Goal: Task Accomplishment & Management: Complete application form

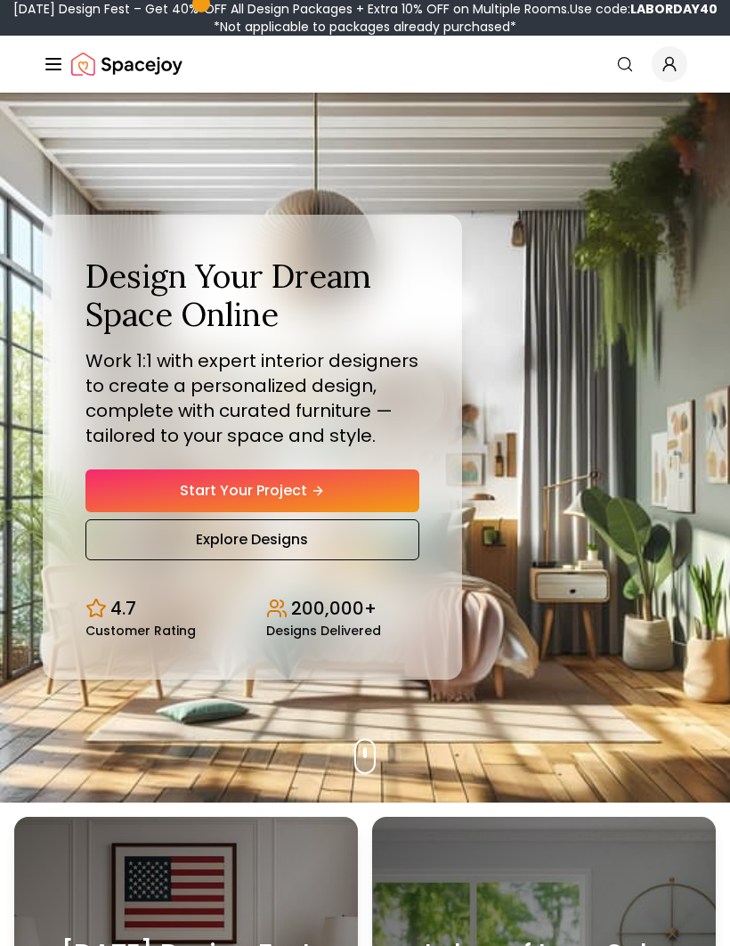
click at [158, 512] on link "Start Your Project" at bounding box center [252, 490] width 334 height 43
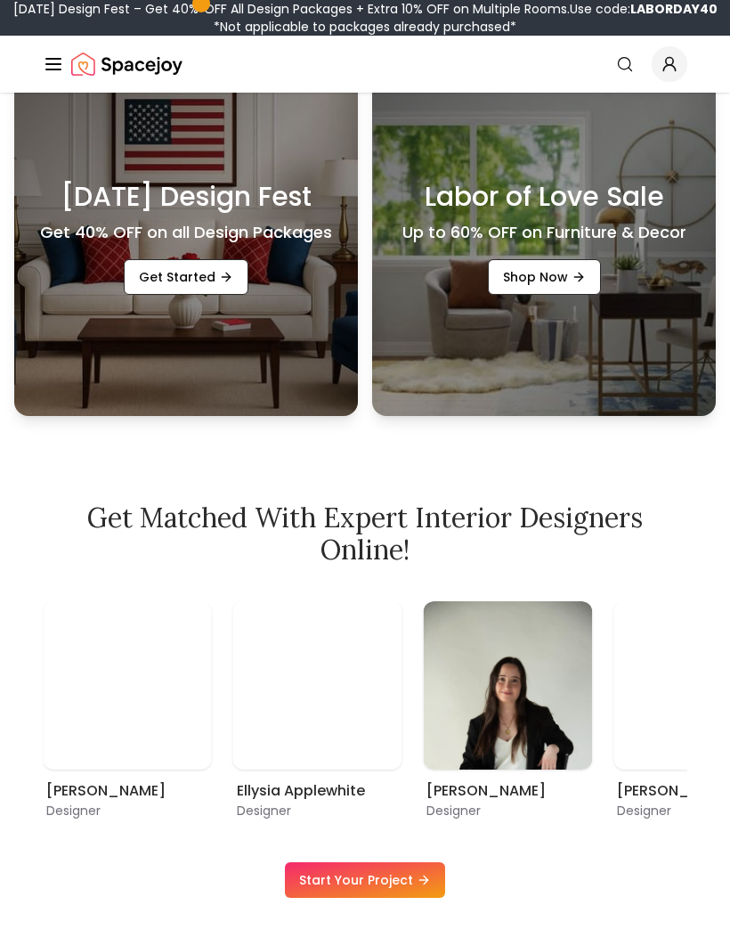
scroll to position [757, 0]
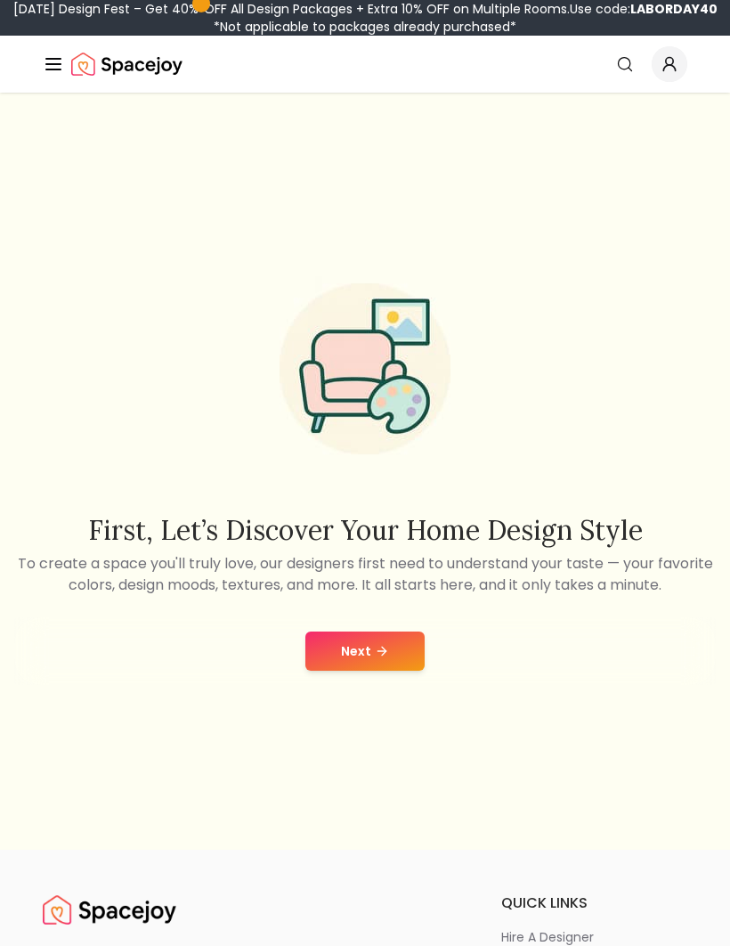
click at [399, 670] on button "Next" at bounding box center [364, 650] width 119 height 39
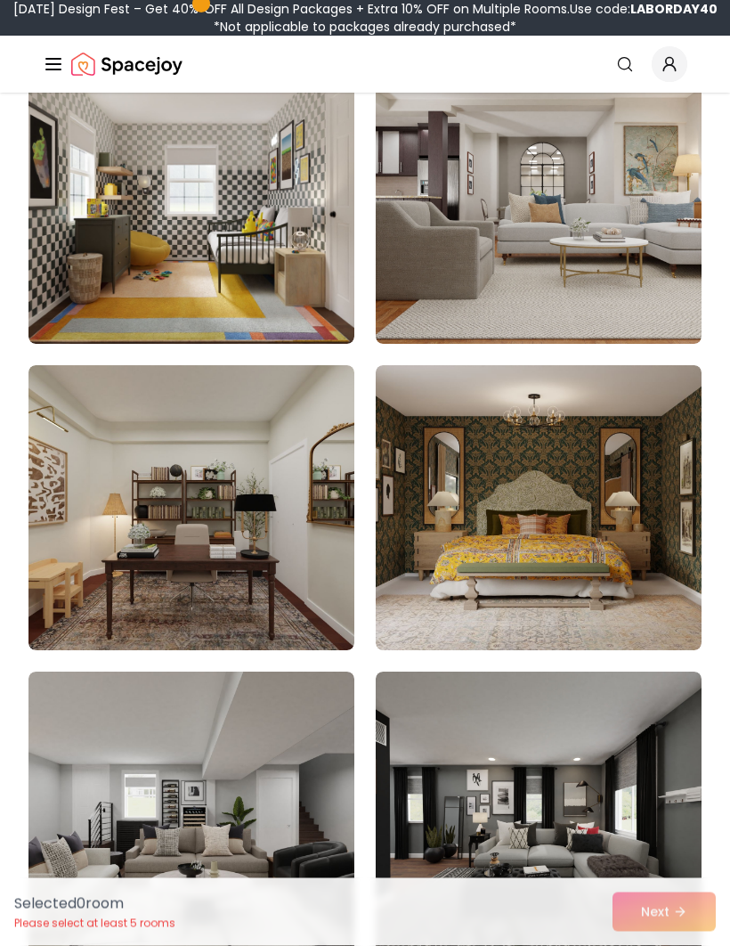
scroll to position [269, 0]
click at [75, 513] on img at bounding box center [191, 507] width 326 height 285
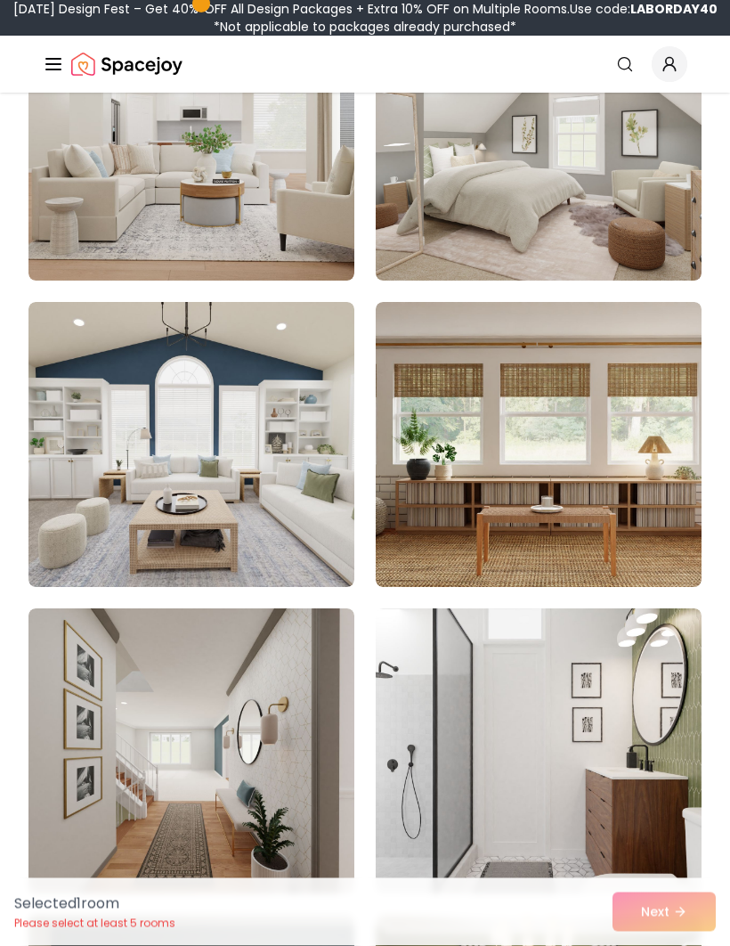
scroll to position [1864, 0]
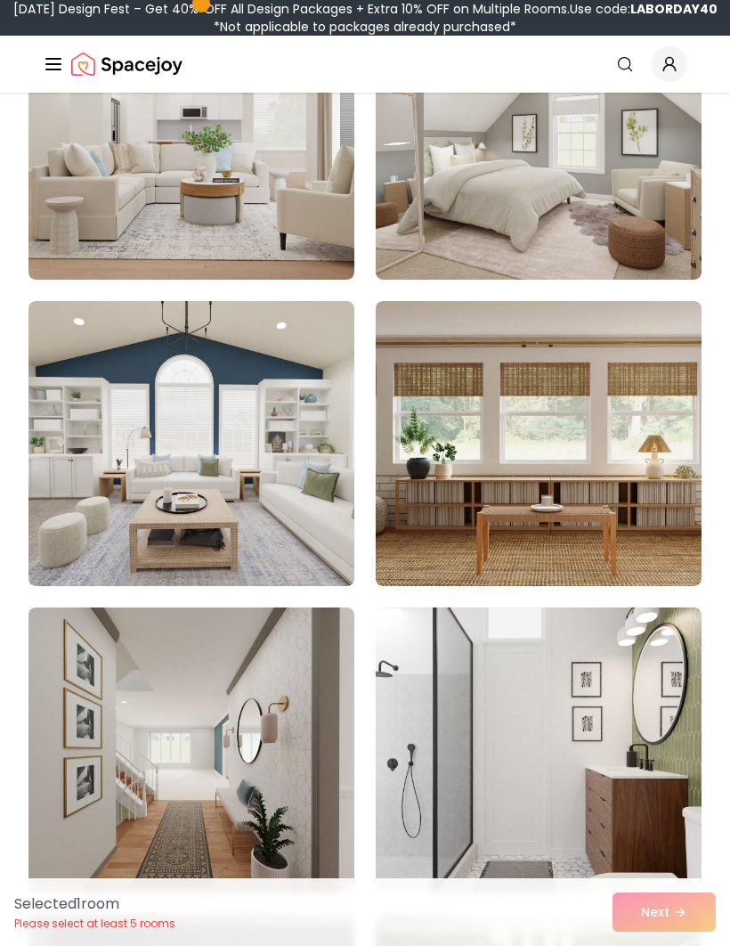
click at [621, 495] on img at bounding box center [539, 443] width 326 height 285
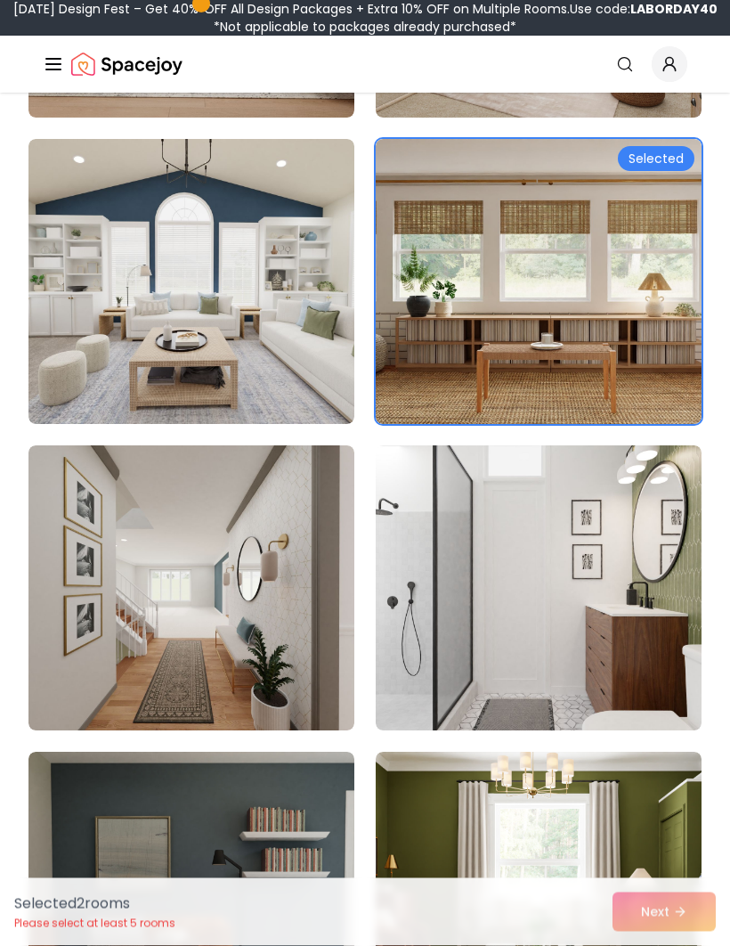
click at [637, 595] on img at bounding box center [539, 588] width 326 height 285
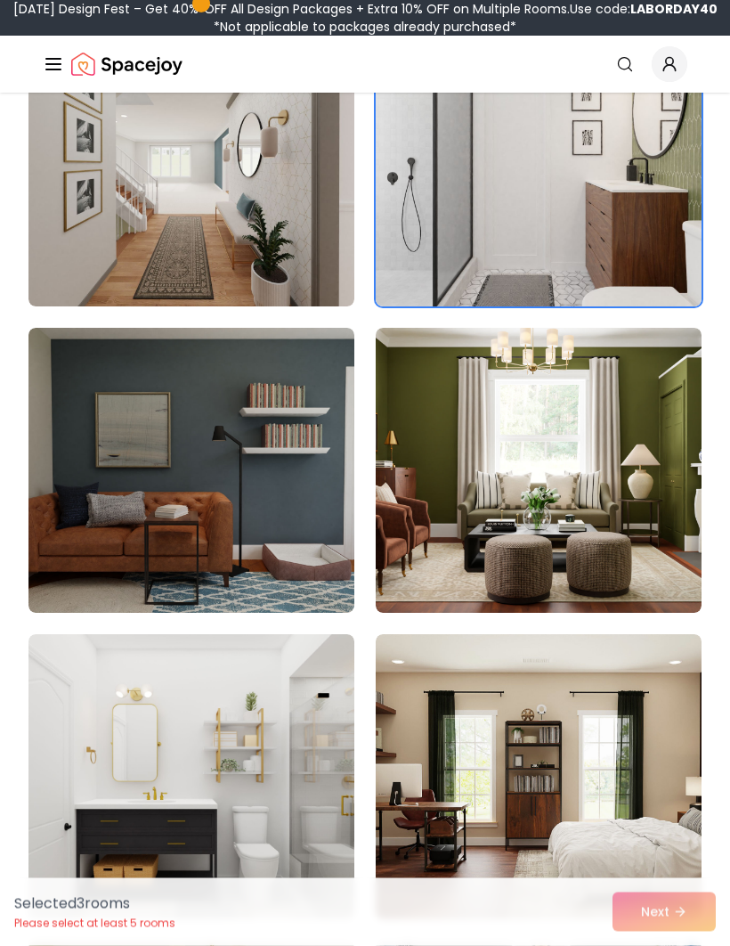
scroll to position [2451, 0]
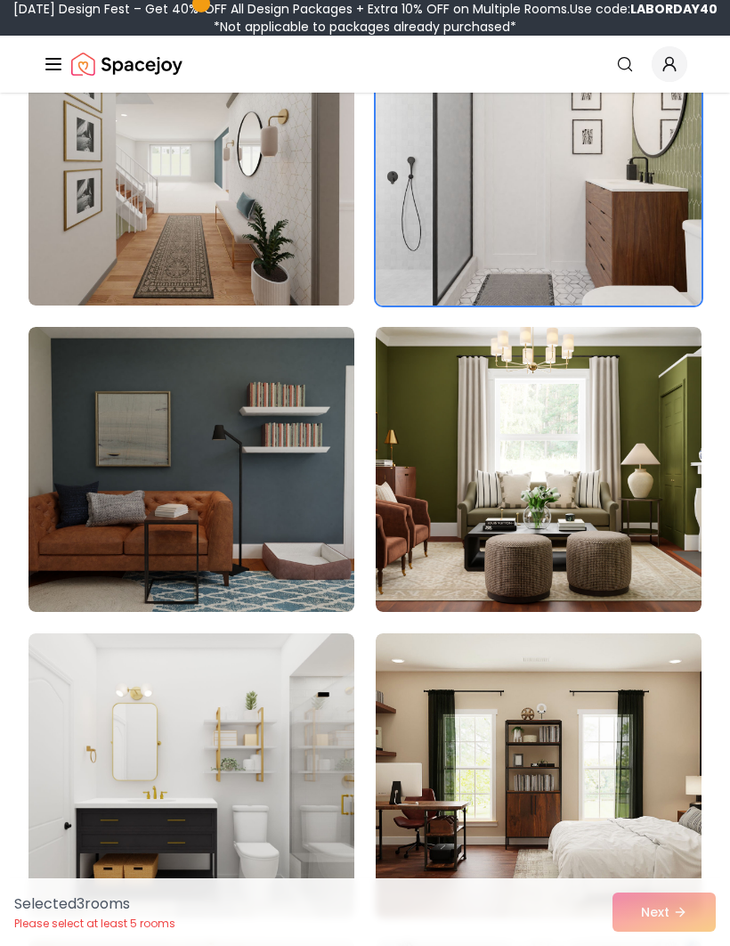
click at [621, 779] on img at bounding box center [539, 775] width 326 height 285
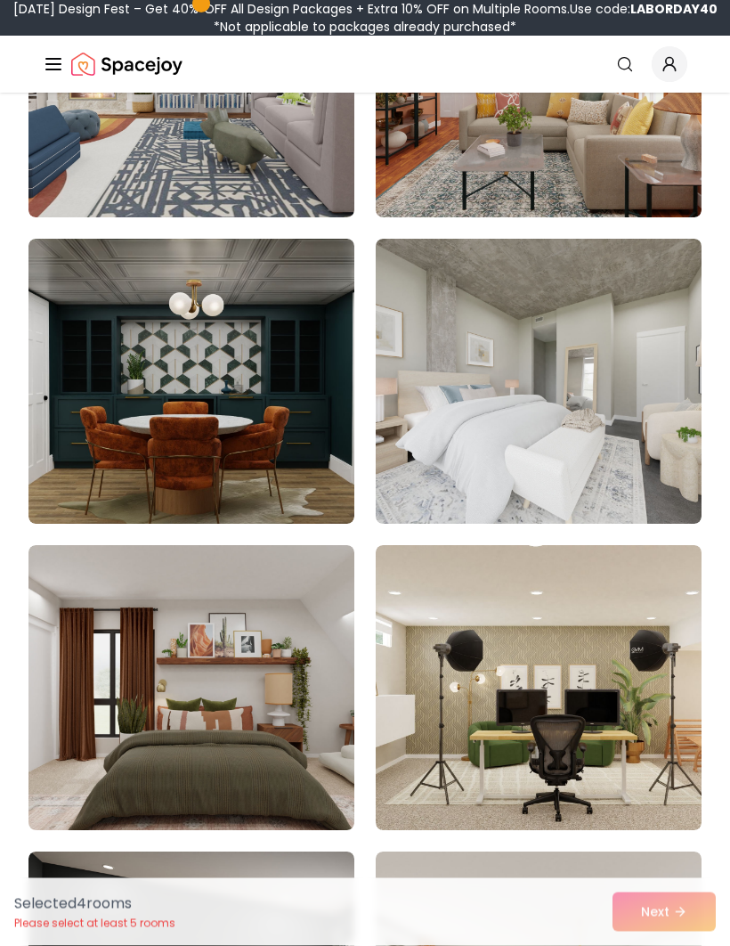
scroll to position [4989, 0]
click at [99, 698] on img at bounding box center [191, 687] width 326 height 285
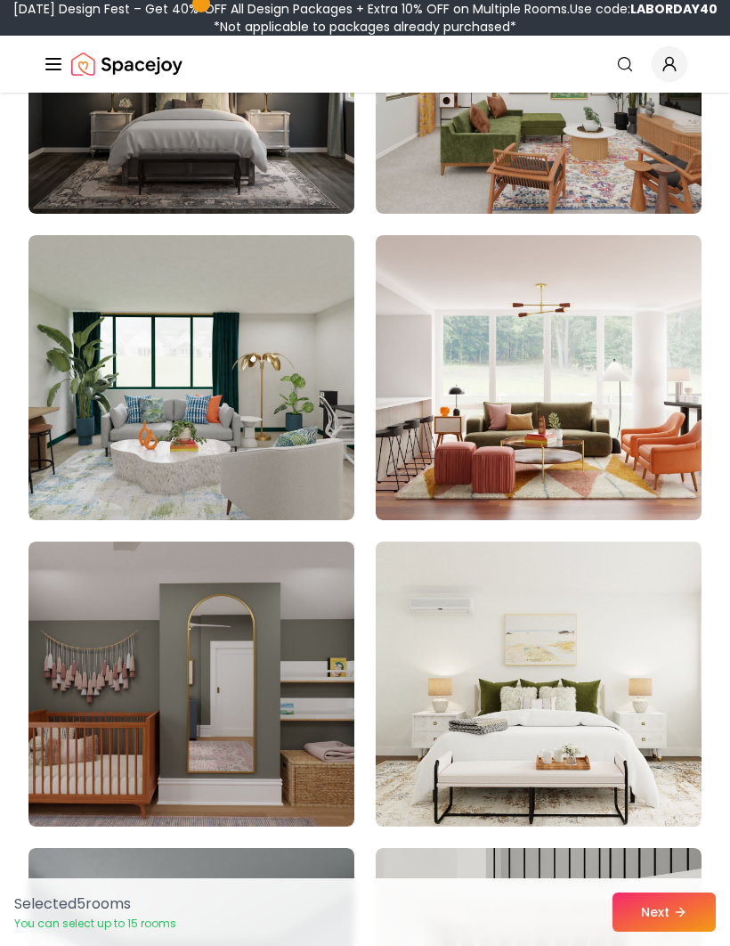
scroll to position [5924, 0]
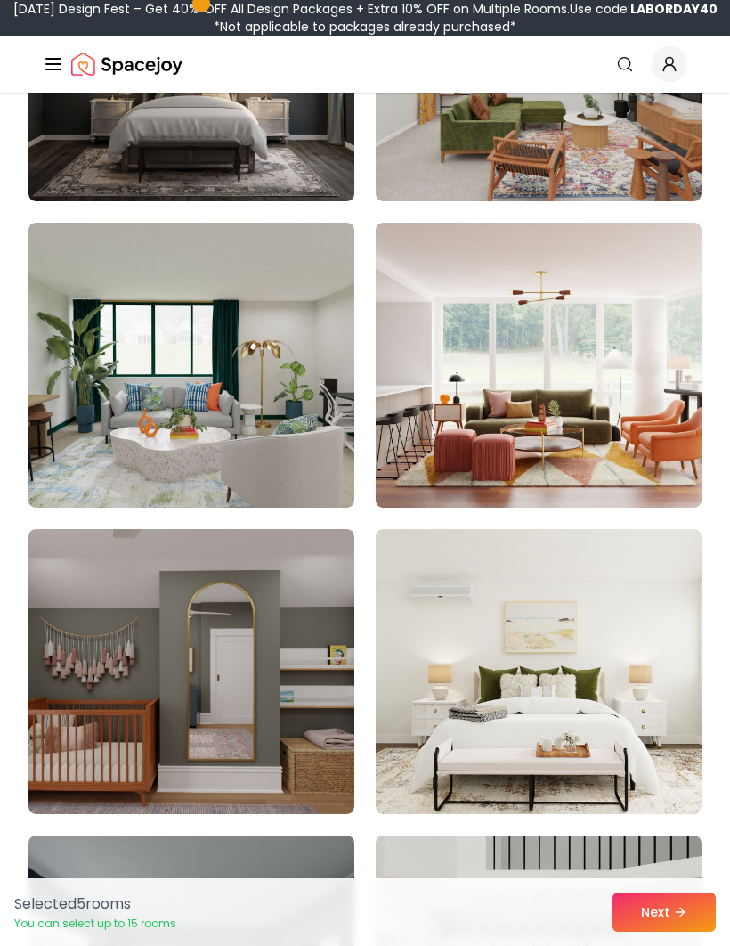
click at [85, 619] on img at bounding box center [191, 671] width 326 height 285
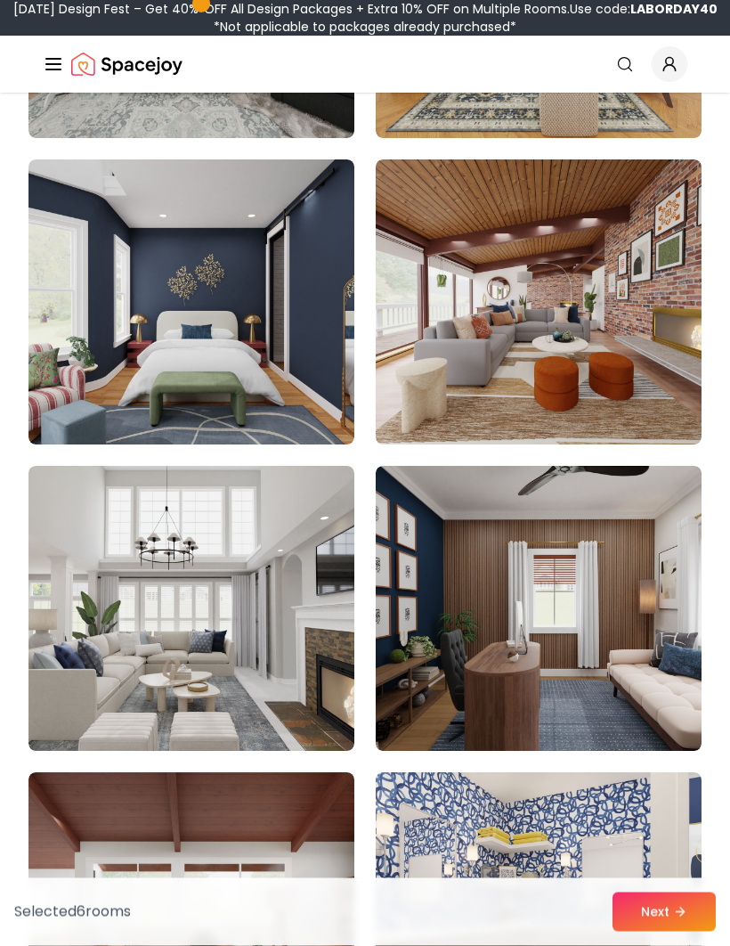
scroll to position [7825, 0]
click at [630, 566] on img at bounding box center [539, 608] width 326 height 285
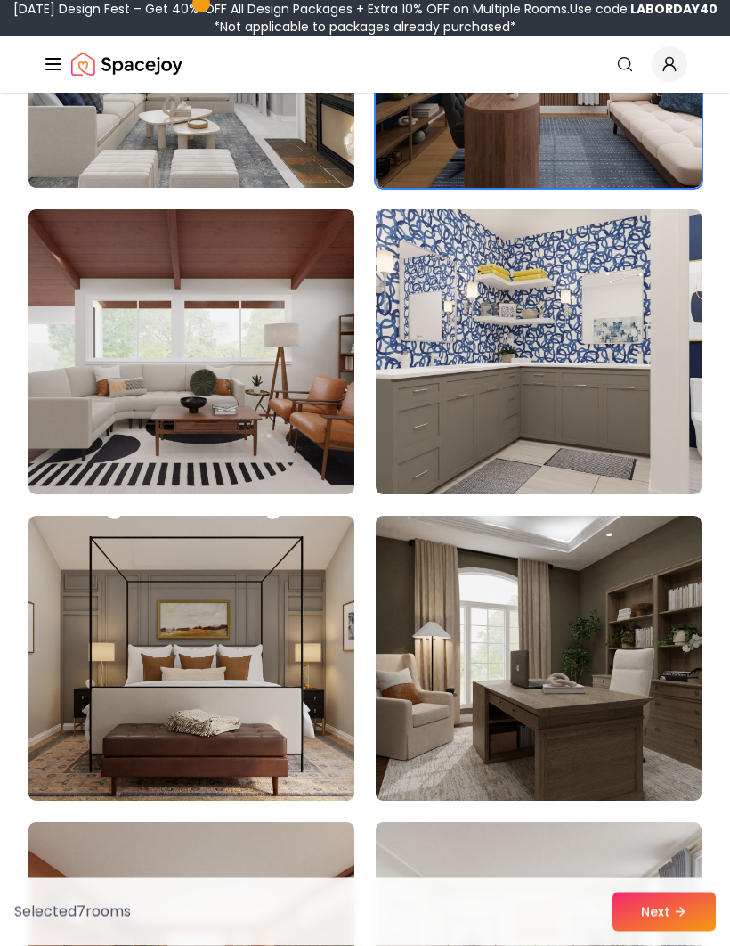
scroll to position [8388, 0]
click at [652, 607] on img at bounding box center [539, 657] width 326 height 285
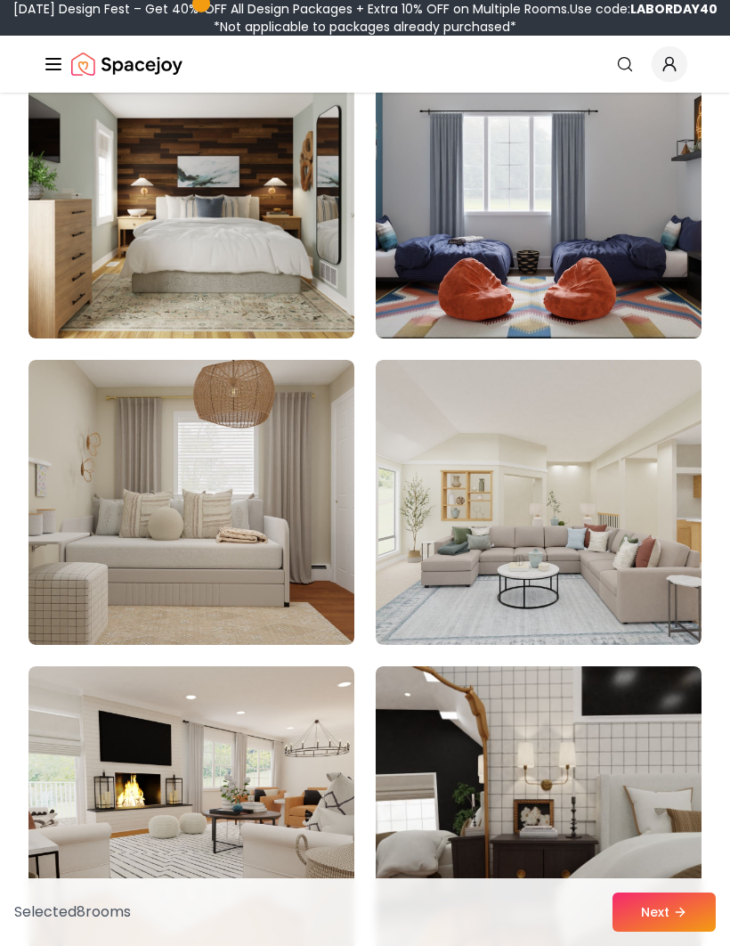
click at [637, 572] on img at bounding box center [539, 502] width 326 height 285
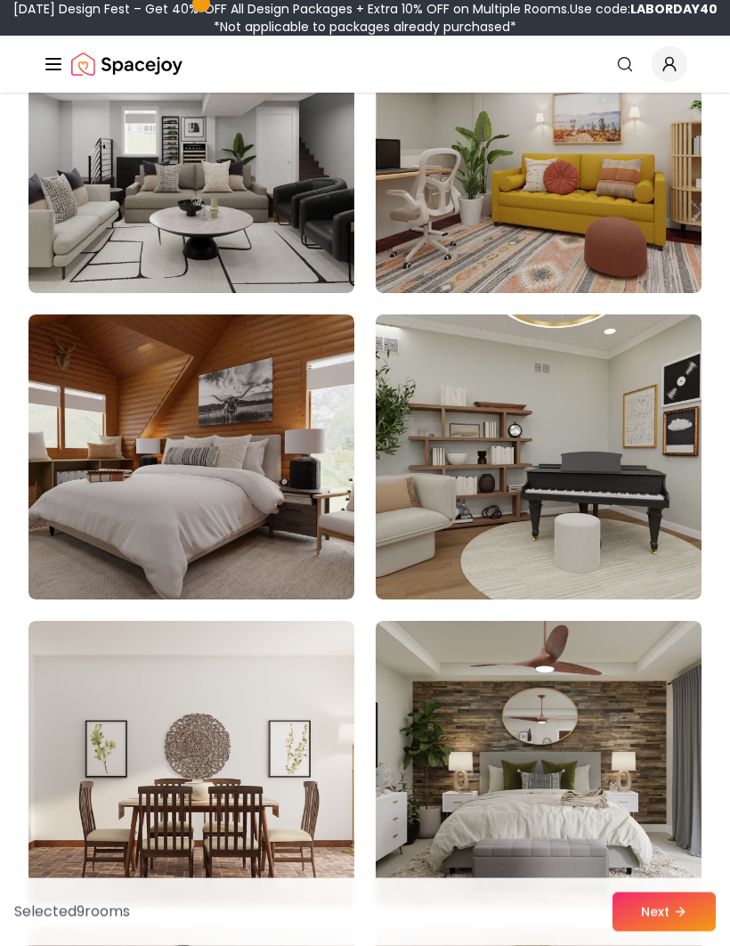
scroll to position [11345, 0]
click at [108, 515] on img at bounding box center [191, 456] width 326 height 285
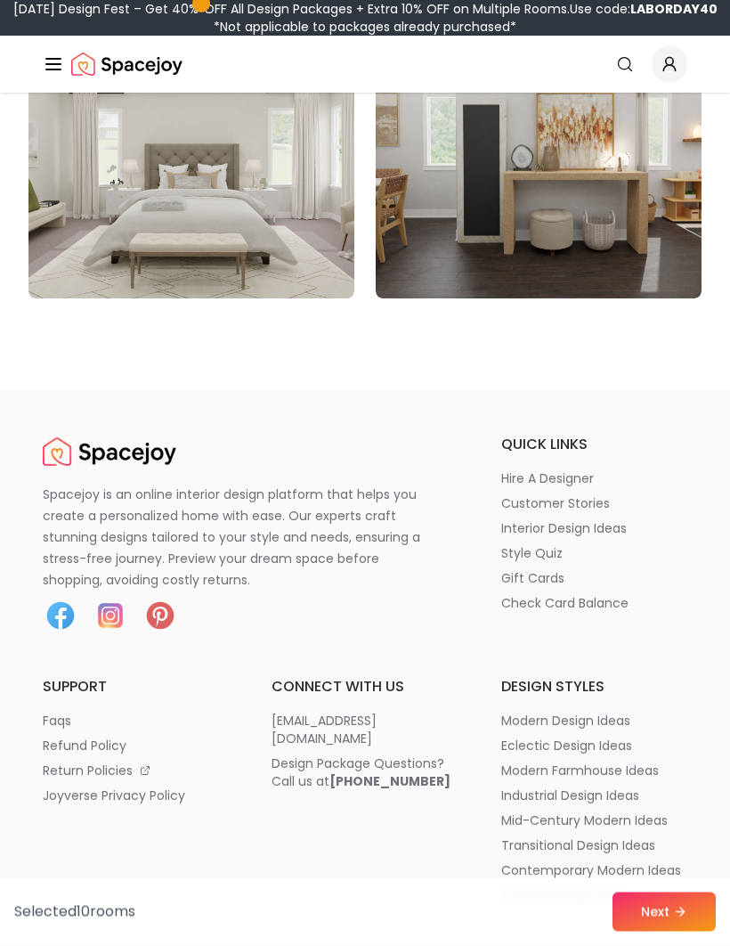
scroll to position [15322, 0]
click at [669, 931] on button "Next" at bounding box center [664, 911] width 103 height 39
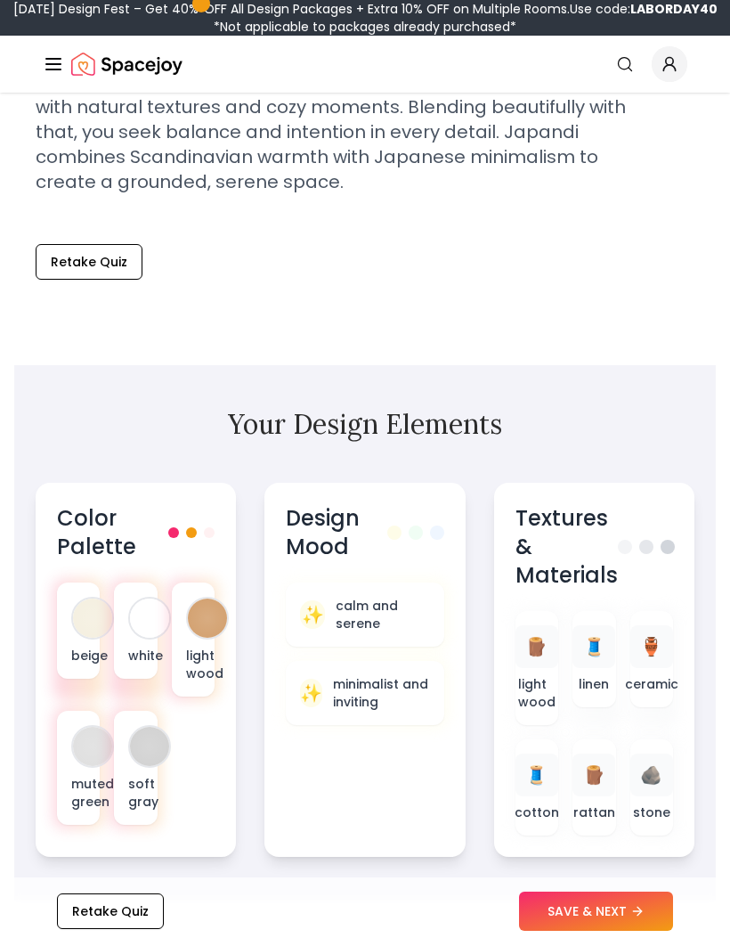
scroll to position [636, 0]
click at [629, 931] on button "SAVE & NEXT" at bounding box center [596, 911] width 154 height 39
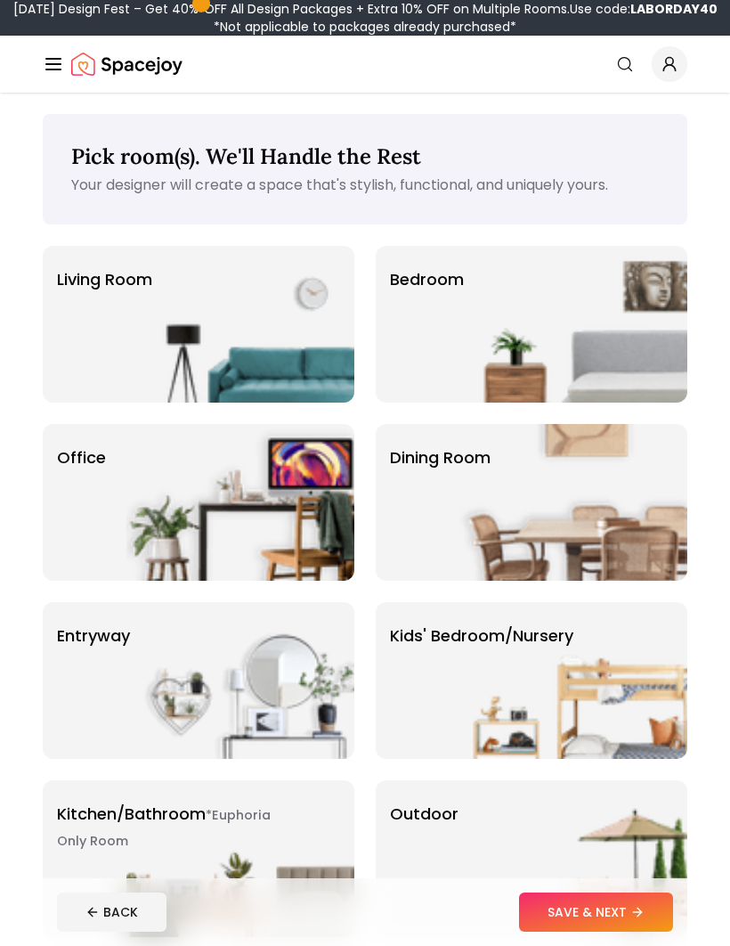
click at [86, 317] on div "Living Room" at bounding box center [199, 324] width 312 height 157
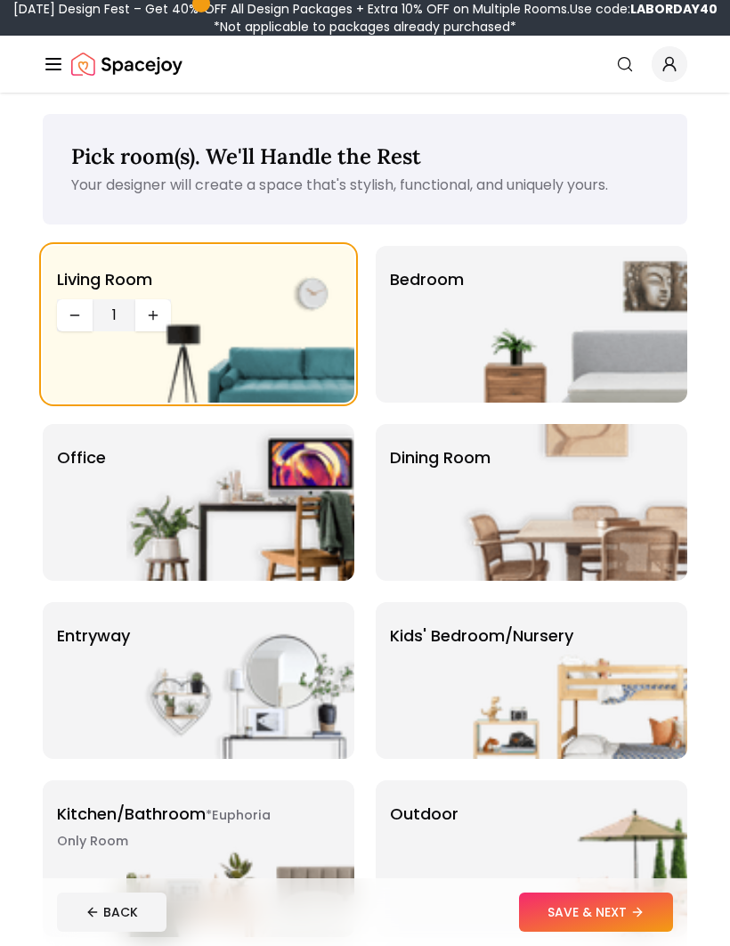
click at [647, 322] on img at bounding box center [573, 324] width 228 height 157
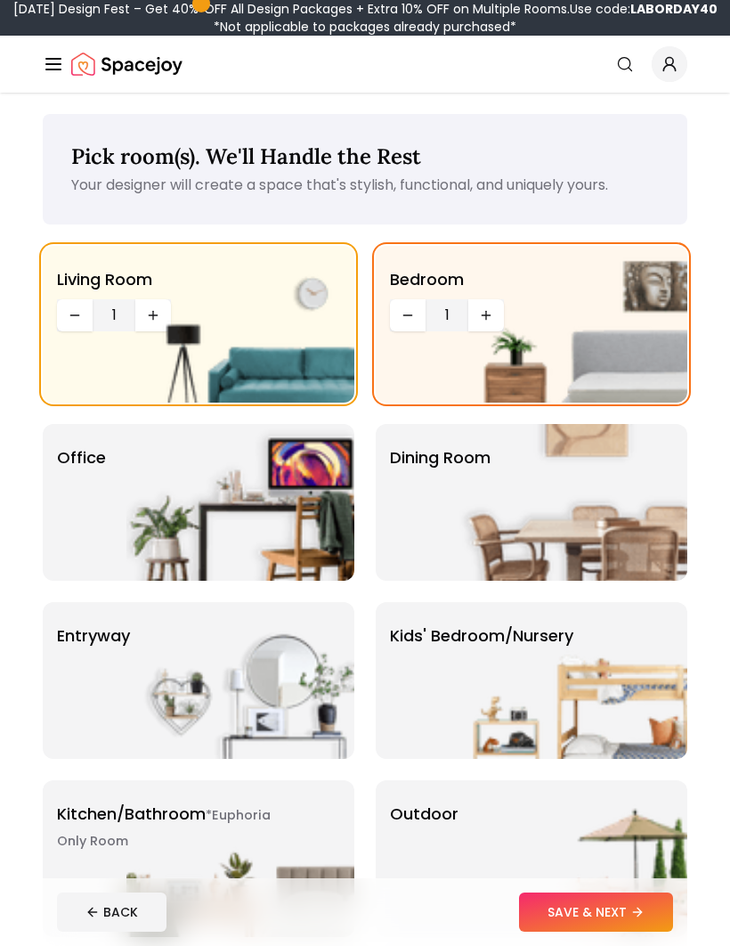
click at [490, 316] on img at bounding box center [573, 324] width 228 height 157
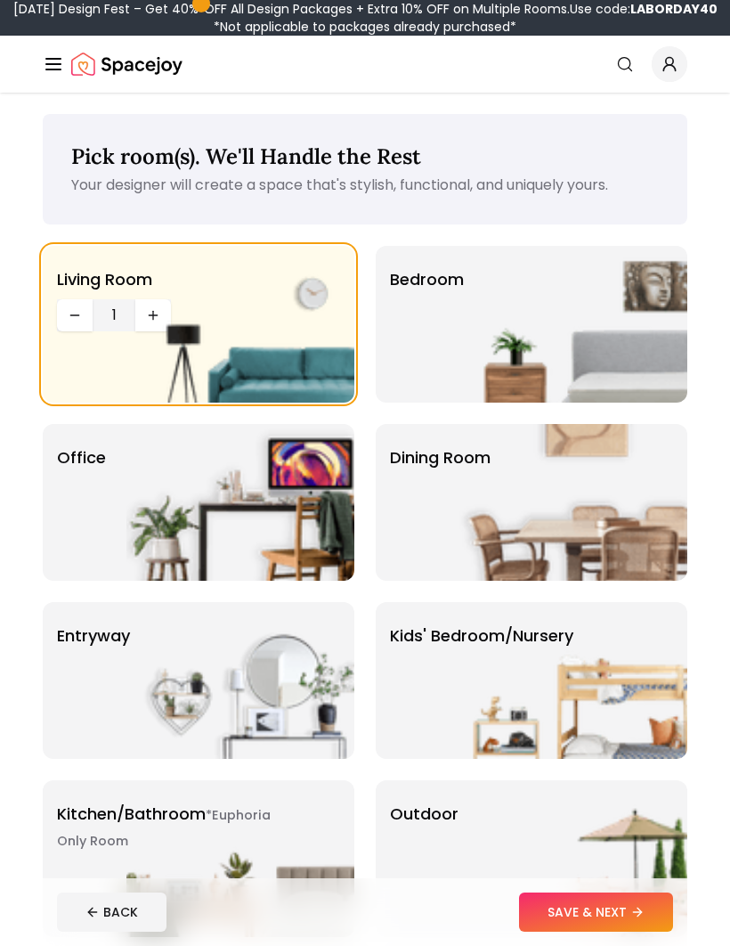
click at [503, 310] on img at bounding box center [573, 324] width 228 height 157
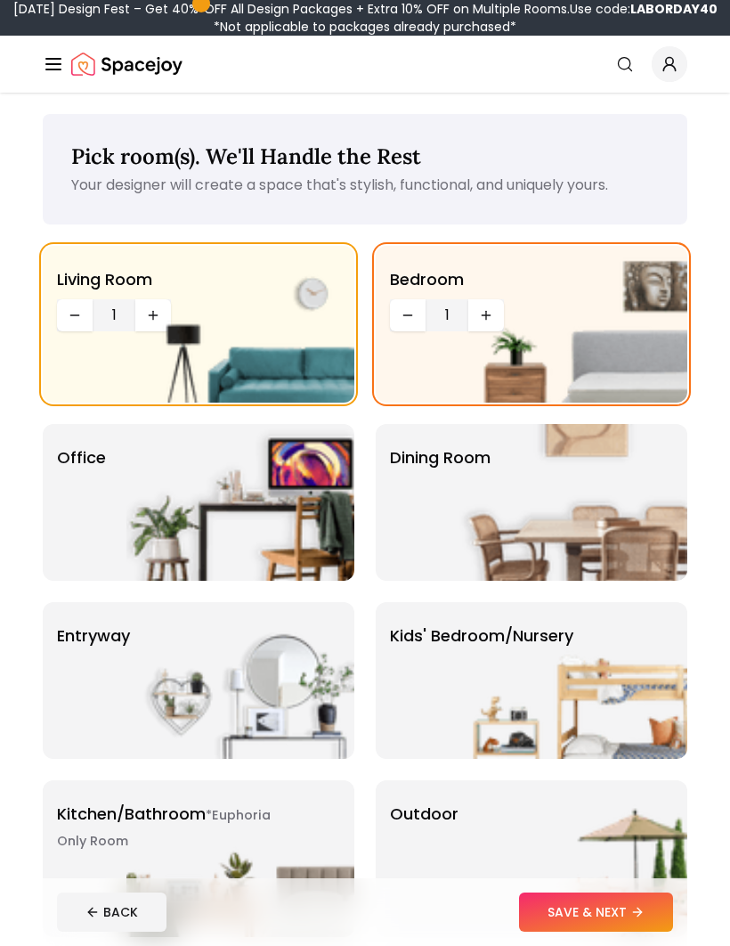
click at [483, 312] on img at bounding box center [573, 324] width 228 height 157
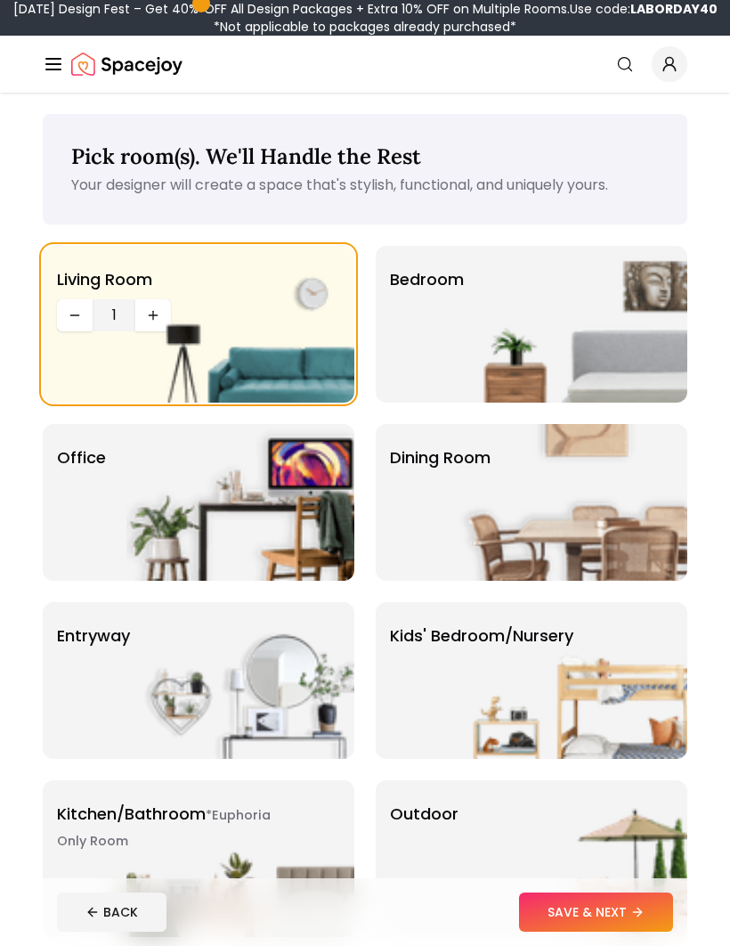
click at [494, 309] on img at bounding box center [573, 324] width 228 height 157
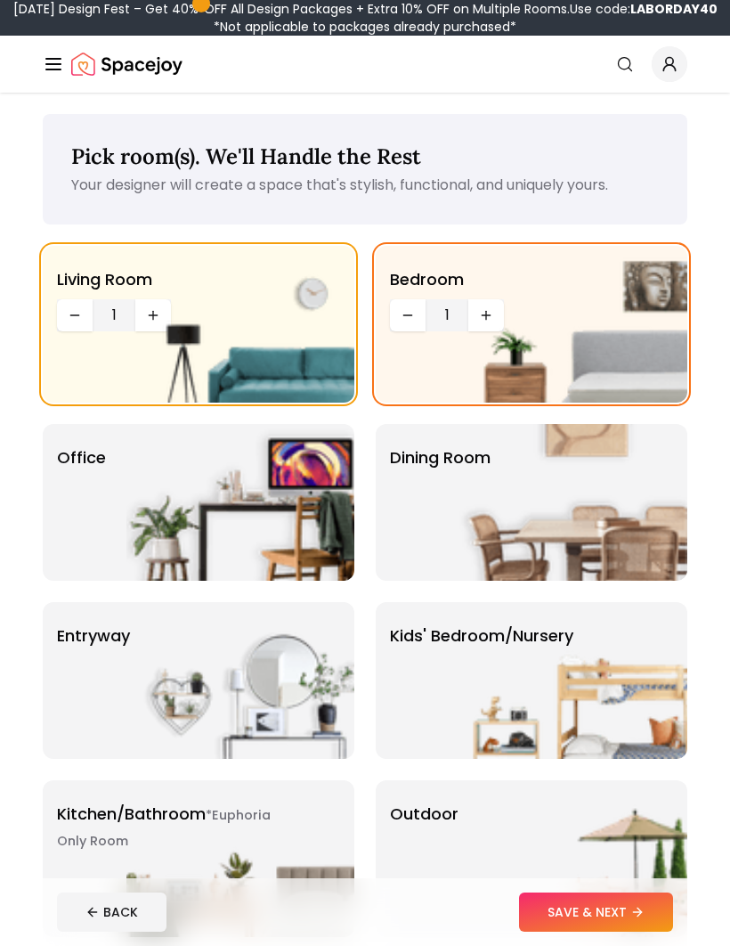
click at [481, 314] on img at bounding box center [573, 324] width 228 height 157
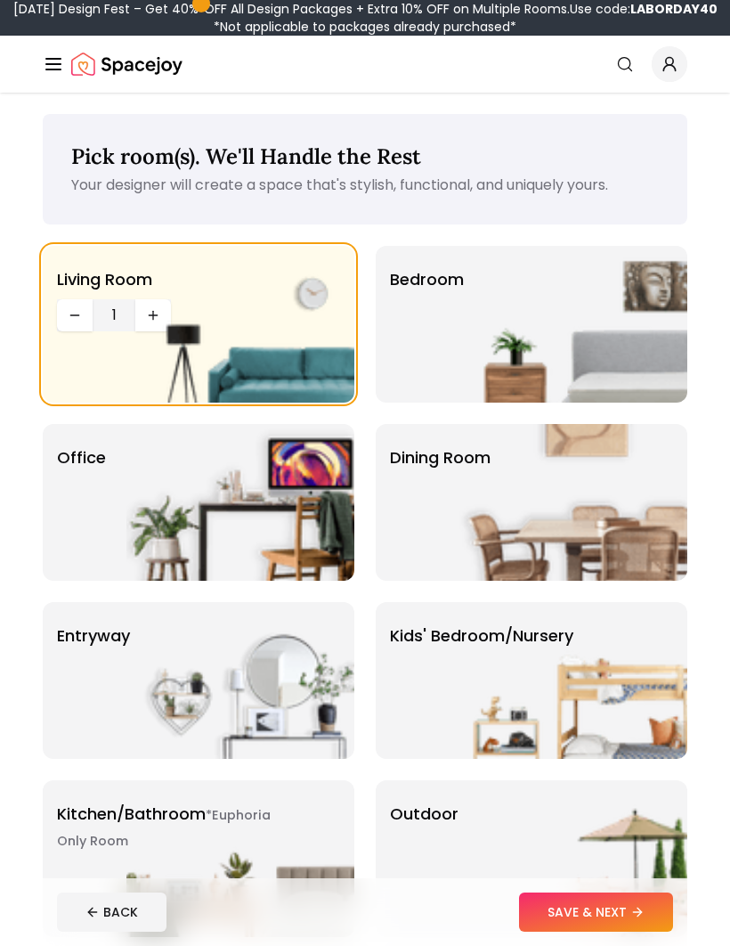
click at [483, 321] on img at bounding box center [573, 324] width 228 height 157
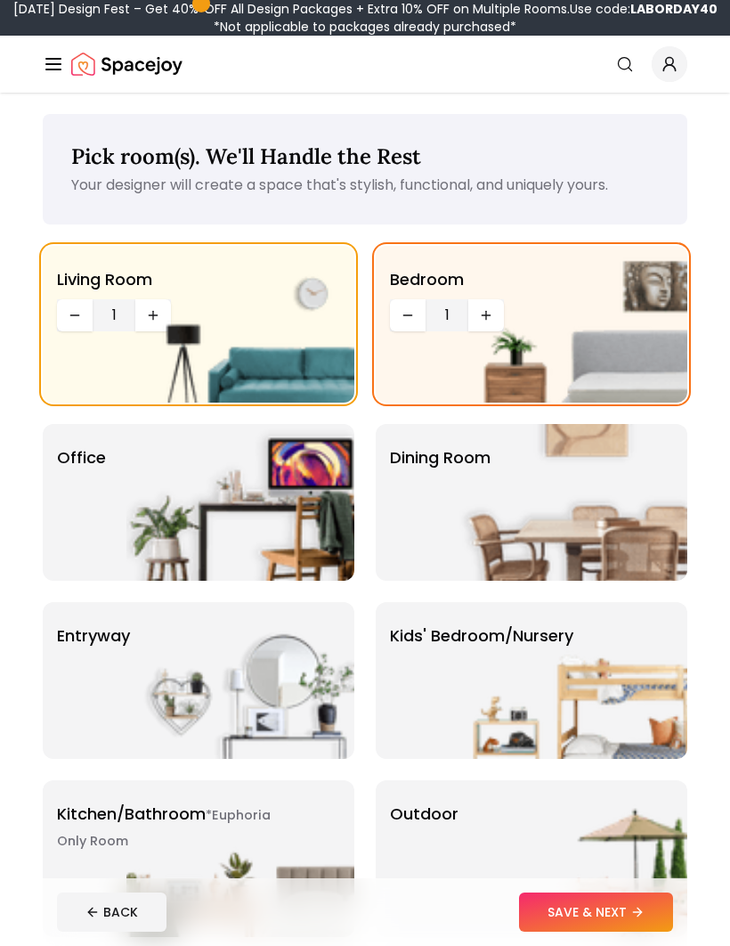
click at [477, 312] on img at bounding box center [573, 324] width 228 height 157
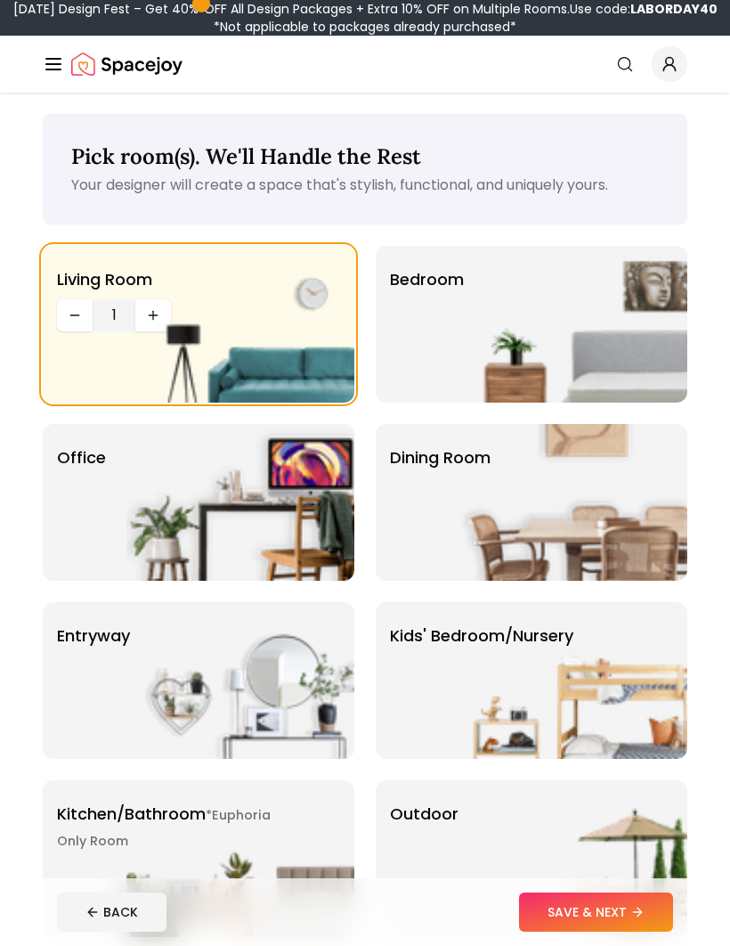
click at [479, 313] on img at bounding box center [573, 324] width 228 height 157
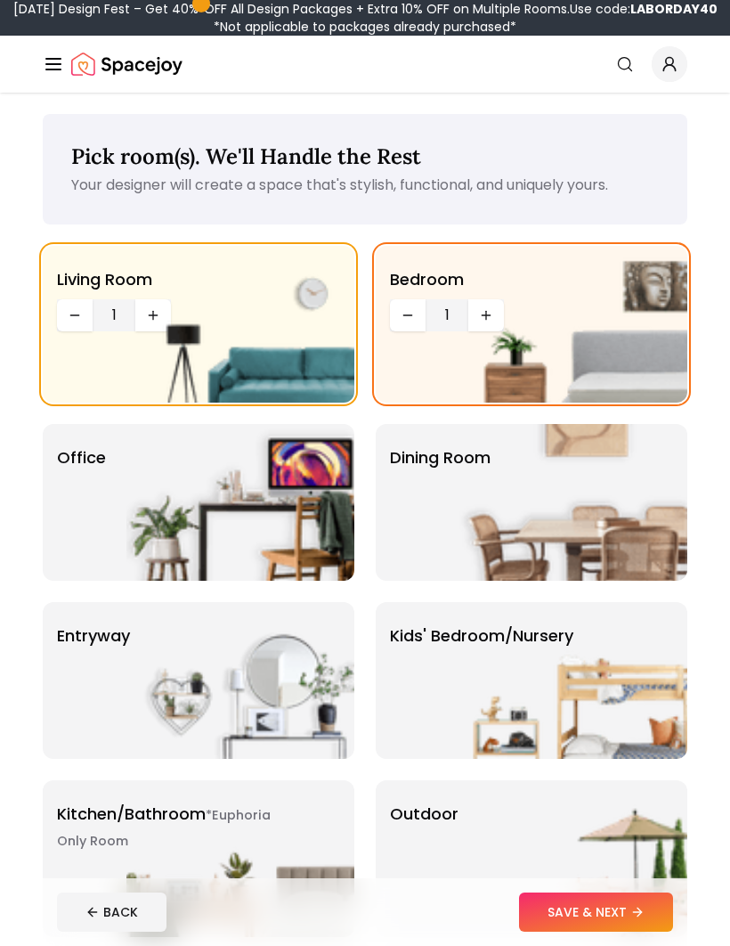
click at [484, 315] on img at bounding box center [573, 324] width 228 height 157
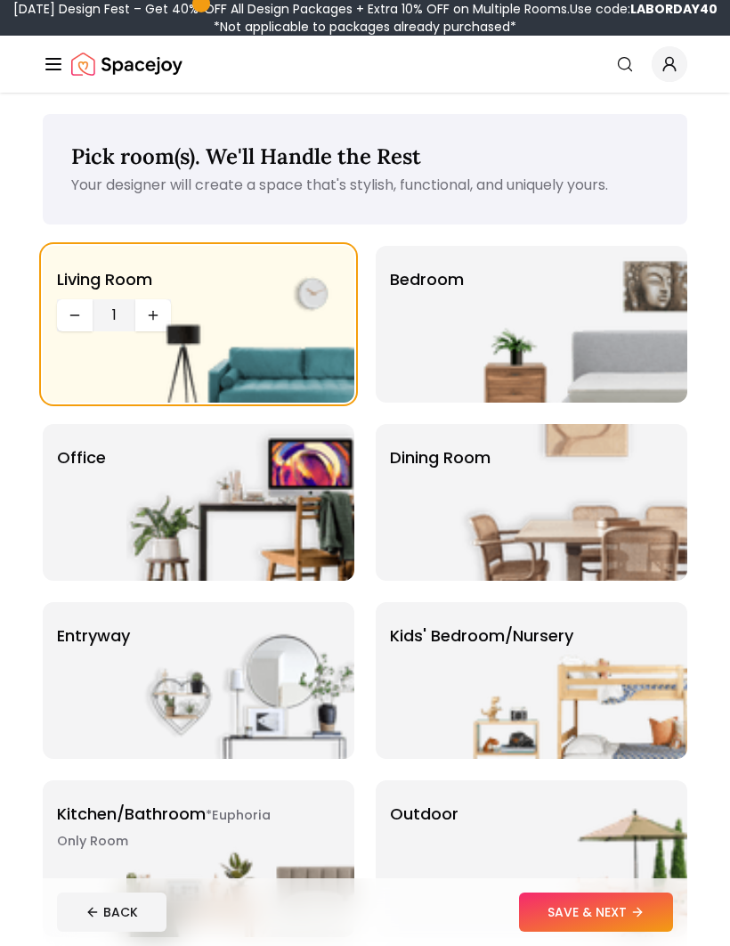
click at [488, 317] on img at bounding box center [573, 324] width 228 height 157
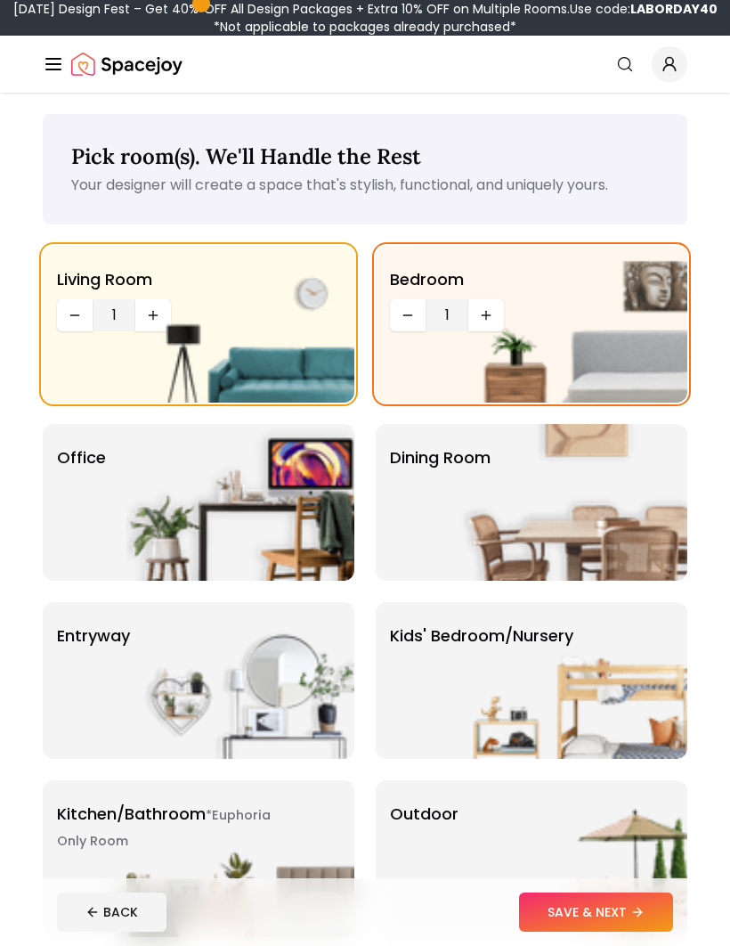
click at [476, 310] on img at bounding box center [573, 324] width 228 height 157
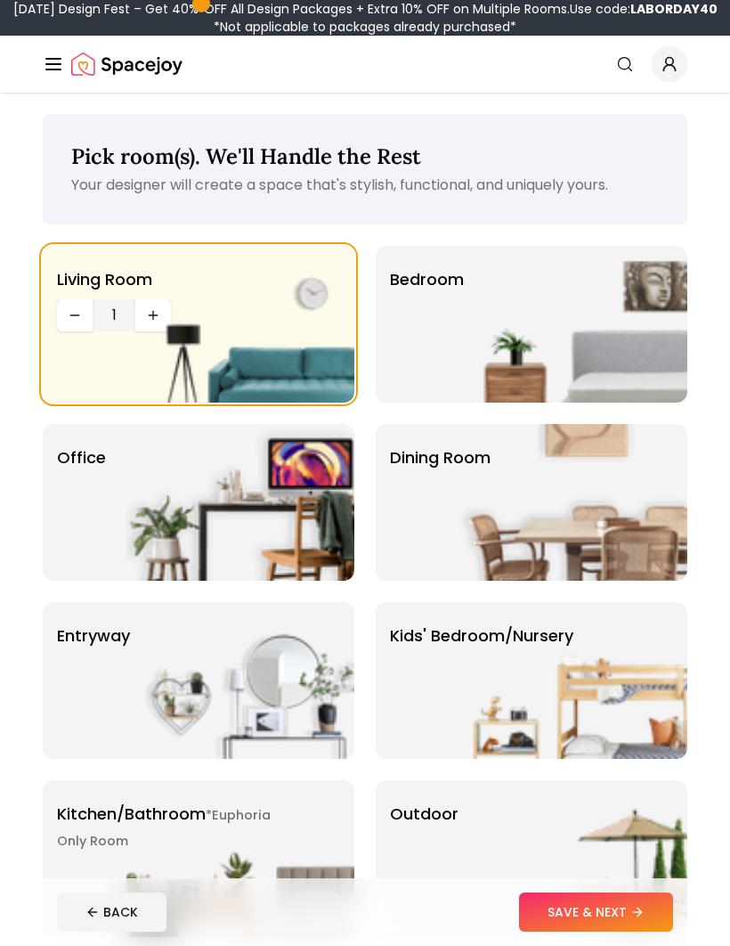
click at [472, 313] on img at bounding box center [573, 324] width 228 height 157
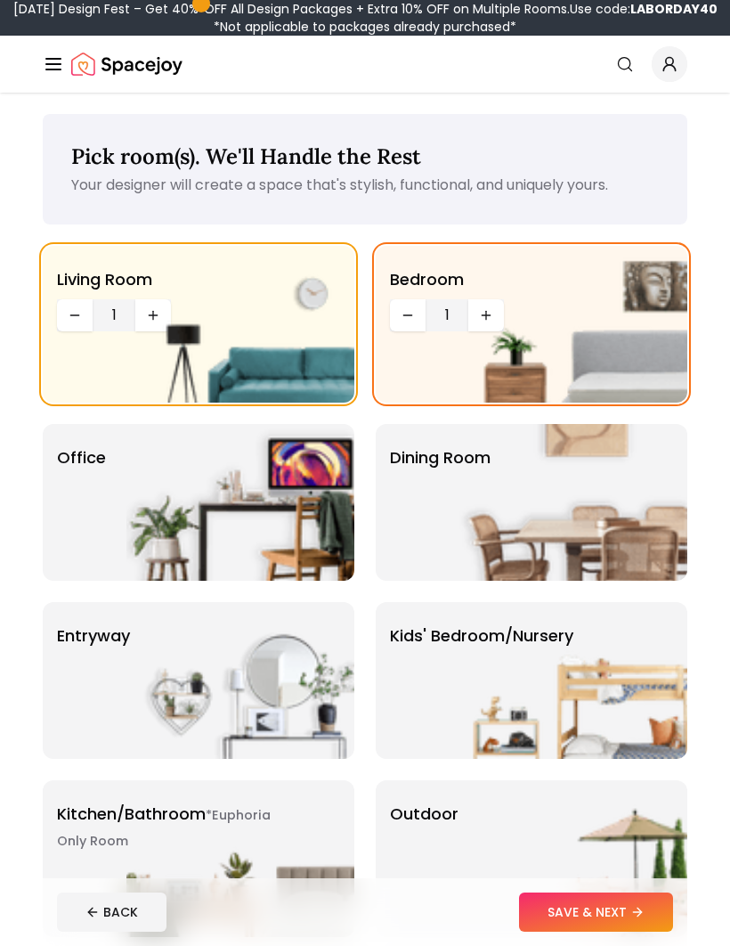
click at [478, 300] on img at bounding box center [573, 324] width 228 height 157
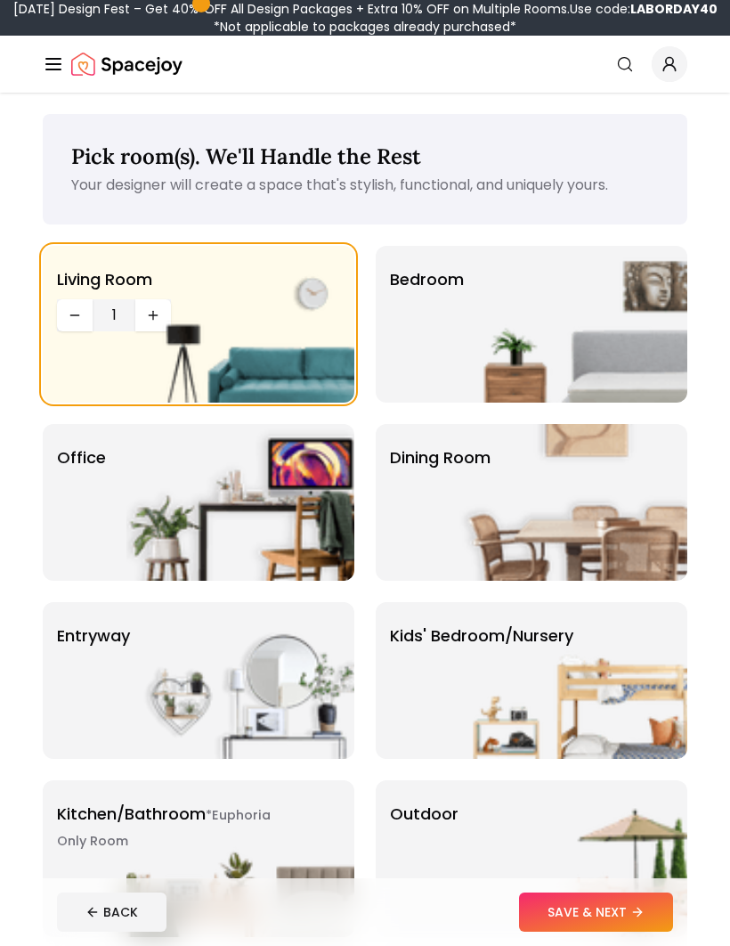
click at [490, 309] on img at bounding box center [573, 324] width 228 height 157
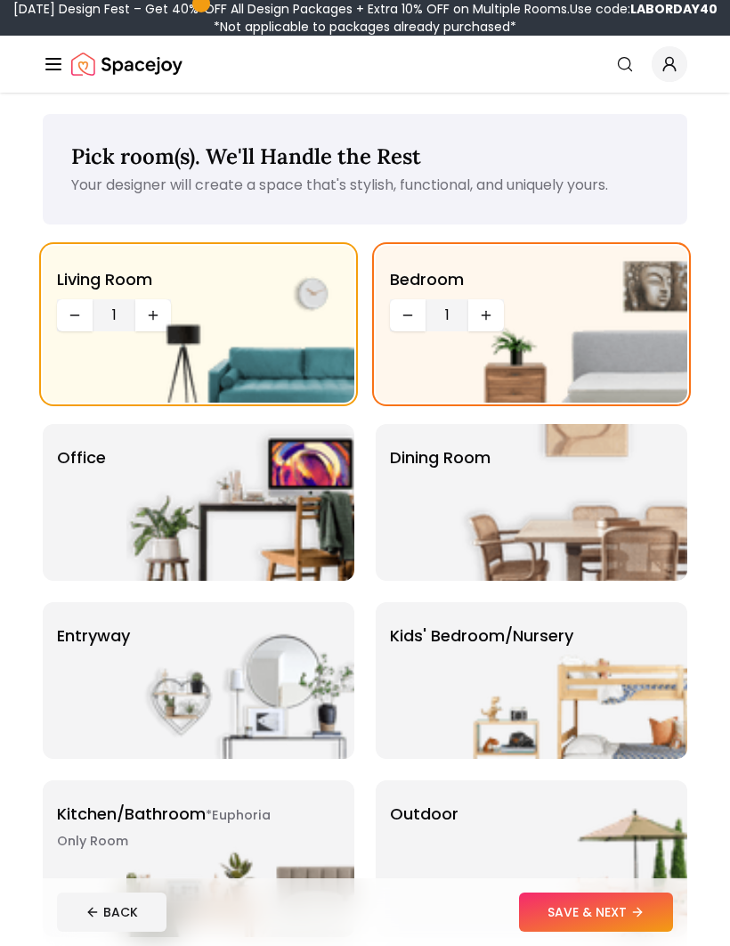
click at [472, 318] on img at bounding box center [573, 324] width 228 height 157
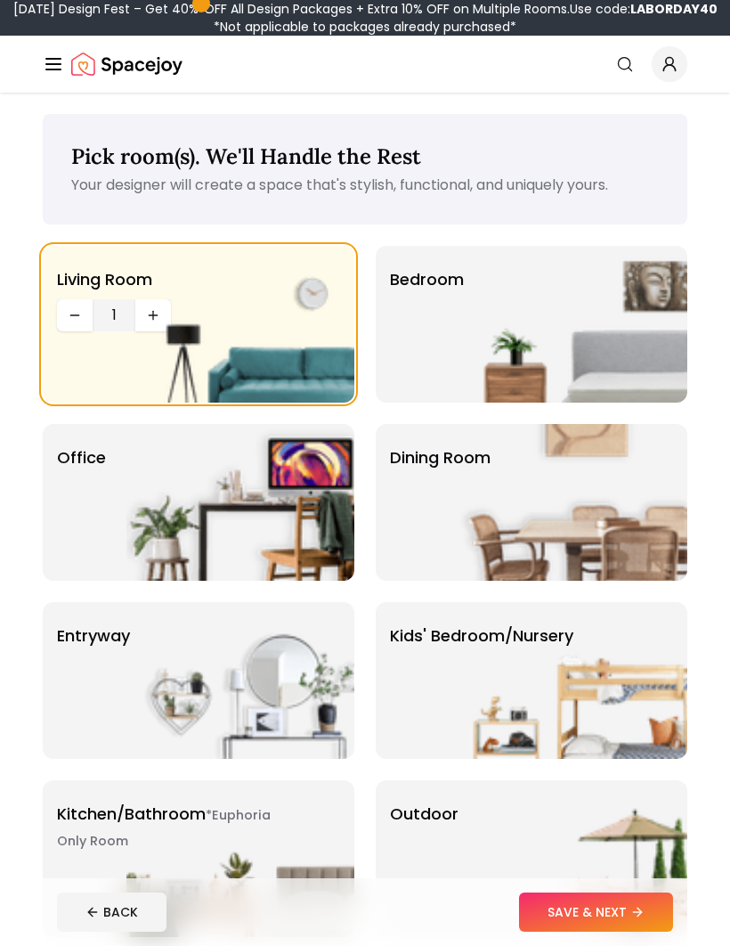
click at [471, 317] on img at bounding box center [573, 324] width 228 height 157
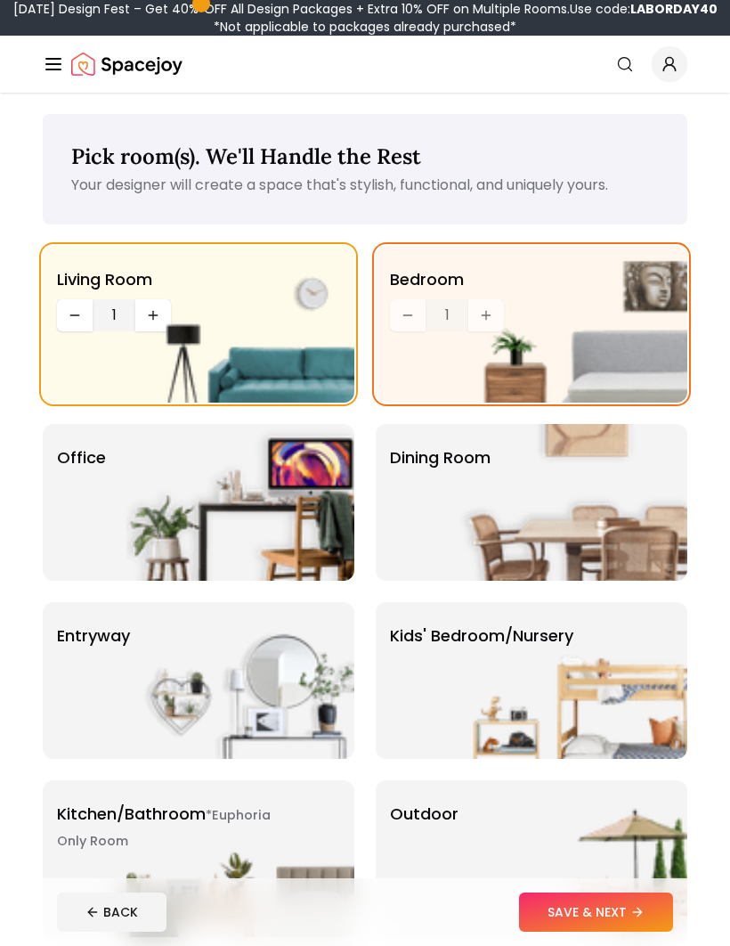
click at [501, 325] on img at bounding box center [573, 324] width 228 height 157
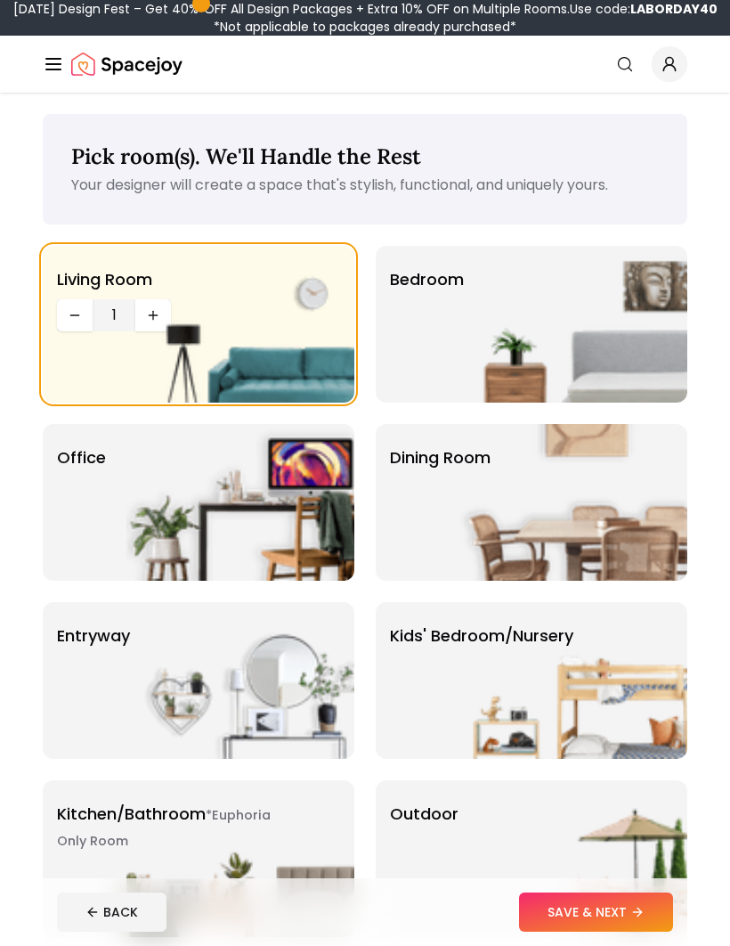
click at [428, 329] on div "Bedroom" at bounding box center [532, 324] width 312 height 157
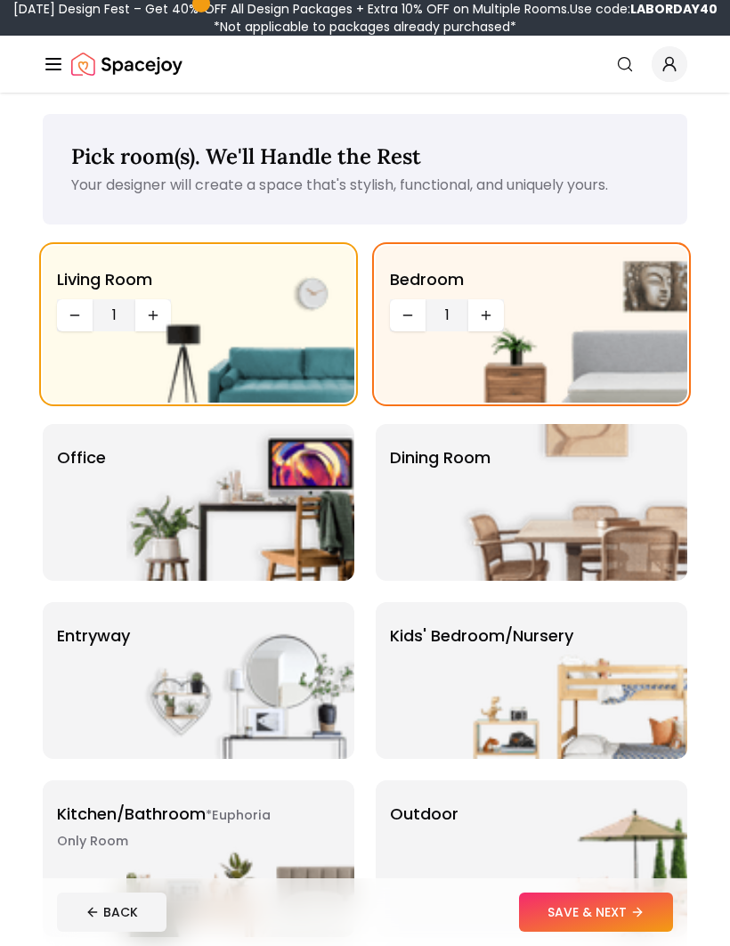
click at [499, 315] on img at bounding box center [573, 324] width 228 height 157
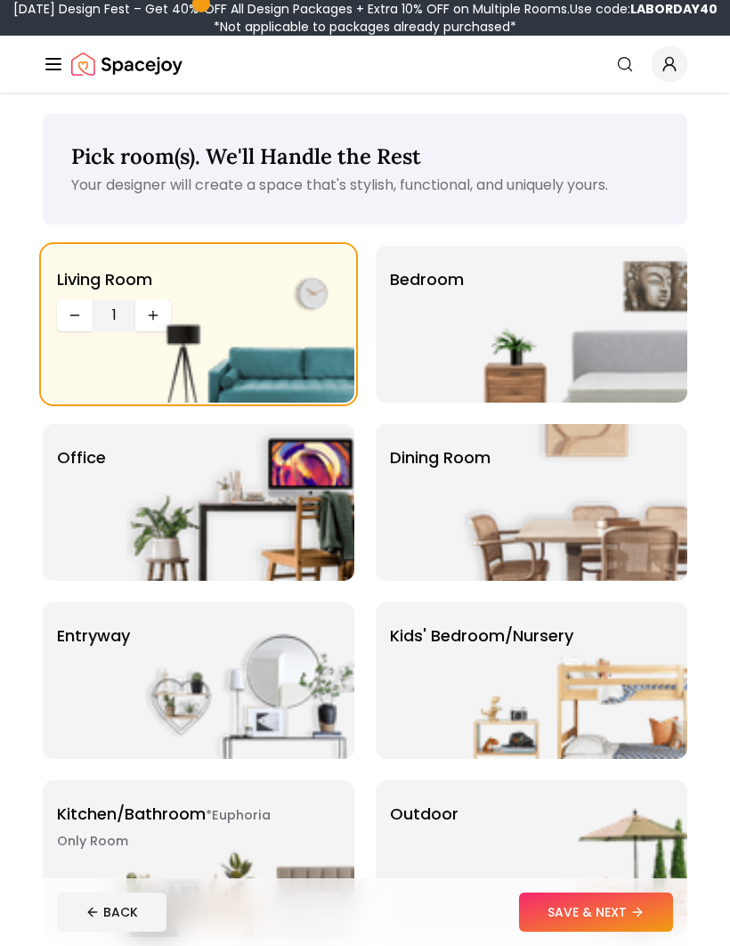
click at [495, 321] on img at bounding box center [573, 324] width 228 height 157
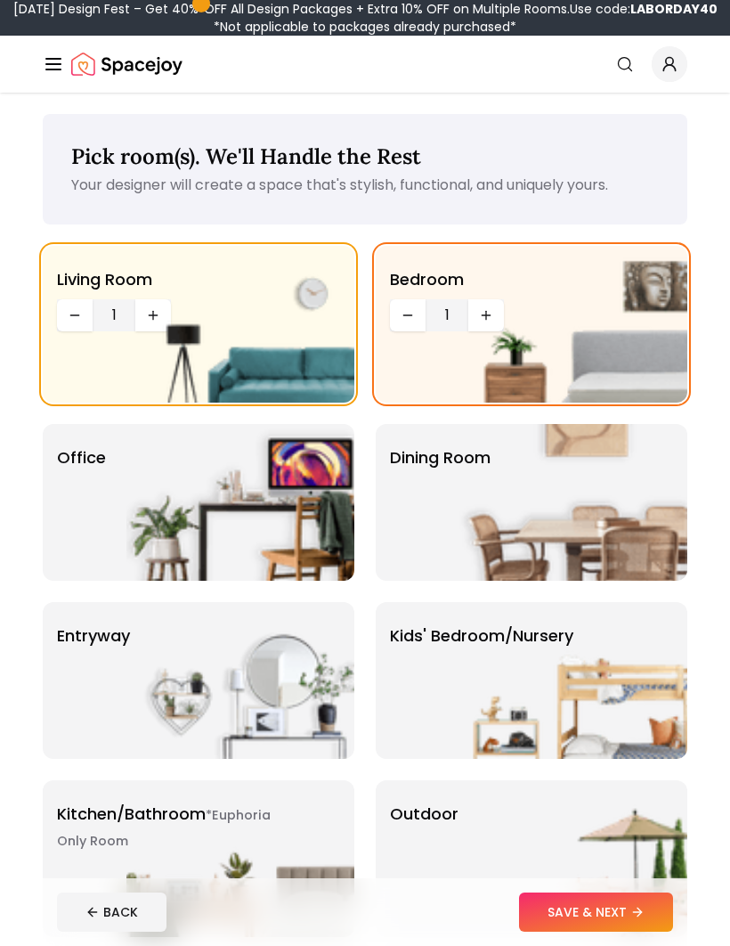
click at [458, 317] on span "1" at bounding box center [447, 314] width 28 height 21
click at [478, 316] on img at bounding box center [573, 324] width 228 height 157
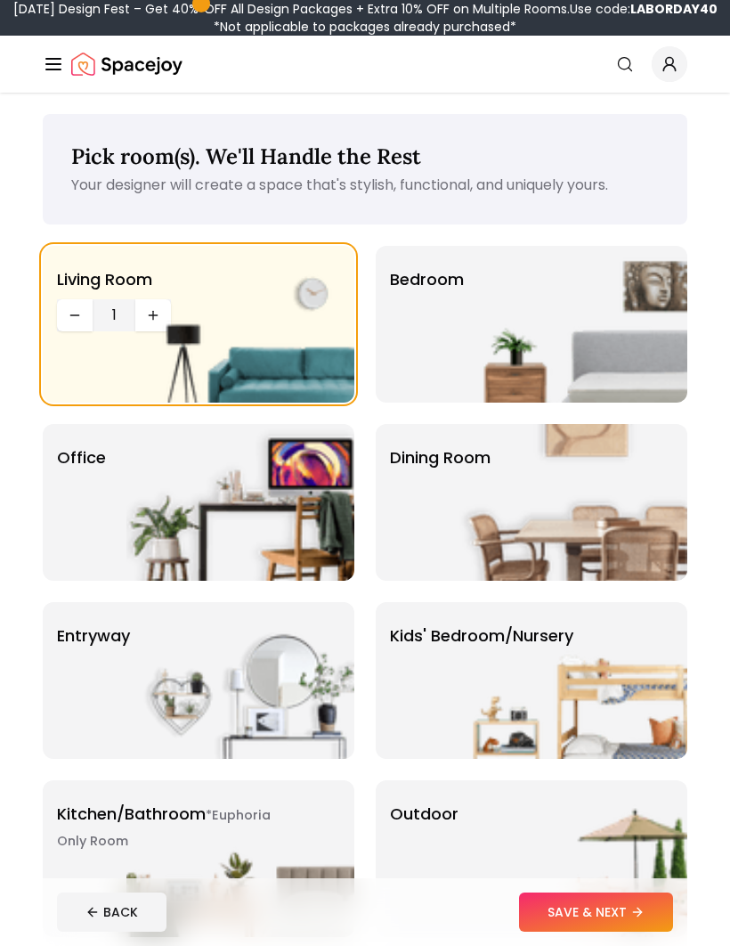
click at [475, 318] on img at bounding box center [573, 324] width 228 height 157
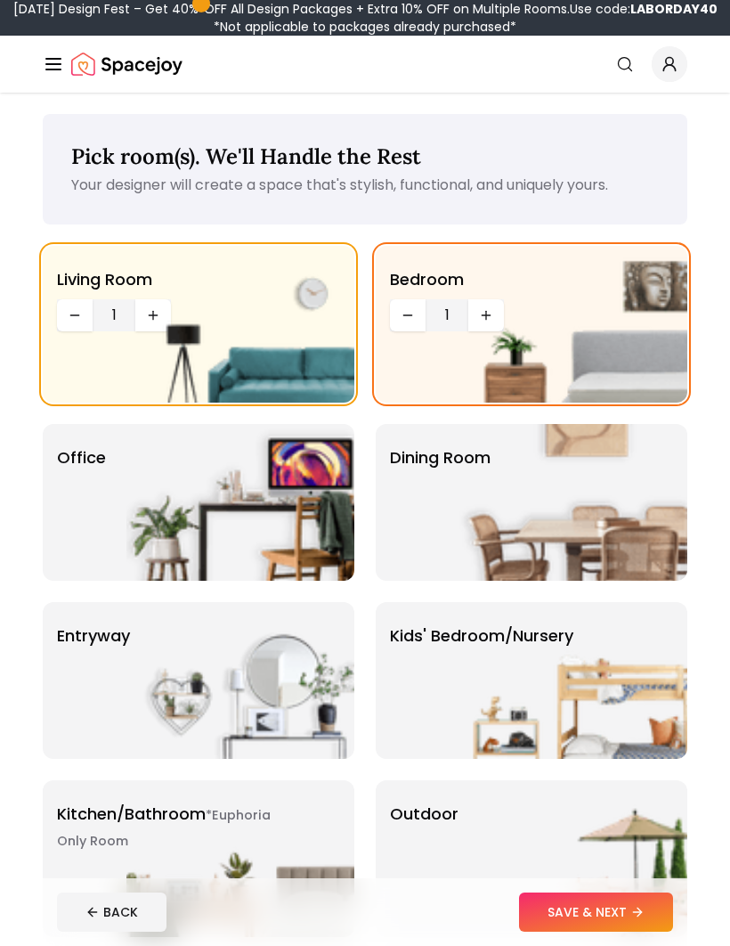
click at [473, 313] on img at bounding box center [573, 324] width 228 height 157
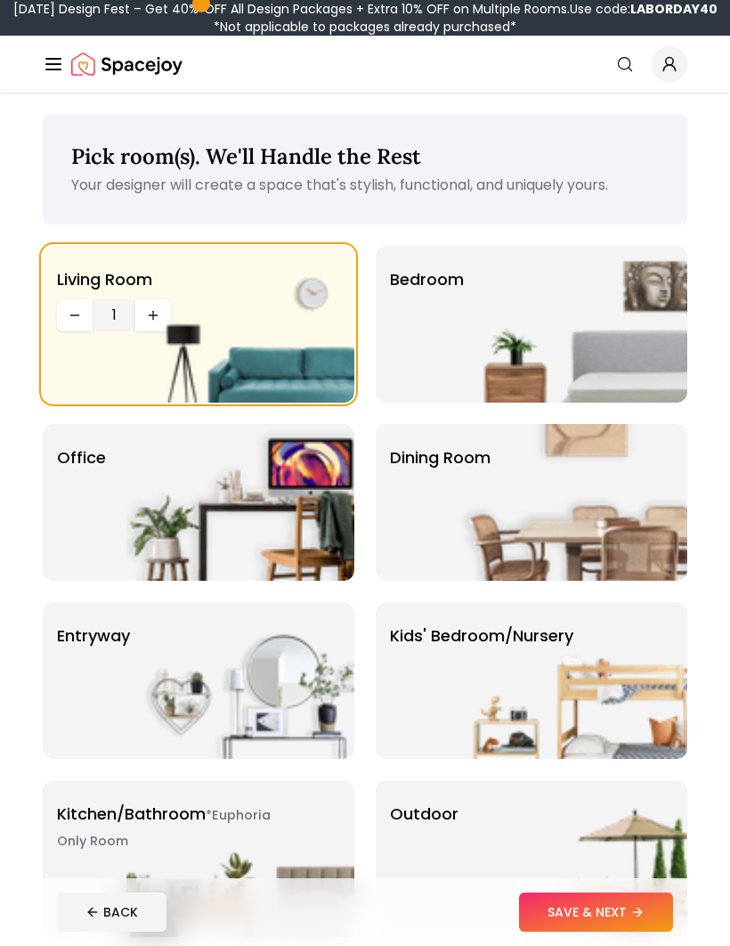
click at [483, 312] on img at bounding box center [573, 324] width 228 height 157
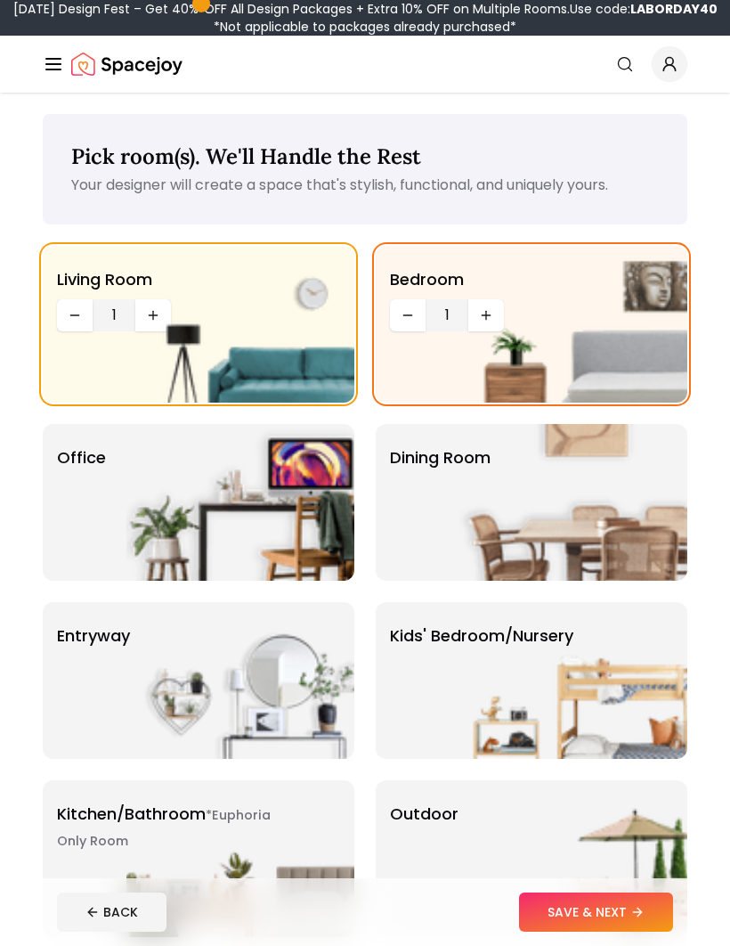
click at [578, 534] on img at bounding box center [573, 502] width 228 height 157
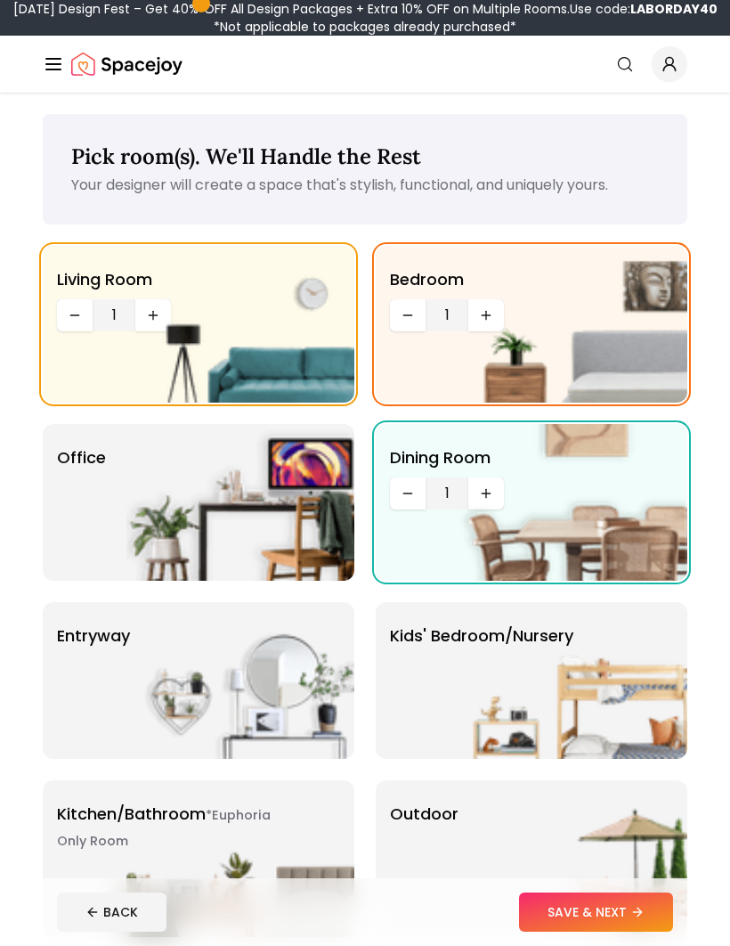
click at [81, 523] on div "Office" at bounding box center [199, 502] width 312 height 157
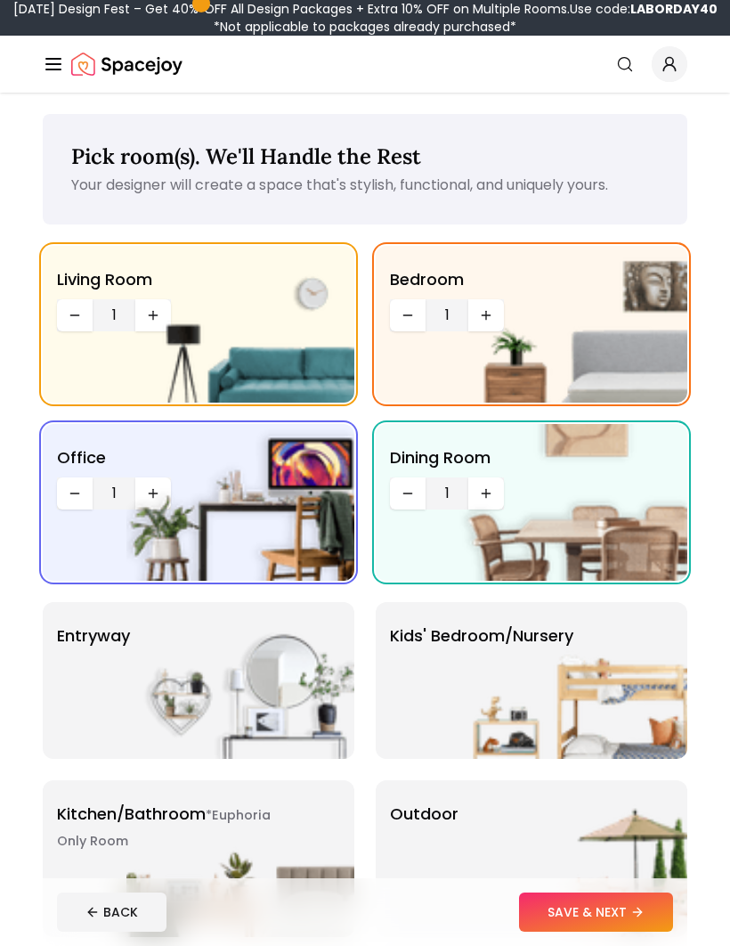
click at [82, 693] on div "entryway" at bounding box center [199, 680] width 312 height 157
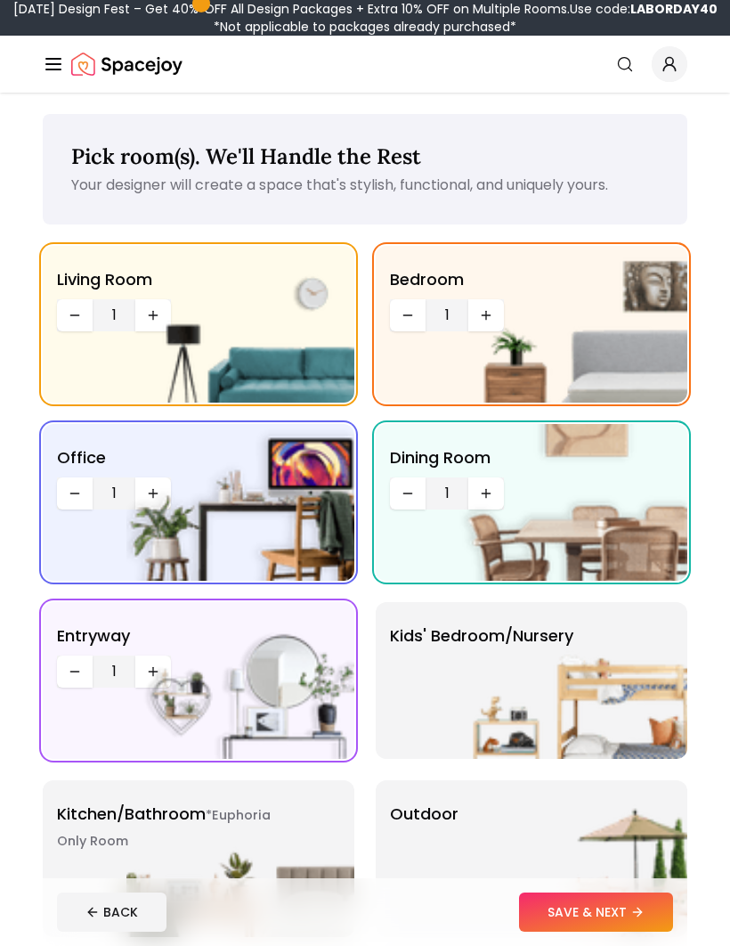
click at [613, 674] on img at bounding box center [573, 680] width 228 height 157
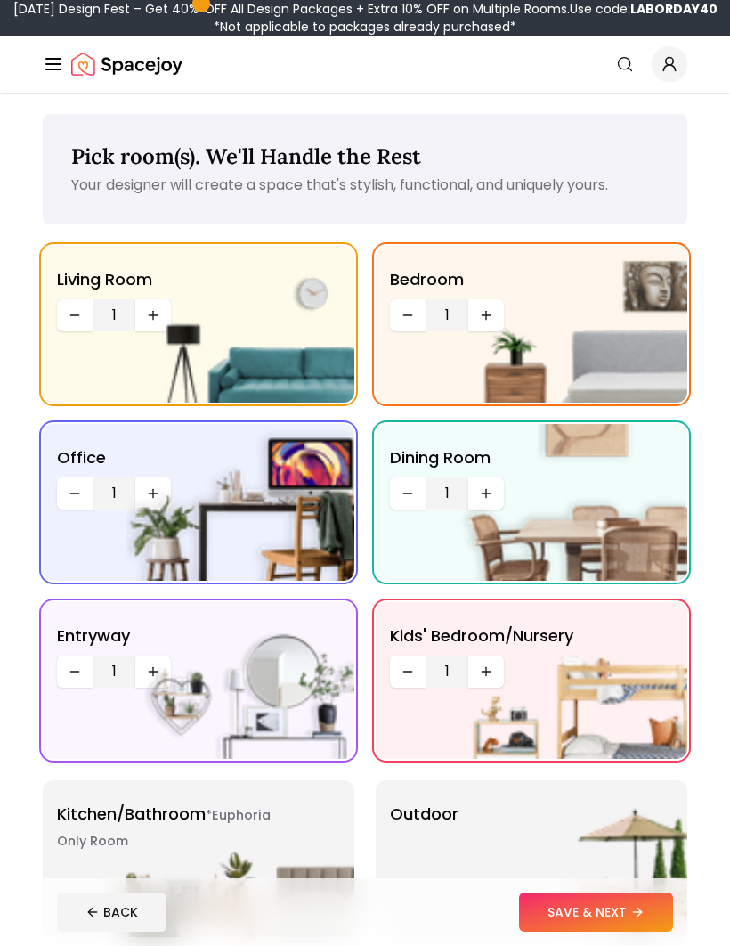
click at [494, 676] on img at bounding box center [573, 680] width 228 height 157
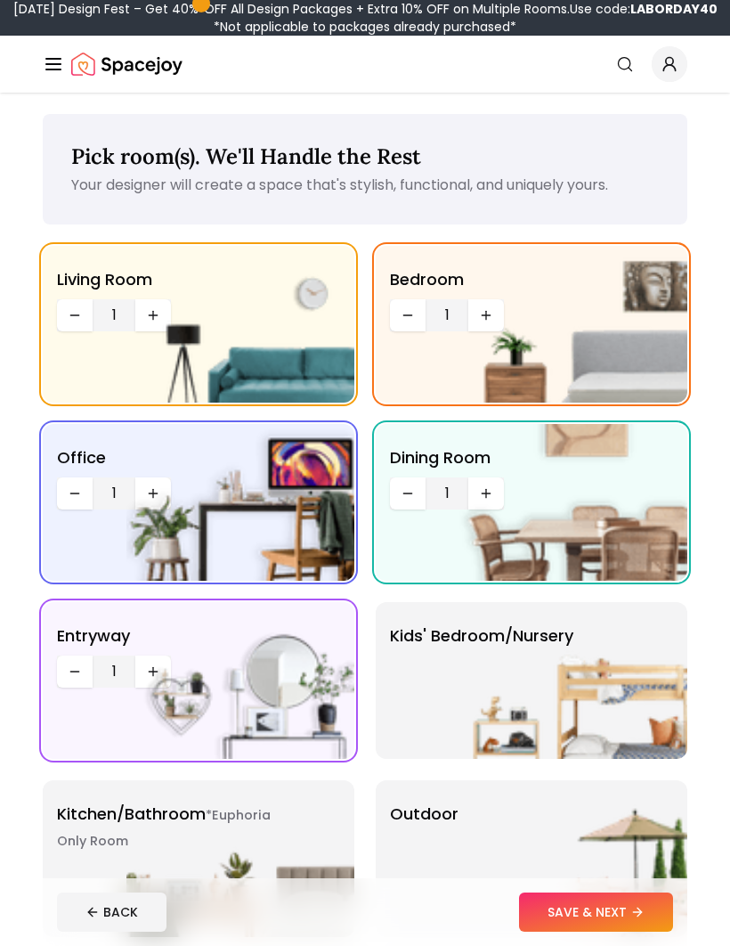
click at [487, 670] on img at bounding box center [573, 680] width 228 height 157
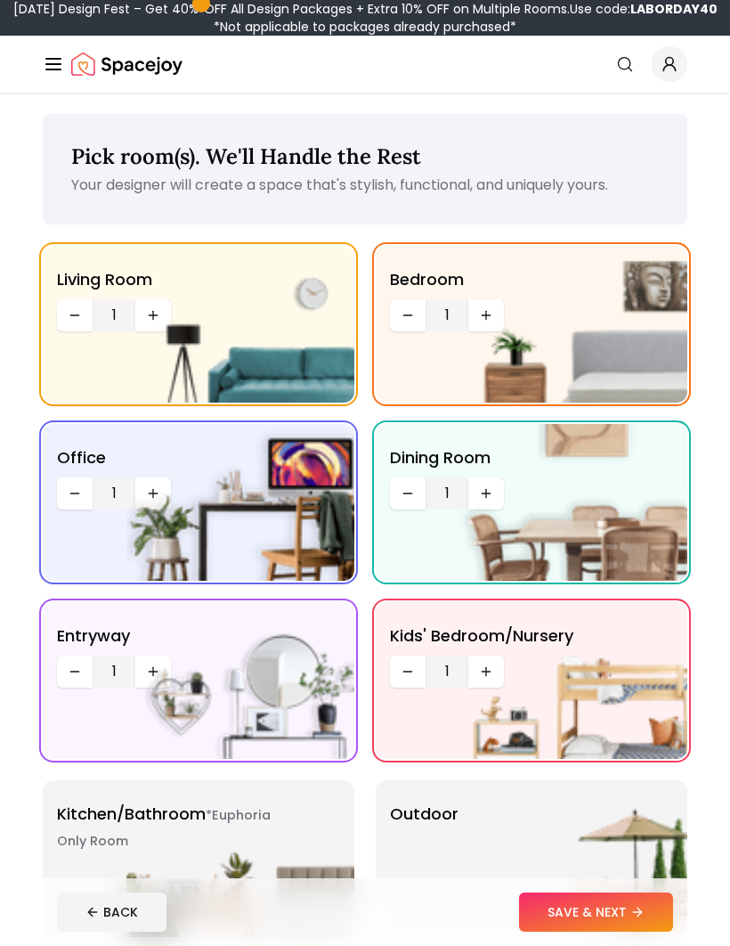
click at [490, 671] on img at bounding box center [573, 680] width 228 height 157
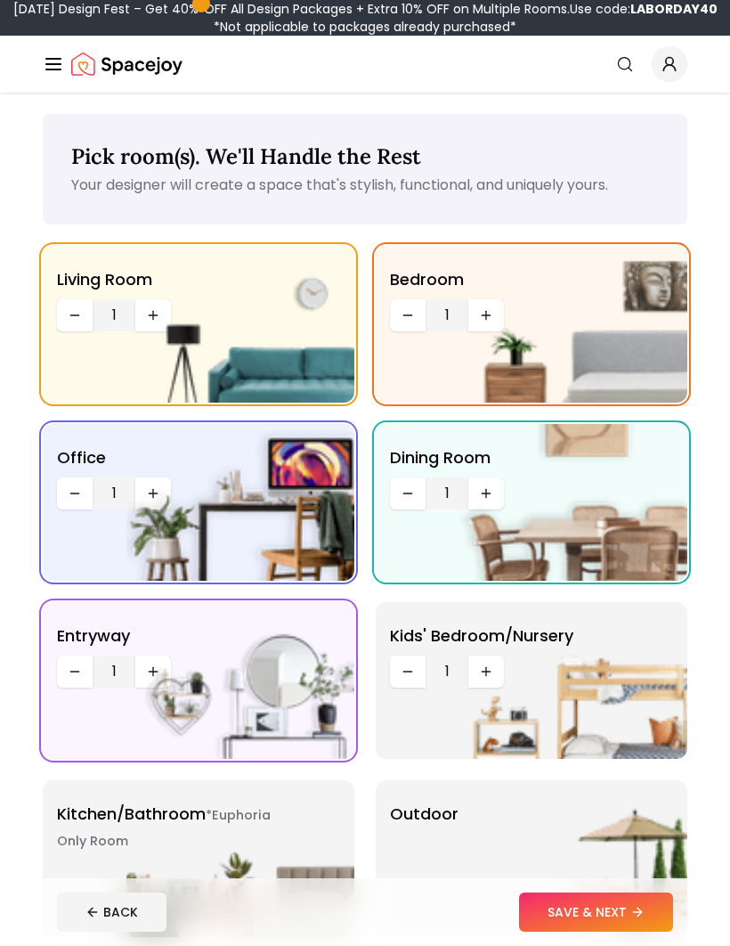
click at [482, 671] on img at bounding box center [573, 680] width 228 height 157
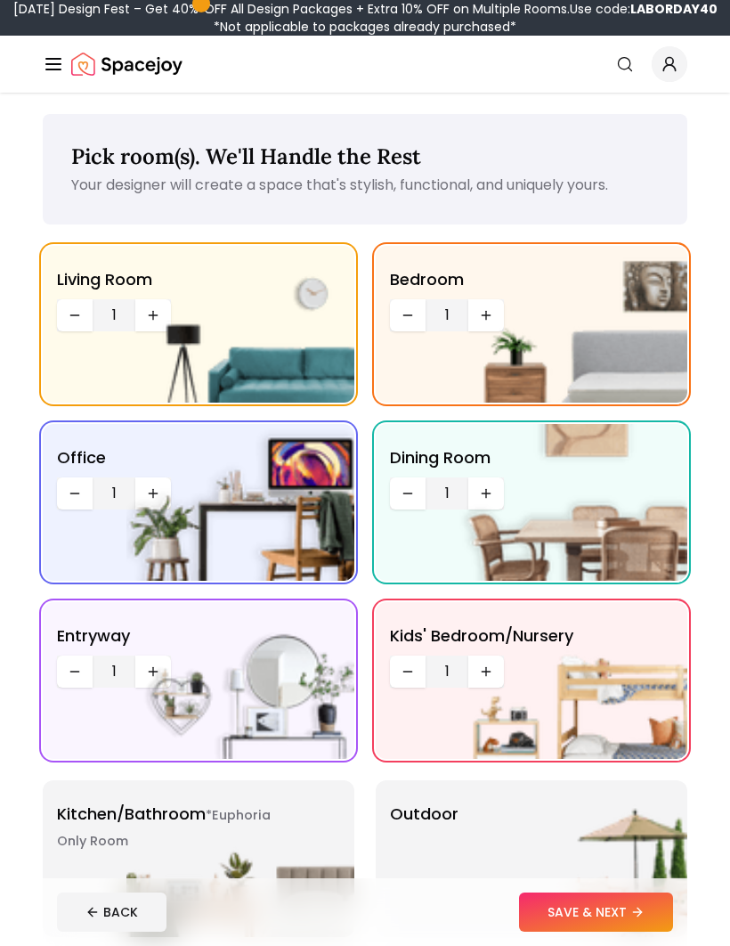
click at [476, 669] on img at bounding box center [573, 680] width 228 height 157
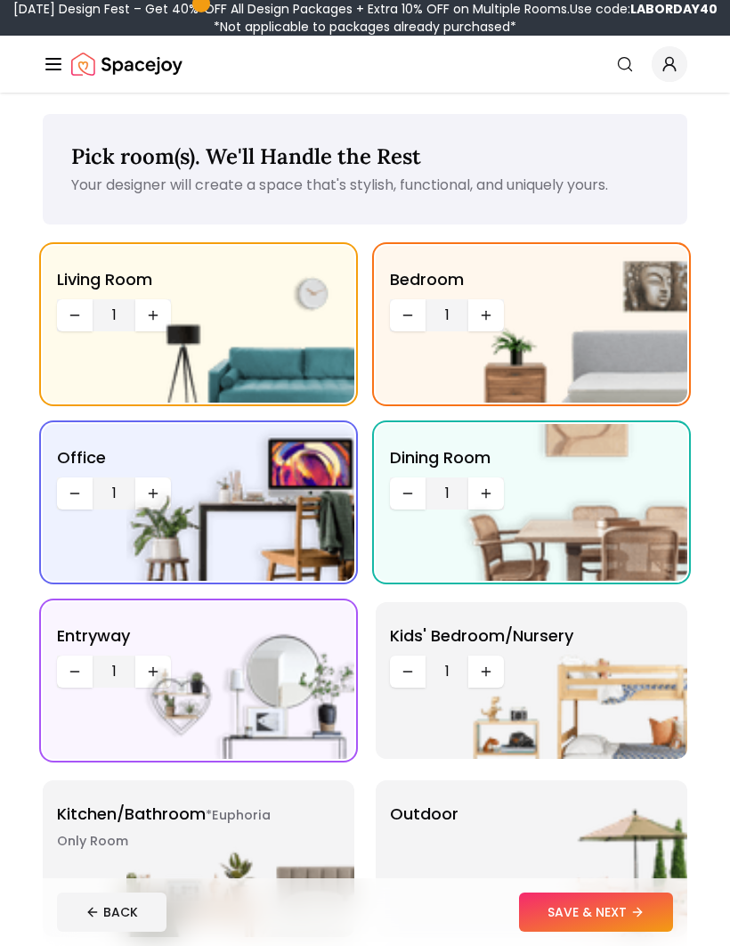
click at [476, 674] on img at bounding box center [573, 680] width 228 height 157
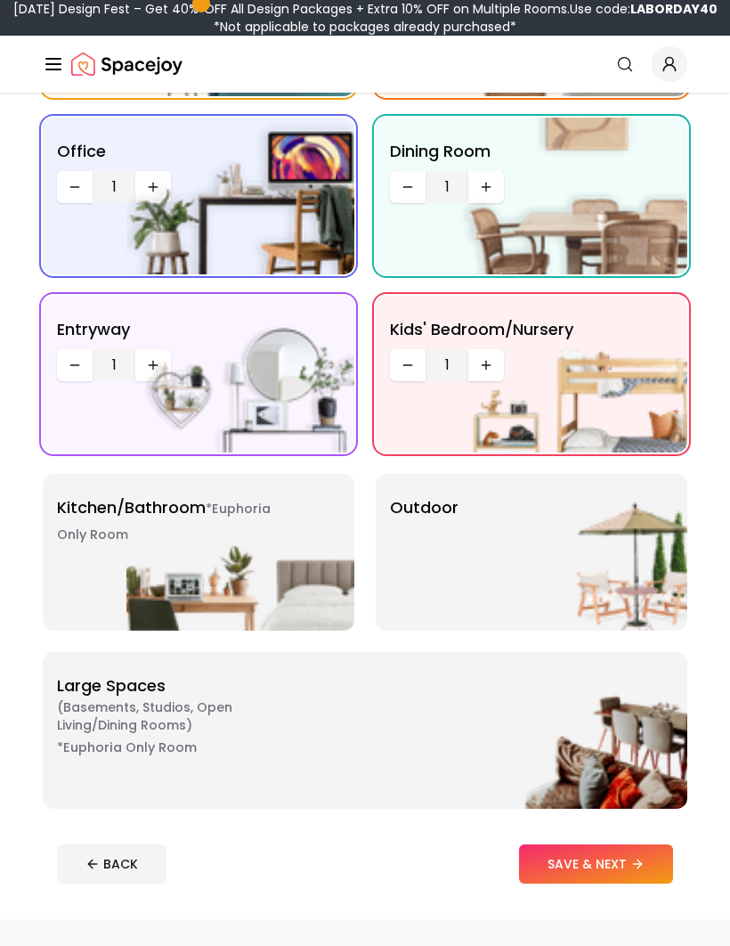
scroll to position [306, 0]
click at [115, 554] on div "*Euphoria Only Room Kitchen/Bathroom *Euphoria Only Room" at bounding box center [199, 552] width 312 height 157
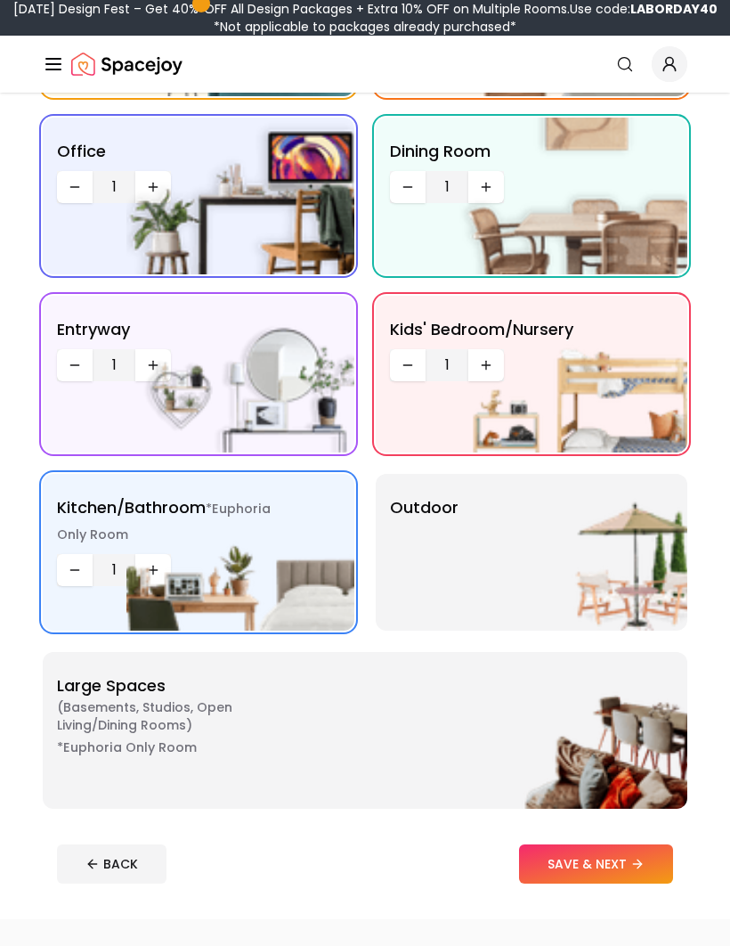
click at [156, 572] on img at bounding box center [240, 552] width 228 height 157
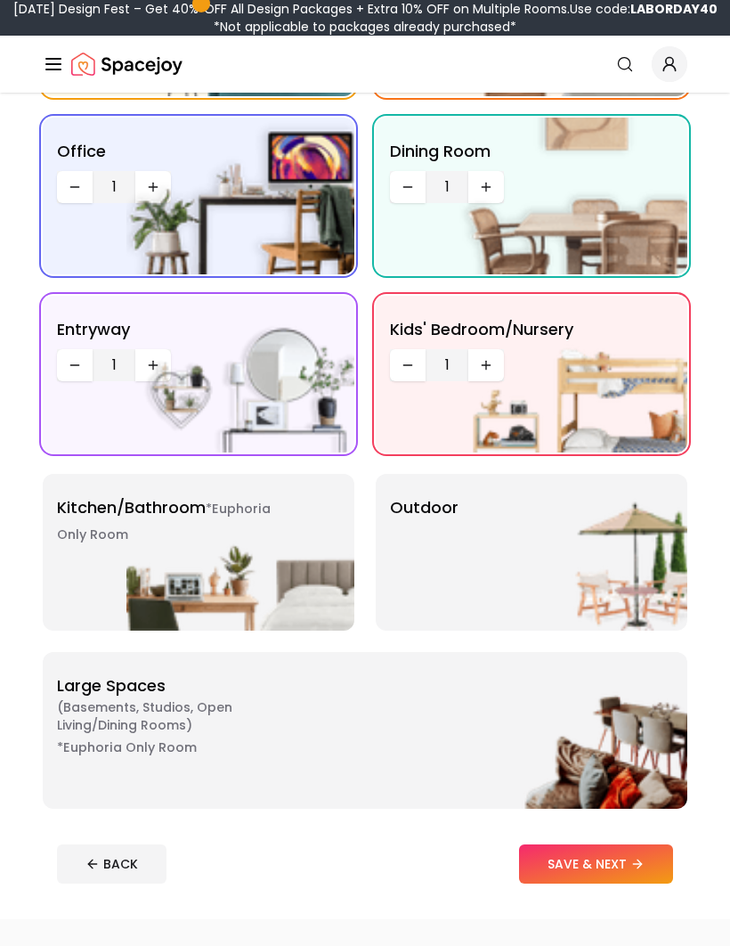
click at [135, 562] on img at bounding box center [240, 552] width 228 height 157
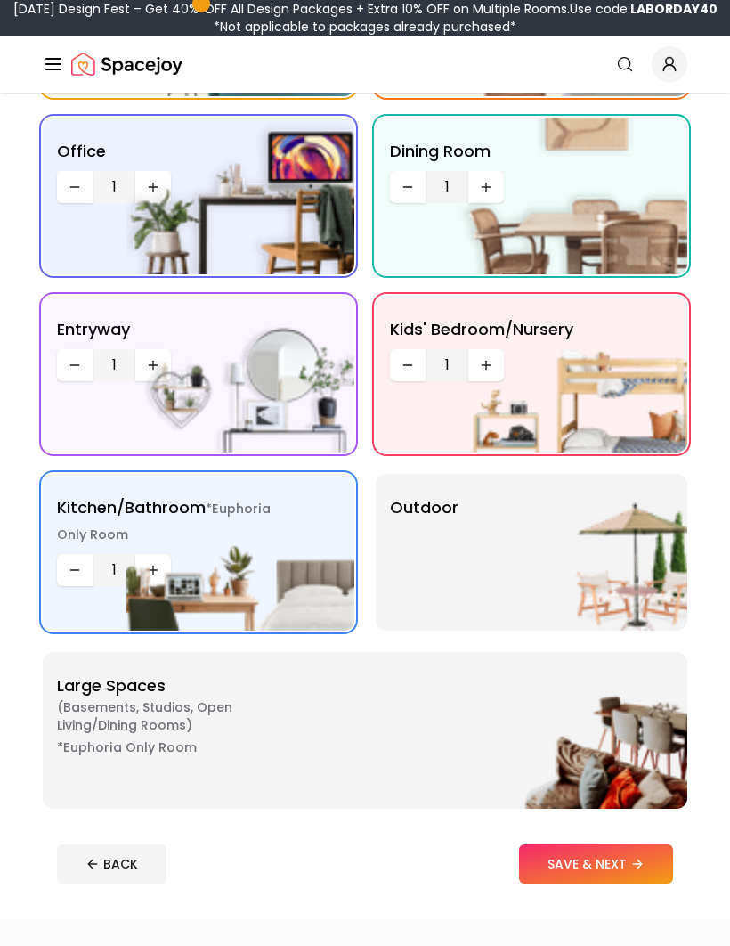
click at [602, 746] on img at bounding box center [573, 730] width 228 height 157
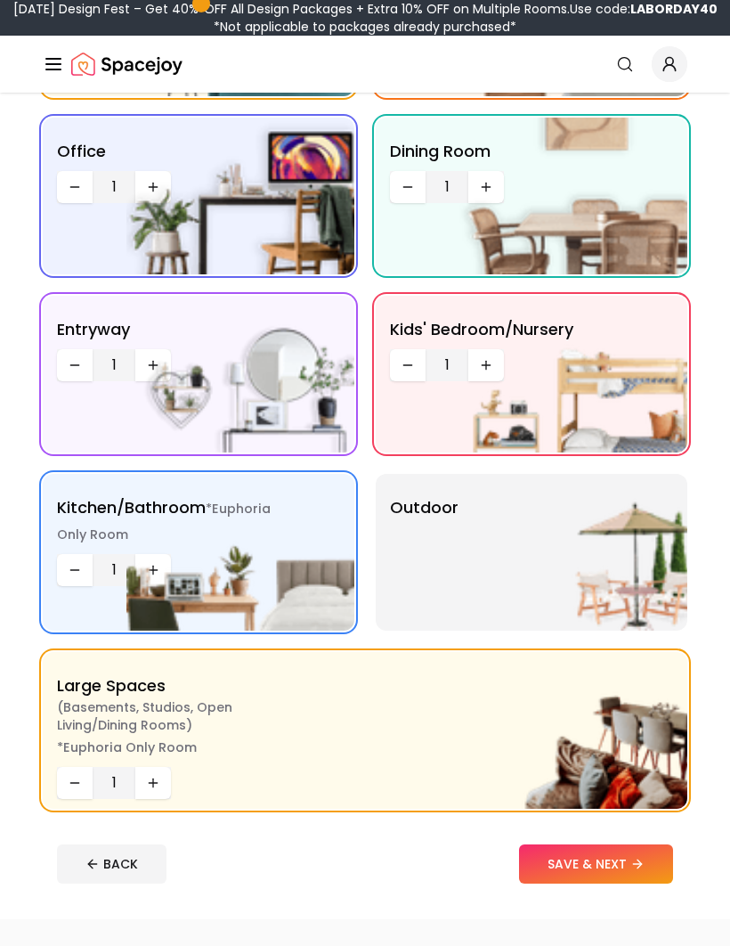
click at [600, 554] on img at bounding box center [573, 552] width 228 height 157
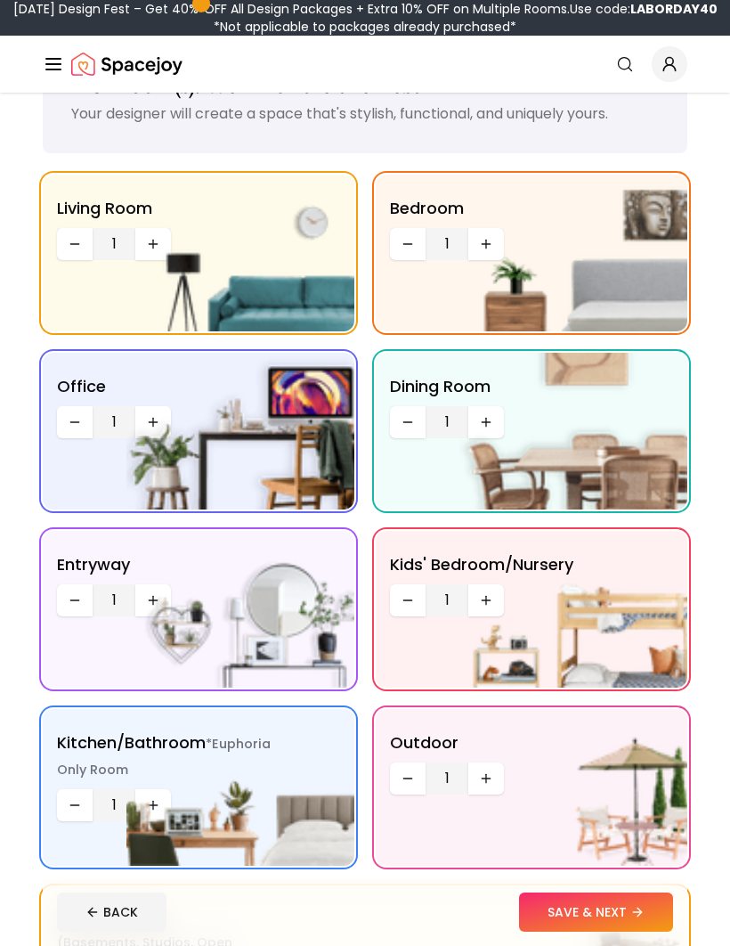
scroll to position [0, 0]
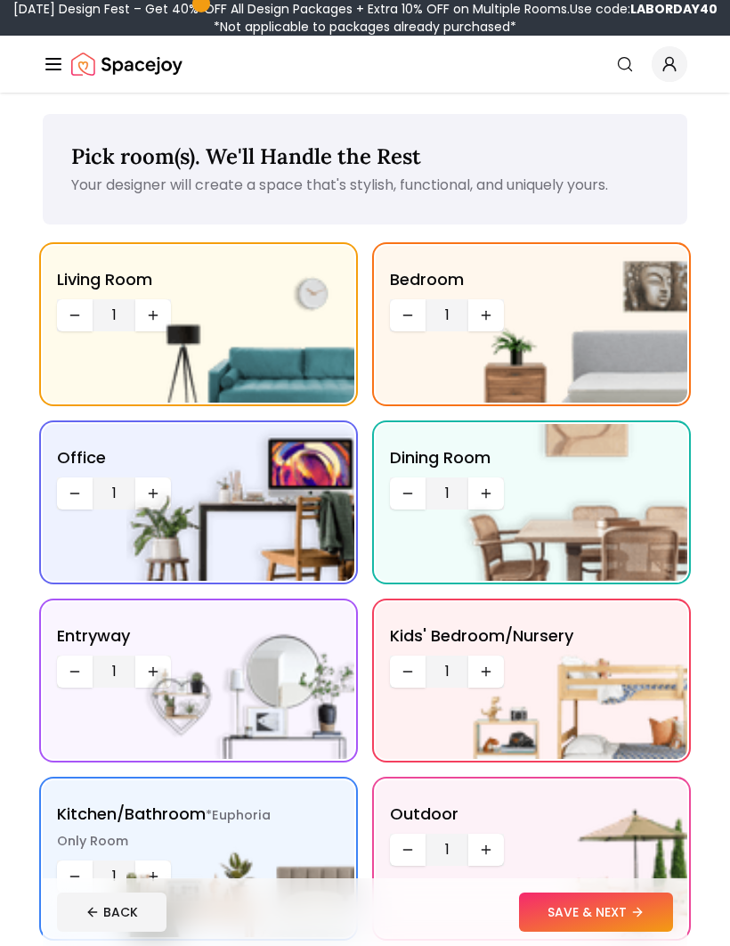
click at [475, 316] on img at bounding box center [573, 324] width 228 height 157
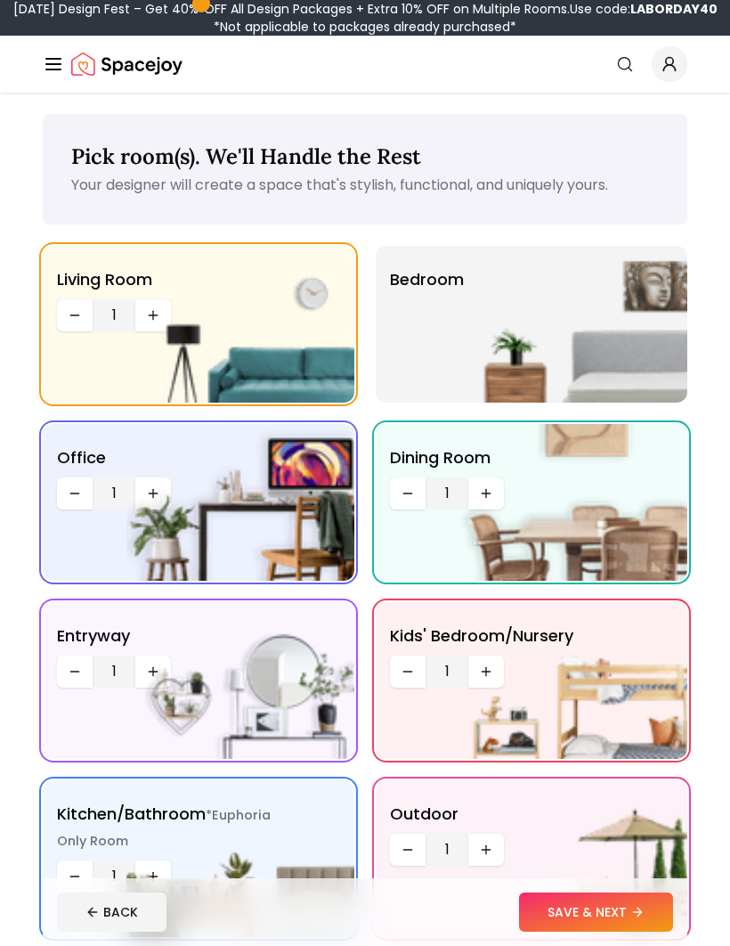
click at [481, 313] on img at bounding box center [573, 324] width 228 height 157
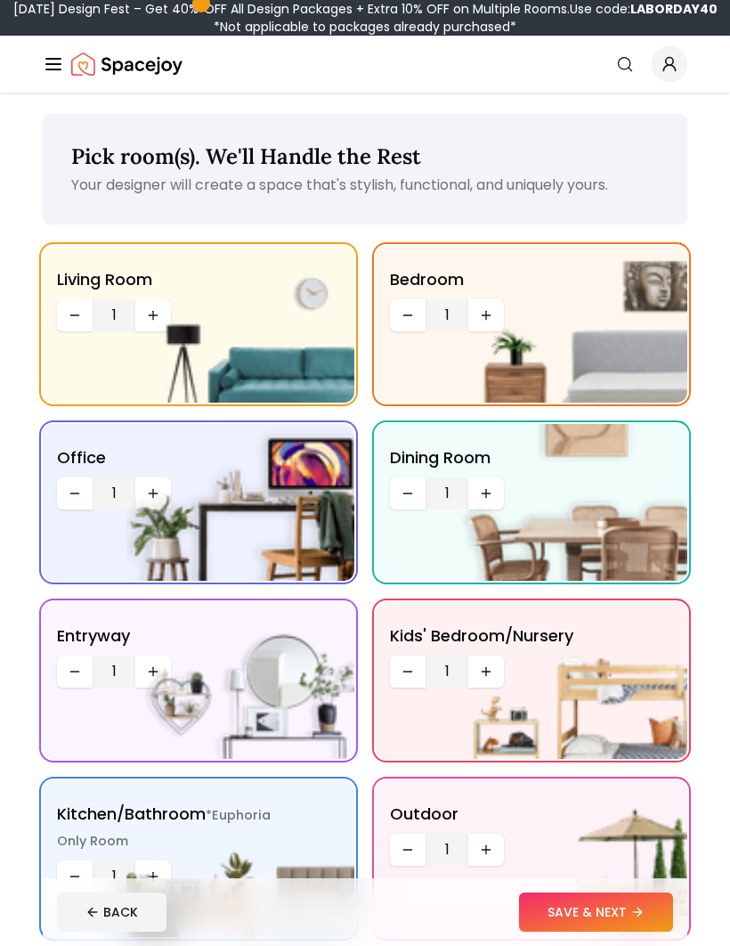
click at [485, 667] on img at bounding box center [573, 680] width 228 height 157
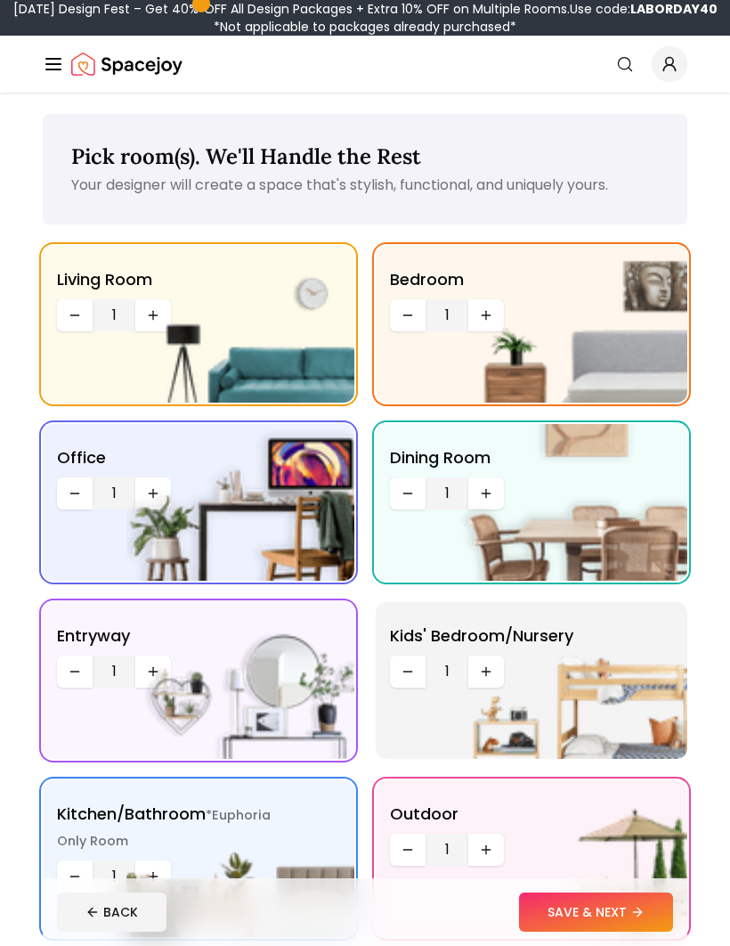
click at [484, 665] on img at bounding box center [573, 680] width 228 height 157
click at [483, 664] on img at bounding box center [573, 680] width 228 height 157
click at [482, 669] on img at bounding box center [573, 680] width 228 height 157
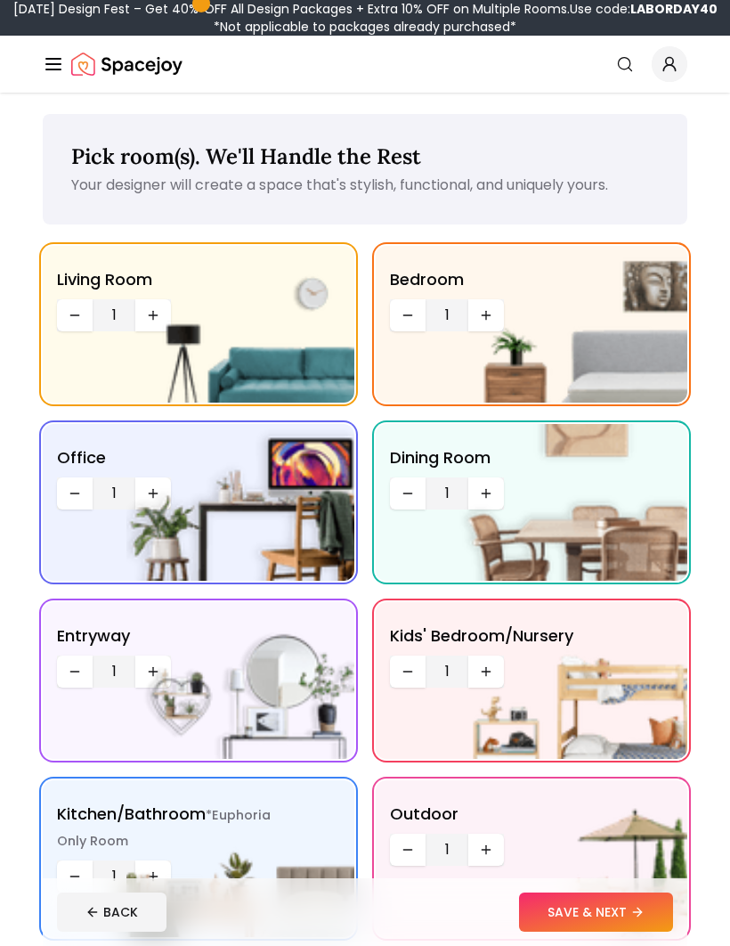
click at [479, 322] on img at bounding box center [573, 324] width 228 height 157
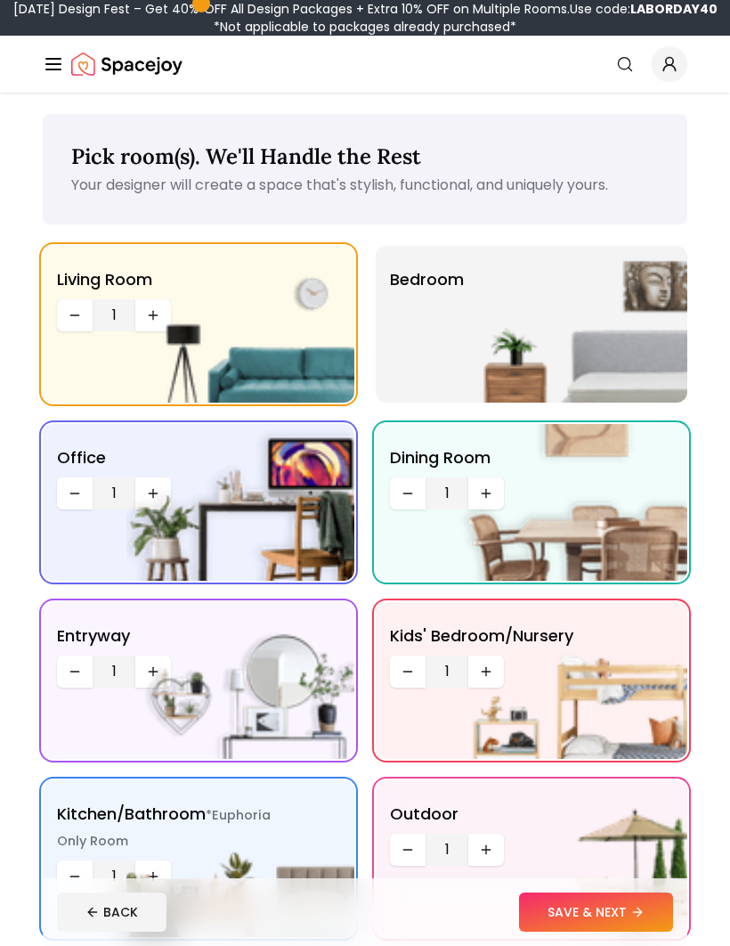
click at [490, 308] on img at bounding box center [573, 324] width 228 height 157
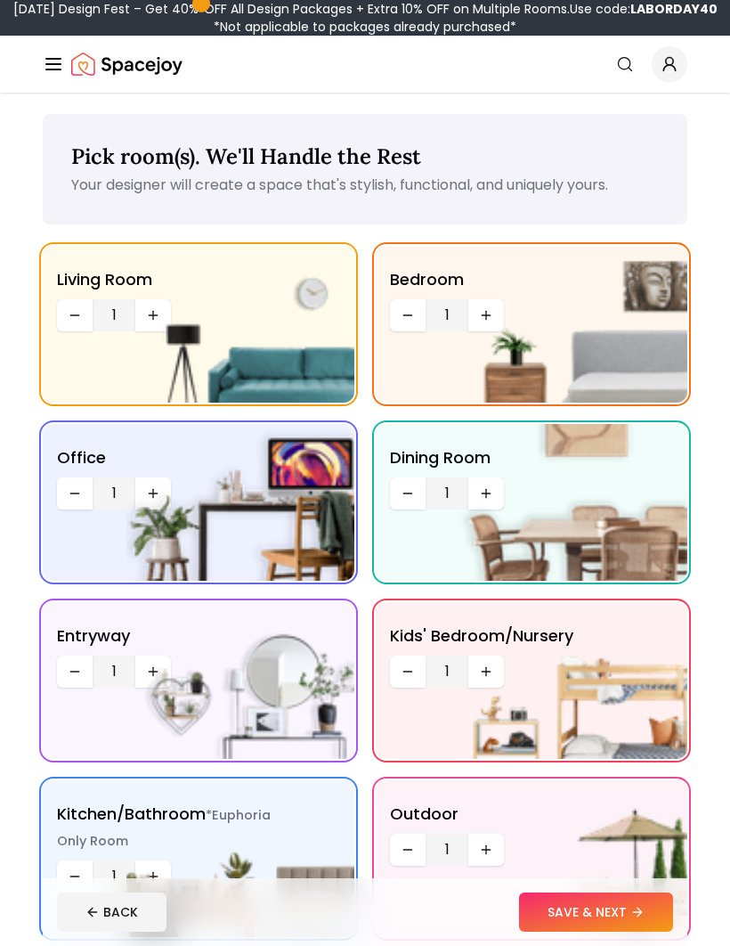
click at [477, 302] on img at bounding box center [573, 324] width 228 height 157
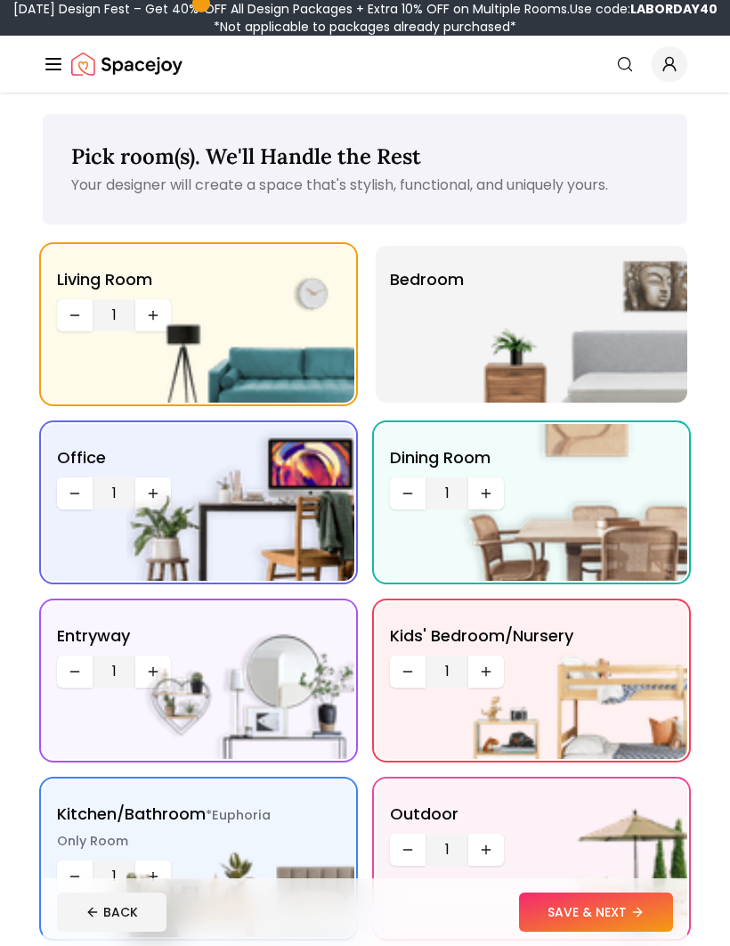
click at [477, 301] on img at bounding box center [573, 324] width 228 height 157
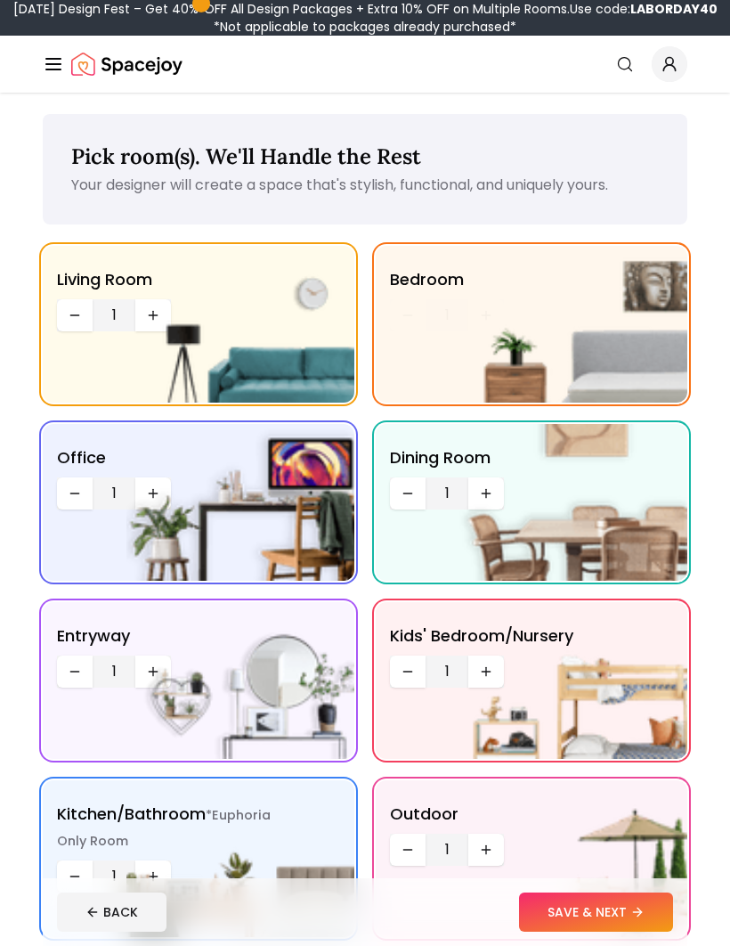
click at [479, 313] on img at bounding box center [573, 324] width 228 height 157
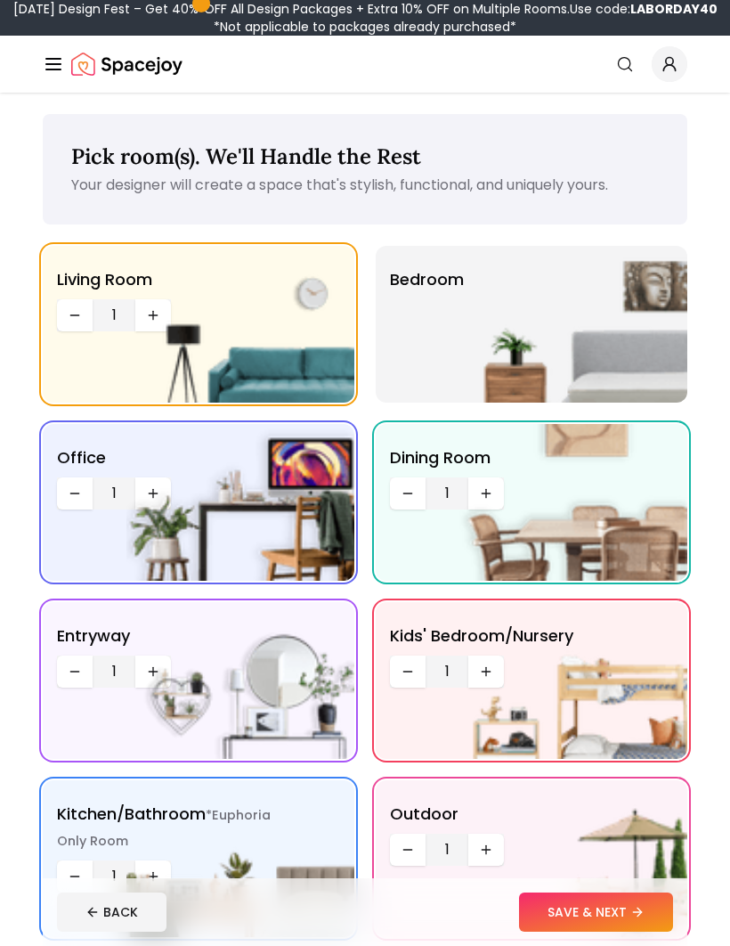
click at [491, 301] on img at bounding box center [573, 324] width 228 height 157
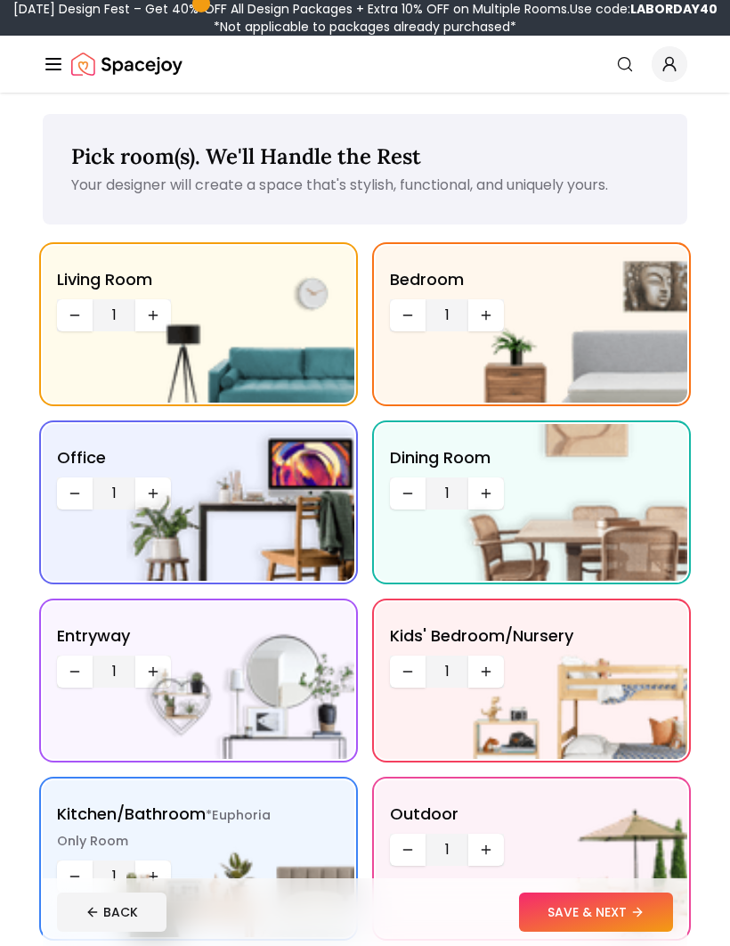
click at [475, 315] on img at bounding box center [573, 324] width 228 height 157
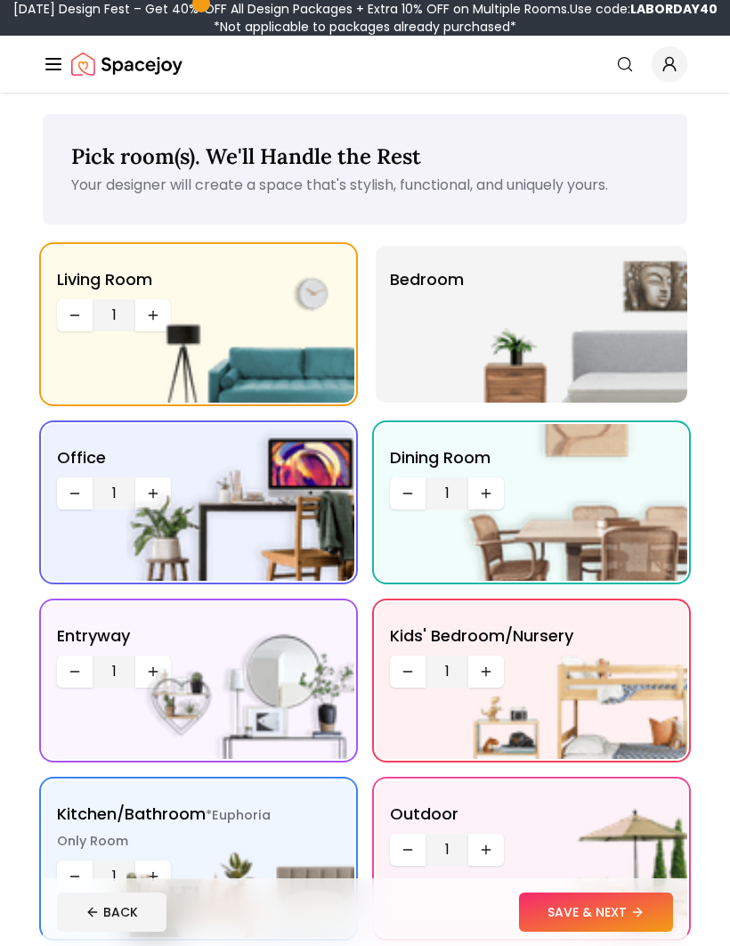
click at [499, 321] on img at bounding box center [573, 324] width 228 height 157
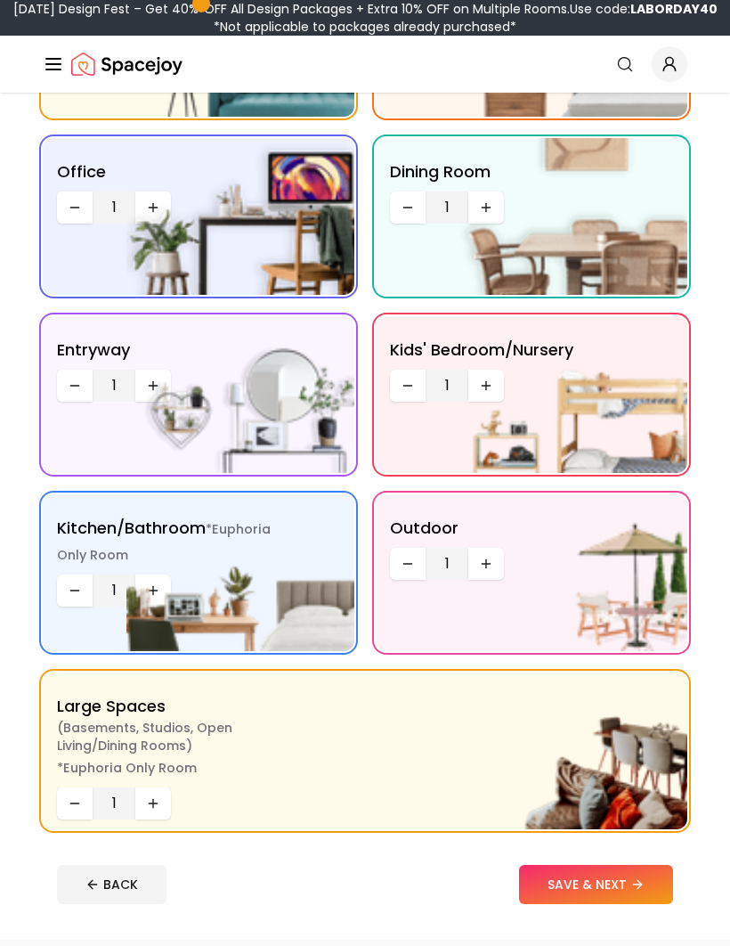
scroll to position [286, 0]
click at [153, 798] on icon "Increase quantity" at bounding box center [153, 803] width 14 height 14
click at [152, 801] on icon "Increase quantity" at bounding box center [153, 803] width 14 height 14
click at [49, 807] on div "*Euphoria Only Room Large Spaces ( Basements, Studios, Open living/dining rooms…" at bounding box center [365, 750] width 645 height 157
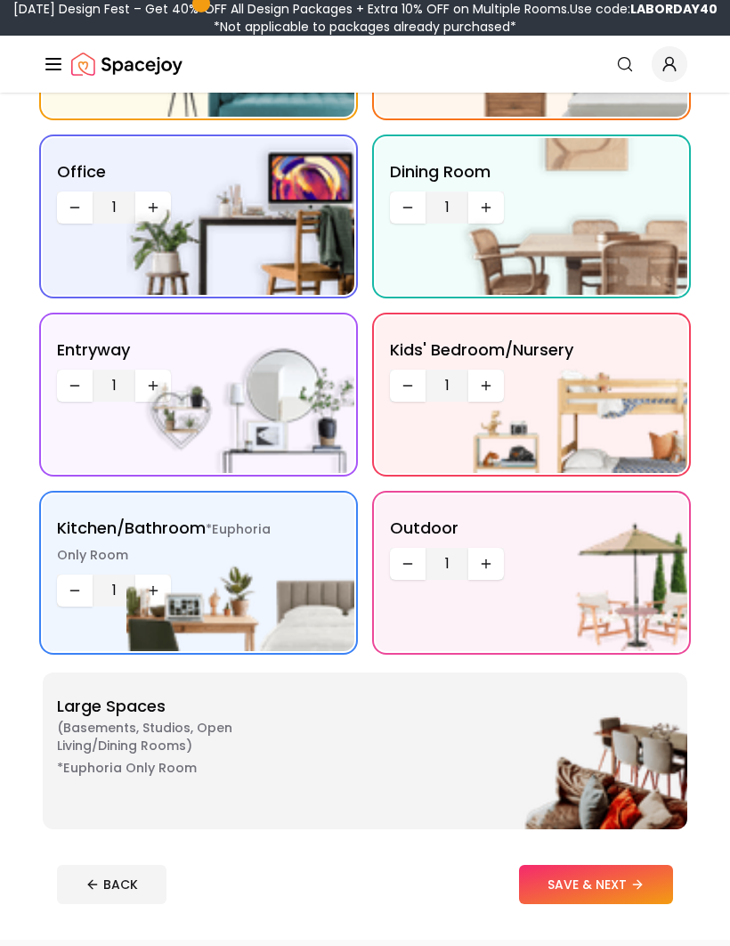
click at [150, 591] on img at bounding box center [240, 572] width 228 height 157
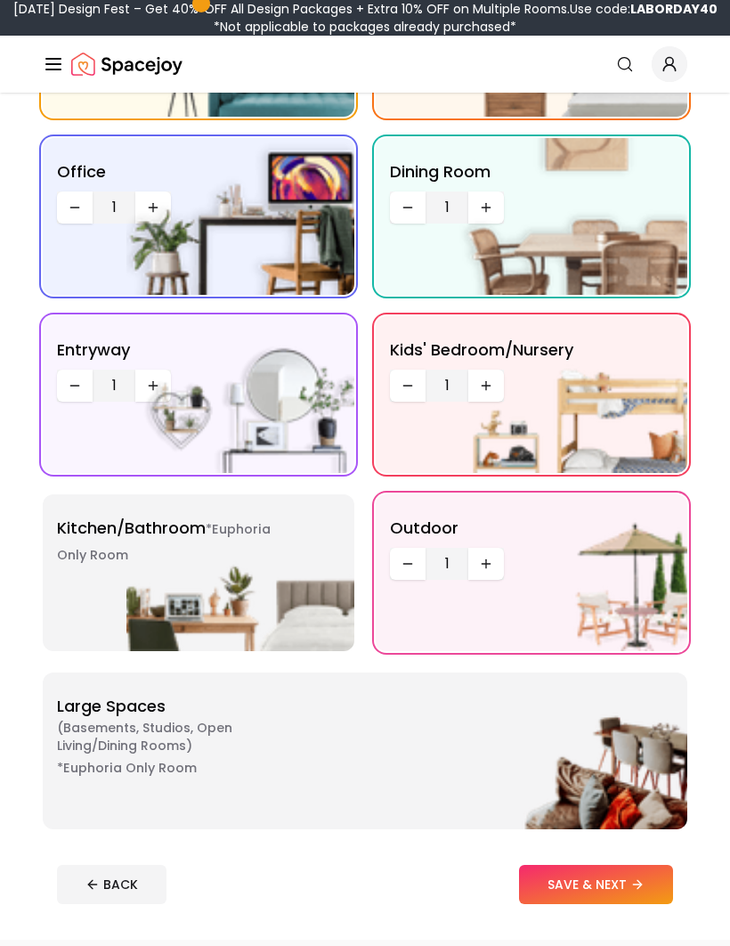
click at [157, 584] on img at bounding box center [240, 572] width 228 height 157
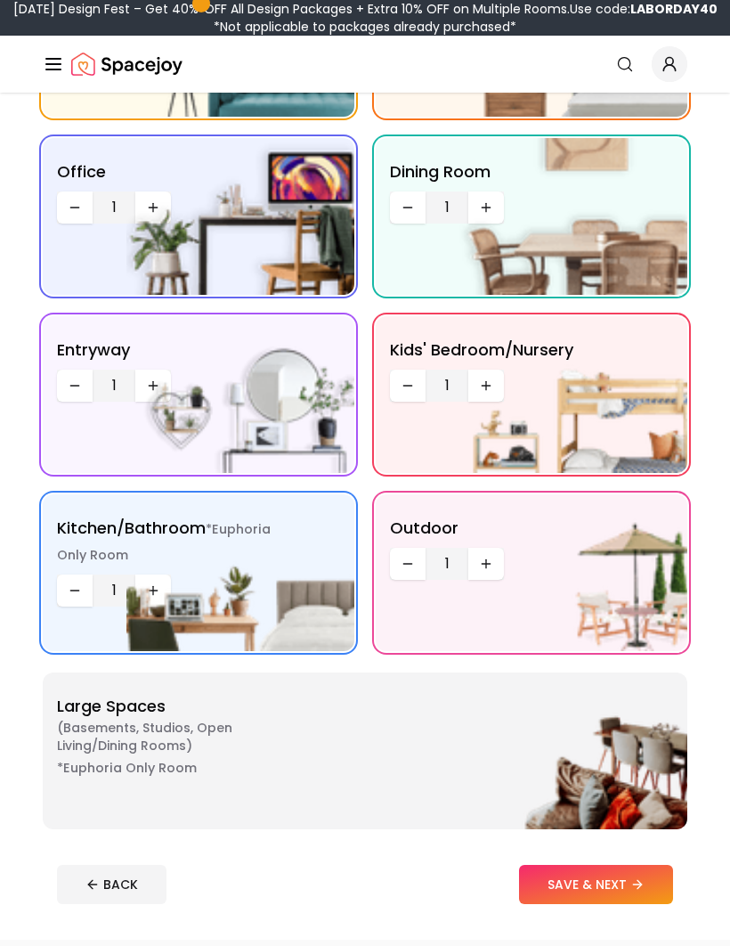
click at [150, 730] on span "( Basements, Studios, Open living/dining rooms )" at bounding box center [168, 736] width 223 height 36
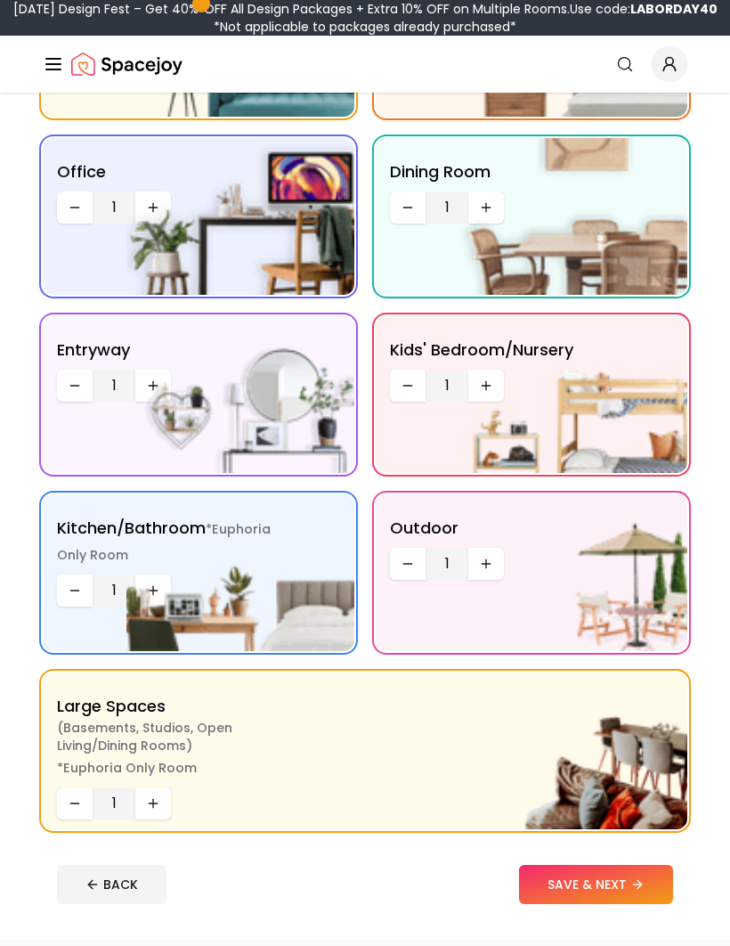
click at [150, 805] on icon "Increase quantity" at bounding box center [153, 803] width 14 height 14
click at [155, 802] on icon "Increase quantity" at bounding box center [153, 803] width 14 height 14
click at [154, 800] on icon "Increase quantity" at bounding box center [153, 803] width 14 height 14
click at [153, 589] on img at bounding box center [240, 572] width 228 height 157
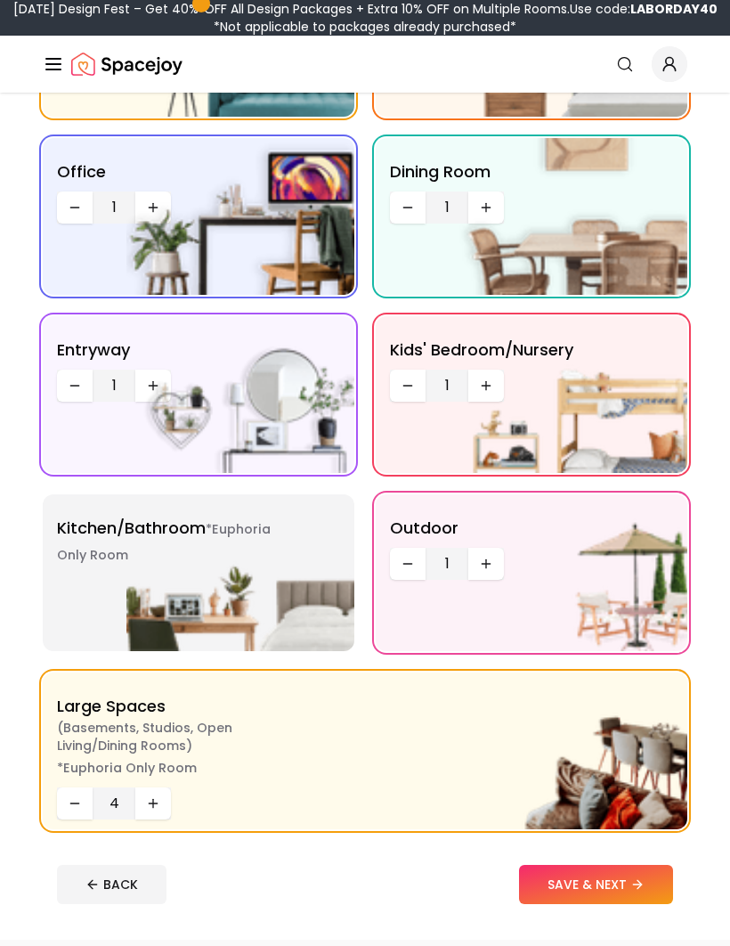
click at [155, 582] on img at bounding box center [240, 572] width 228 height 157
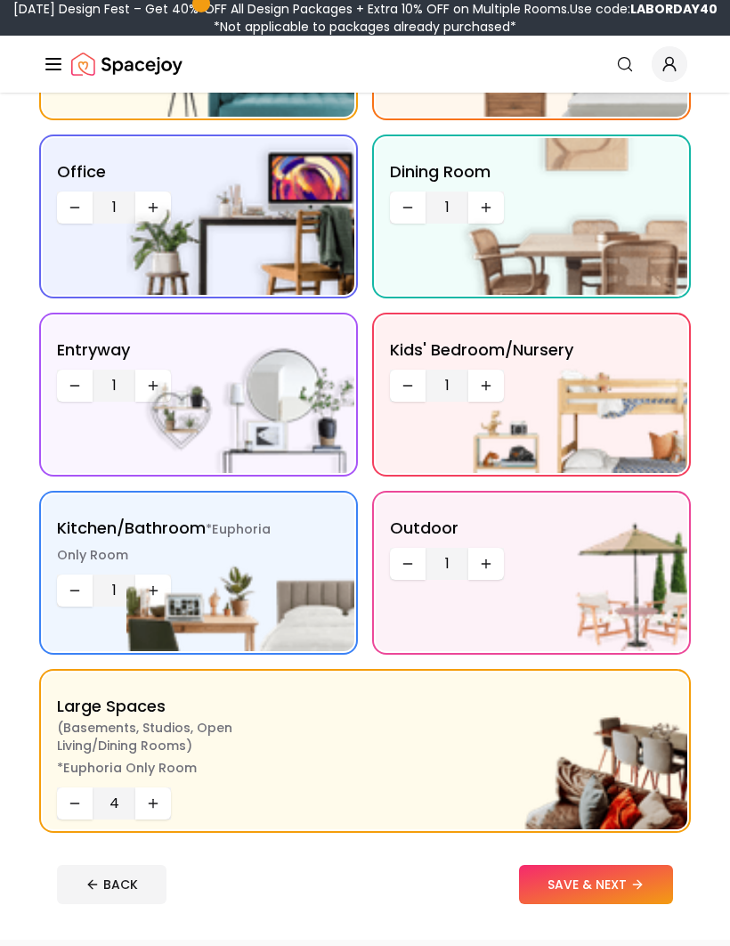
click at [144, 589] on img at bounding box center [240, 572] width 228 height 157
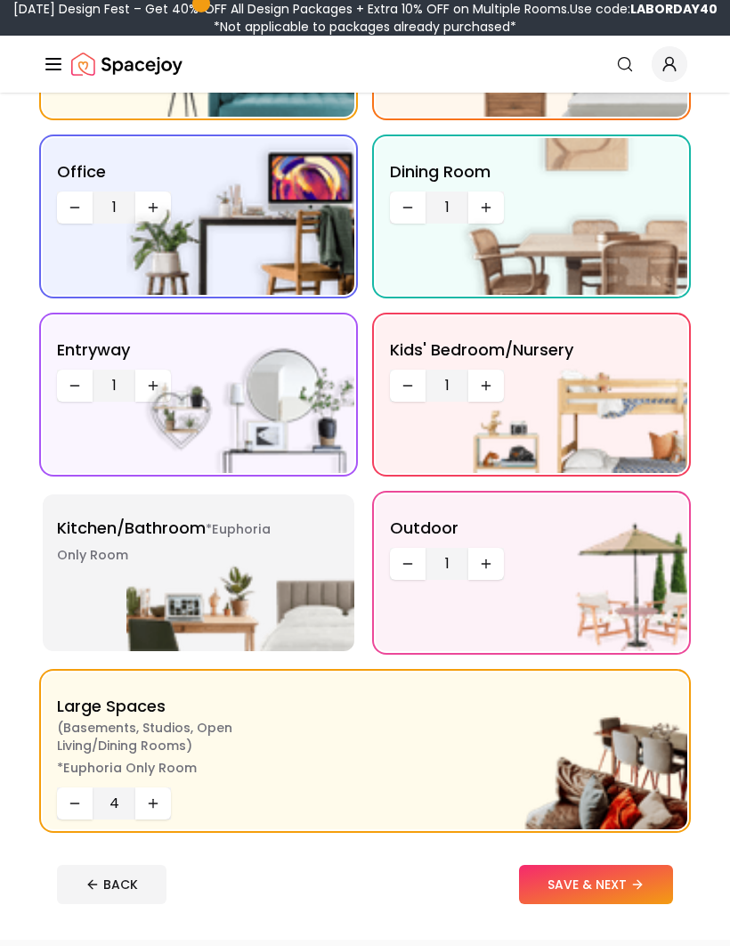
click at [175, 544] on img at bounding box center [240, 572] width 228 height 157
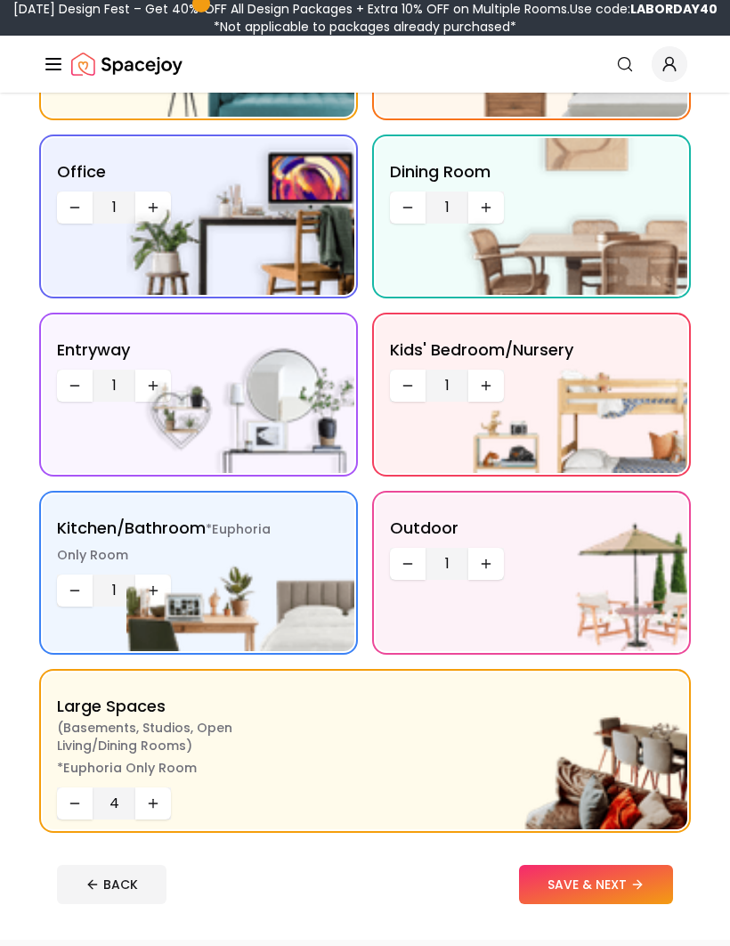
click at [68, 585] on icon "Decrease quantity" at bounding box center [75, 590] width 14 height 14
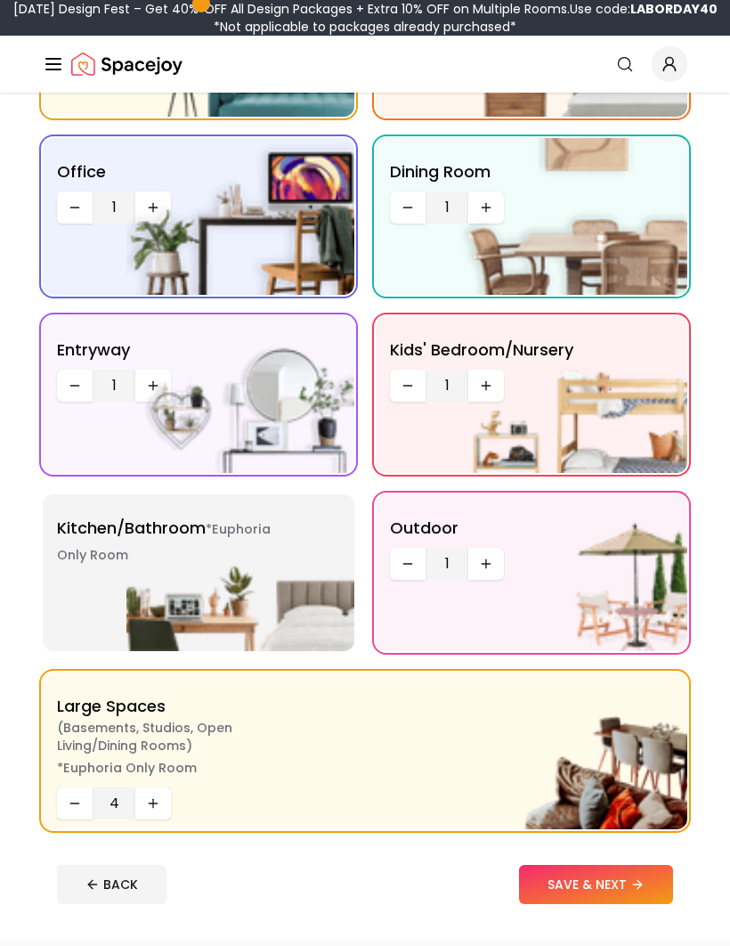
click at [129, 564] on img at bounding box center [240, 572] width 228 height 157
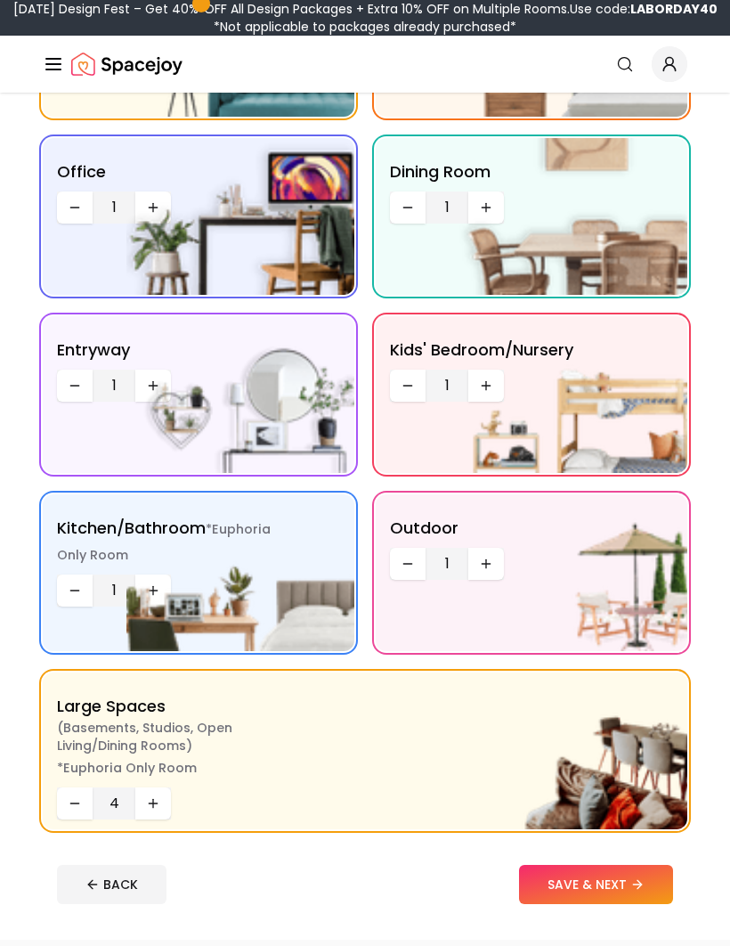
click at [143, 593] on img at bounding box center [240, 572] width 228 height 157
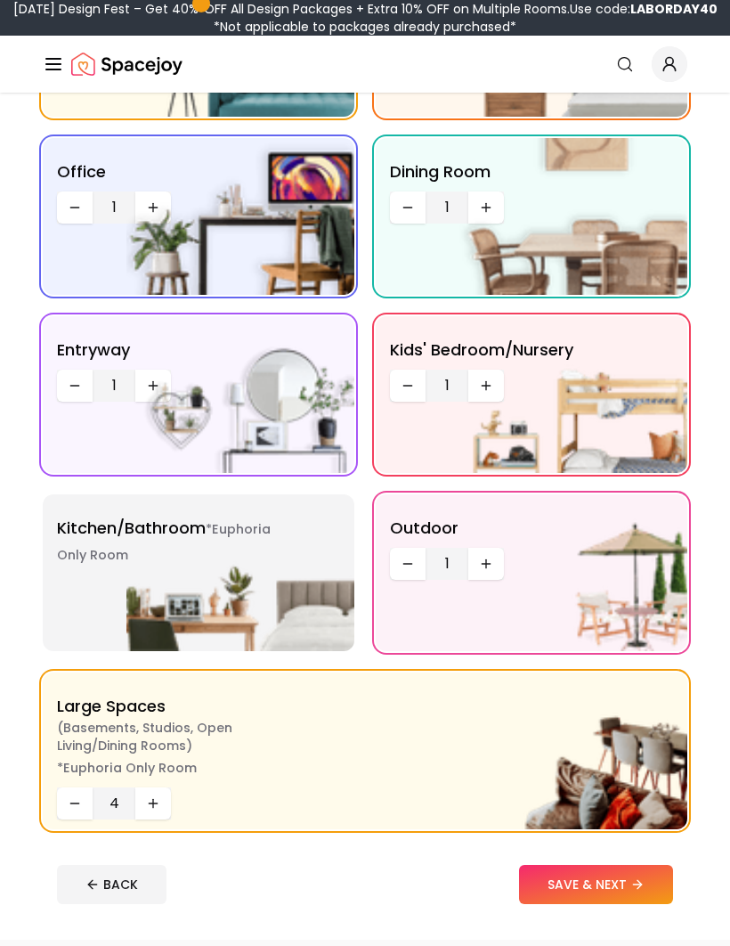
click at [148, 584] on img at bounding box center [240, 572] width 228 height 157
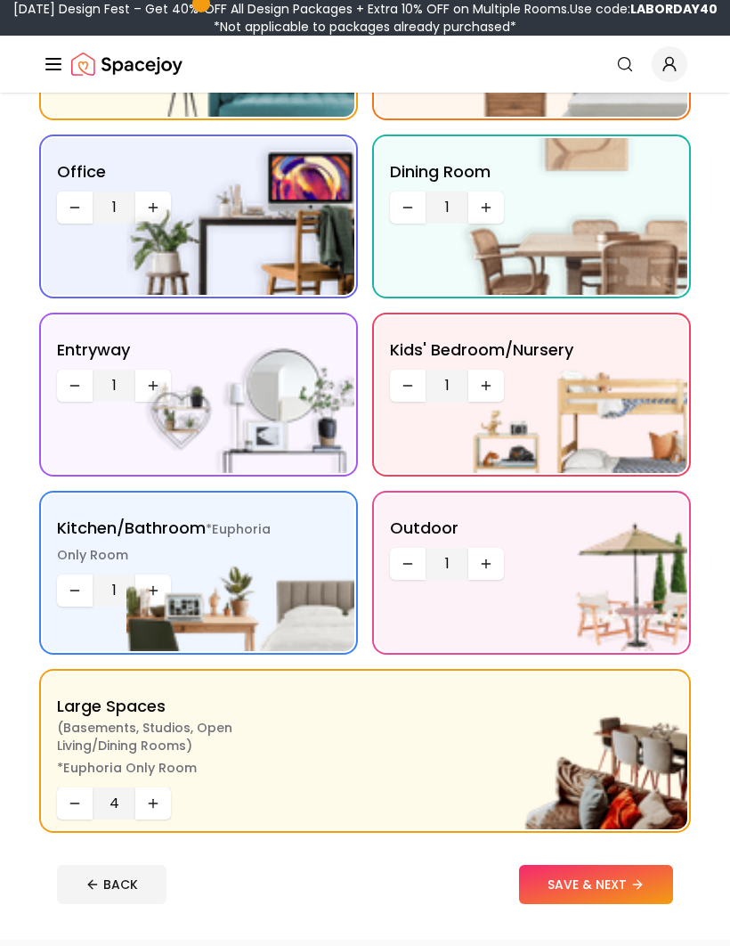
click at [65, 788] on button "Decrease quantity" at bounding box center [75, 803] width 36 height 32
click at [69, 800] on icon "Decrease quantity" at bounding box center [75, 803] width 14 height 14
click at [157, 813] on button "Increase quantity" at bounding box center [153, 803] width 36 height 32
click at [631, 865] on button "SAVE & NEXT" at bounding box center [596, 884] width 154 height 39
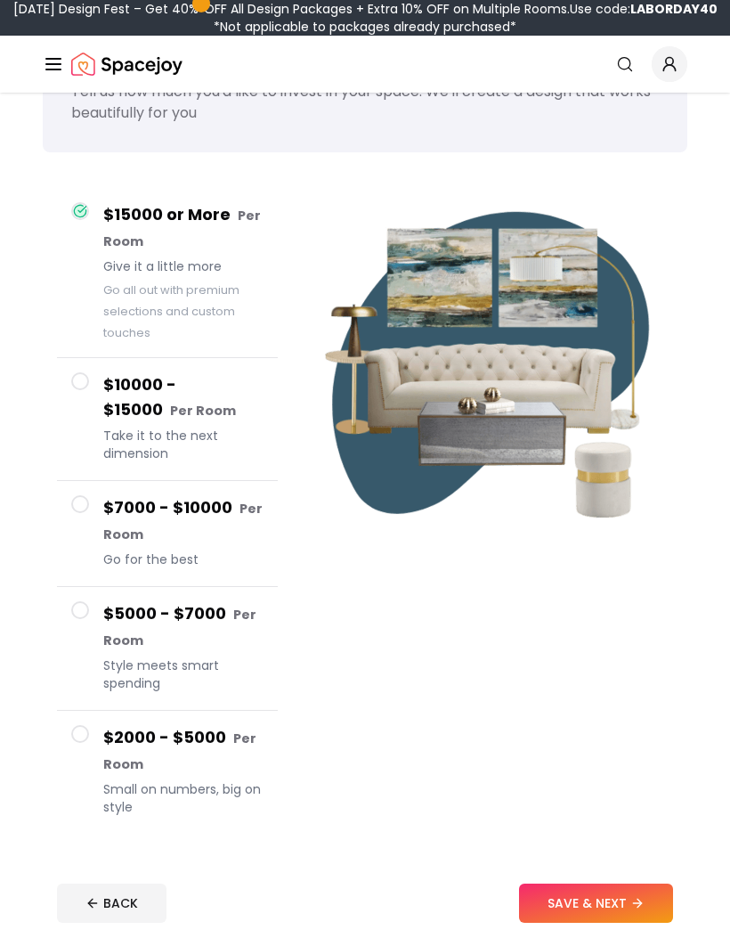
scroll to position [93, 0]
click at [75, 513] on button "$7000 - $10000 Per Room Go for the best" at bounding box center [167, 534] width 221 height 106
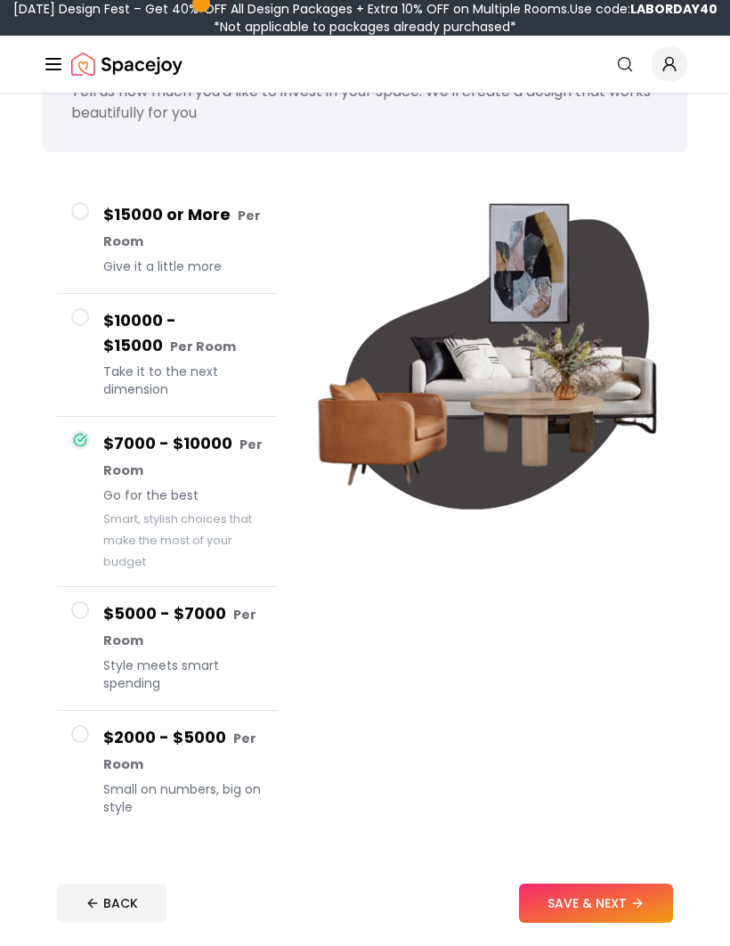
click at [100, 333] on button "$10000 - $15000 Per Room Take it to the next dimension" at bounding box center [167, 355] width 221 height 123
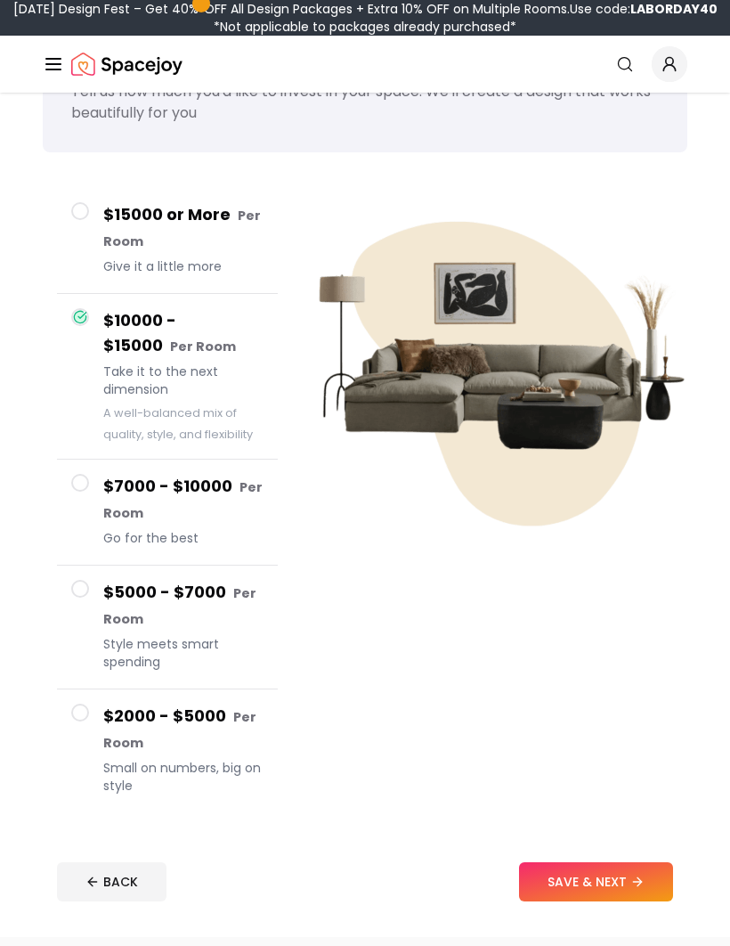
click at [97, 491] on button "$7000 - $10000 Per Room Go for the best" at bounding box center [167, 512] width 221 height 106
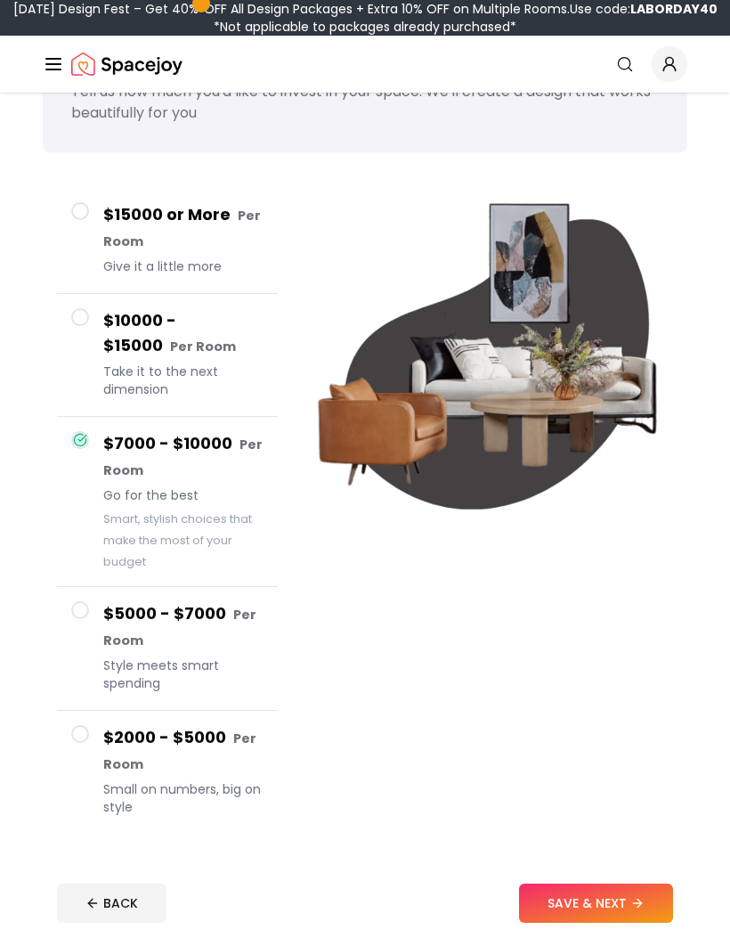
click at [618, 901] on button "SAVE & NEXT" at bounding box center [596, 902] width 154 height 39
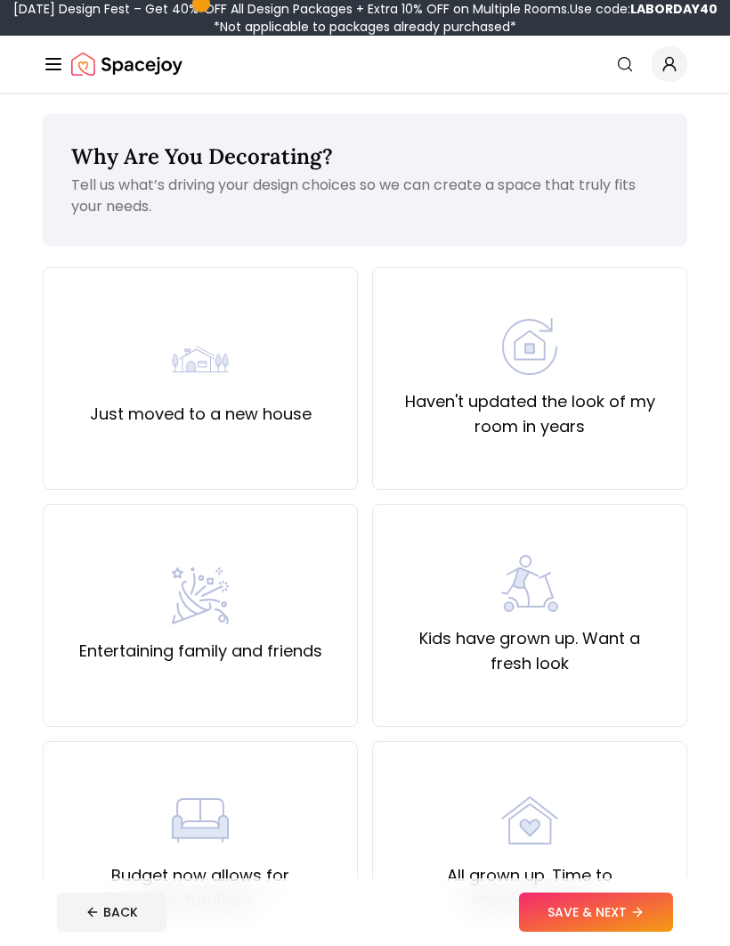
click at [114, 418] on label "Just moved to a new house" at bounding box center [201, 414] width 222 height 25
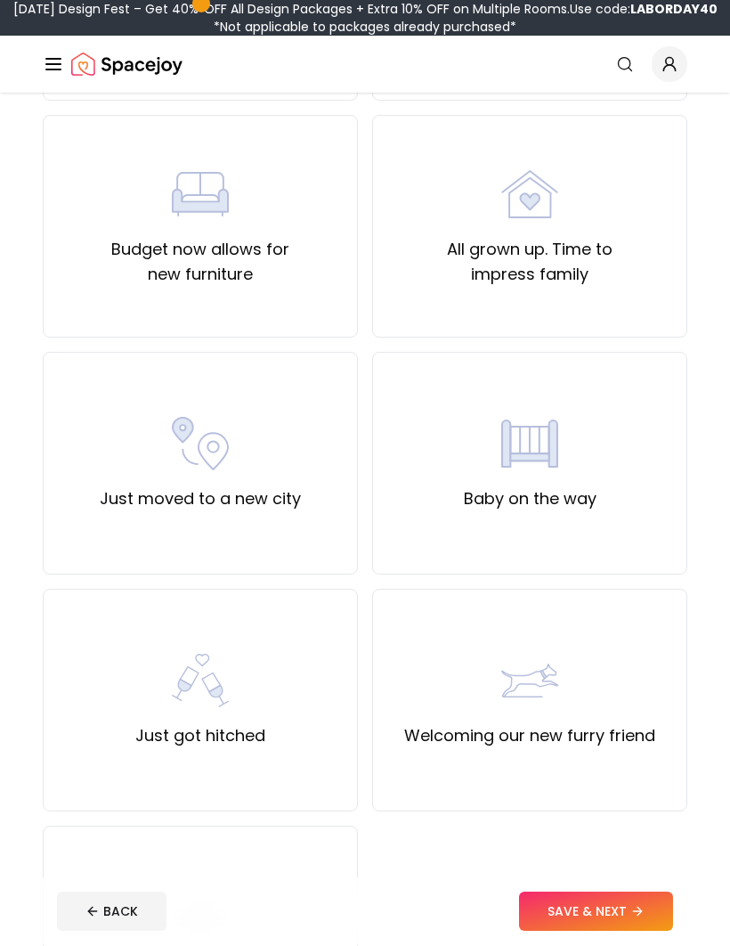
scroll to position [633, 0]
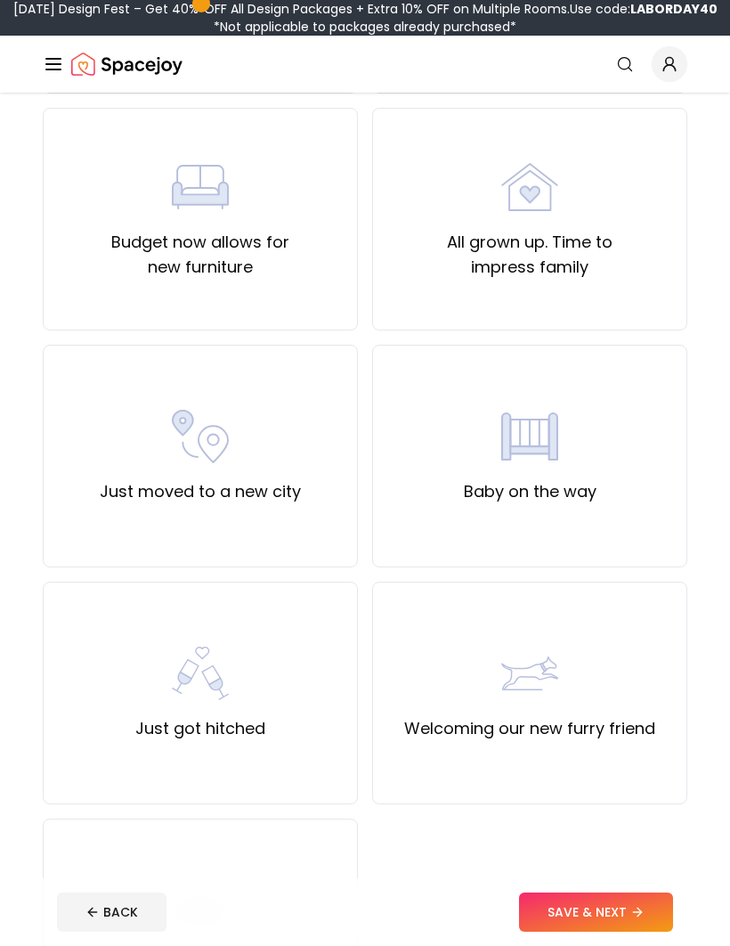
click at [92, 499] on div "Just moved to a new city" at bounding box center [200, 456] width 315 height 223
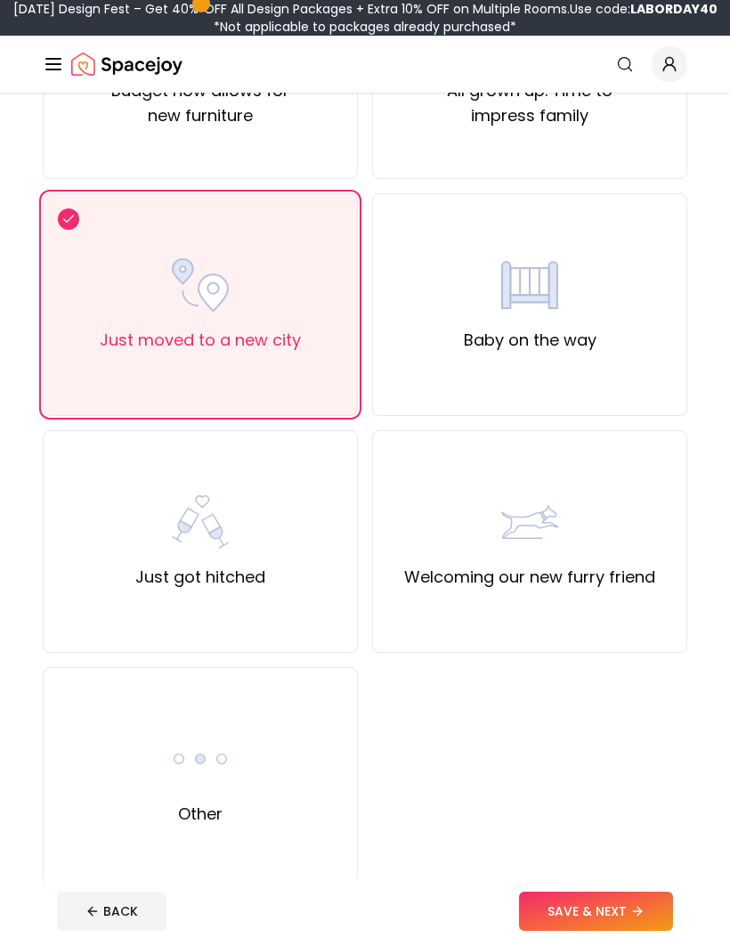
scroll to position [795, 0]
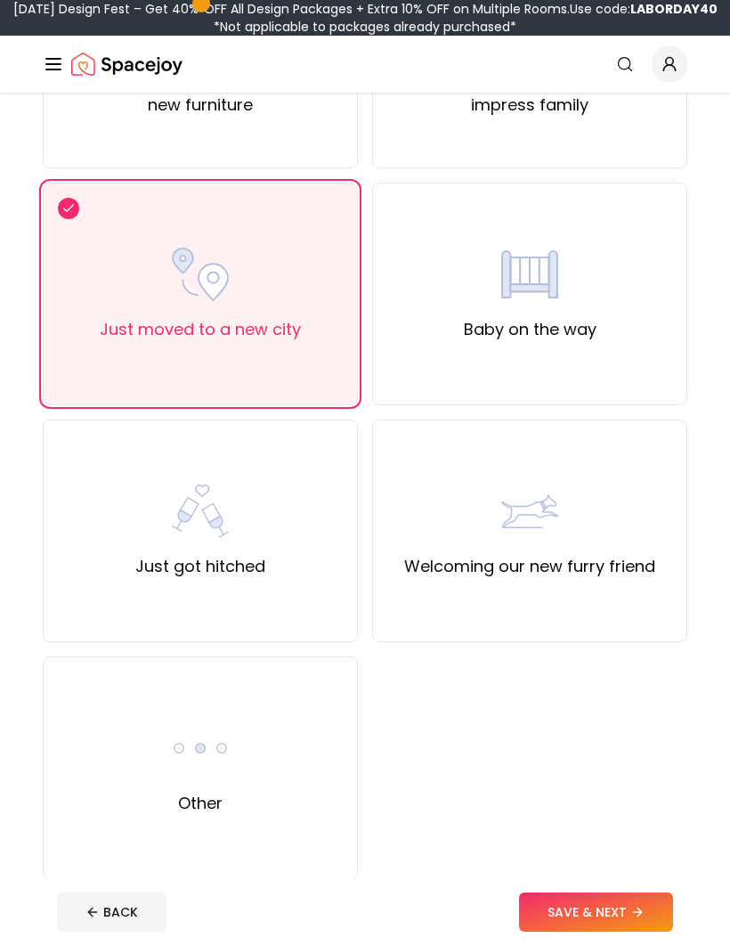
click at [598, 931] on button "SAVE & NEXT" at bounding box center [596, 911] width 154 height 39
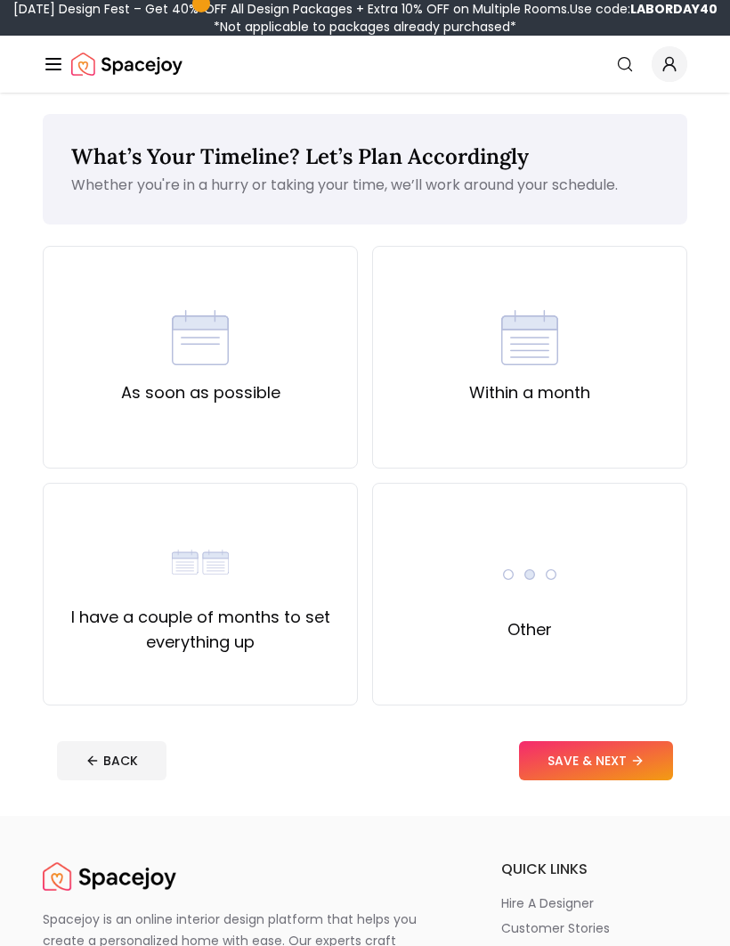
click at [613, 758] on button "SAVE & NEXT" at bounding box center [596, 760] width 154 height 39
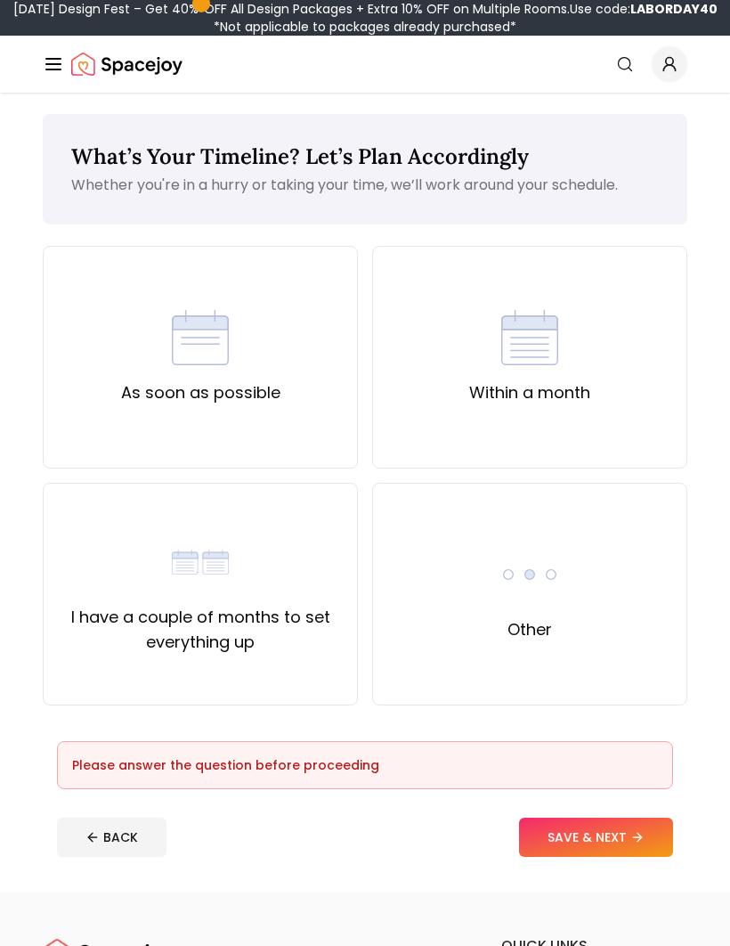
click at [614, 621] on div "Other" at bounding box center [529, 594] width 315 height 223
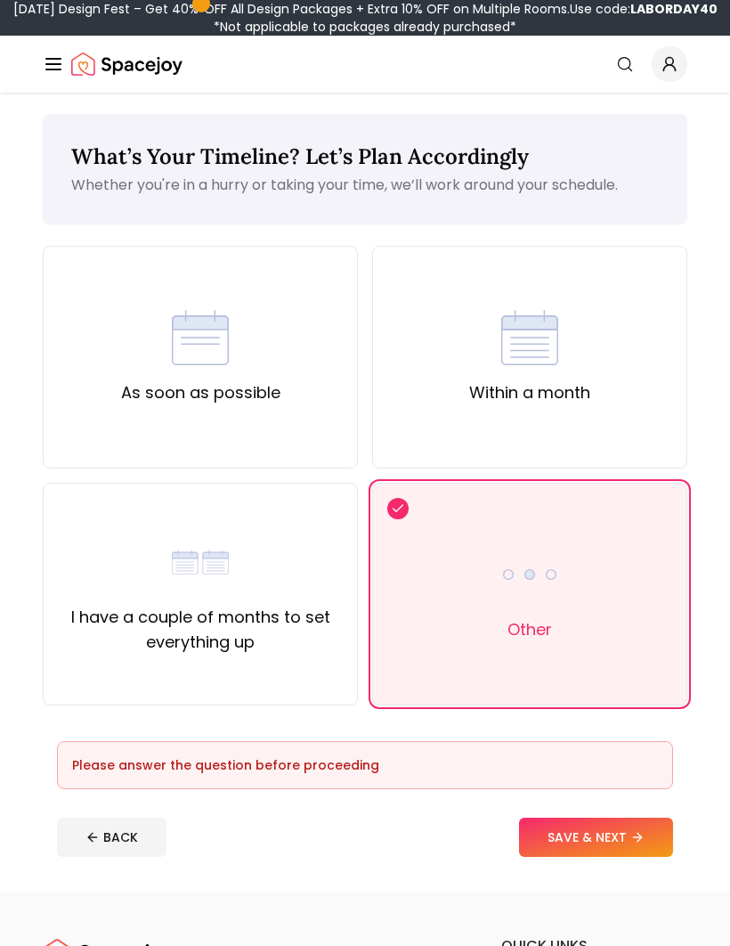
click at [623, 854] on button "SAVE & NEXT" at bounding box center [596, 836] width 154 height 39
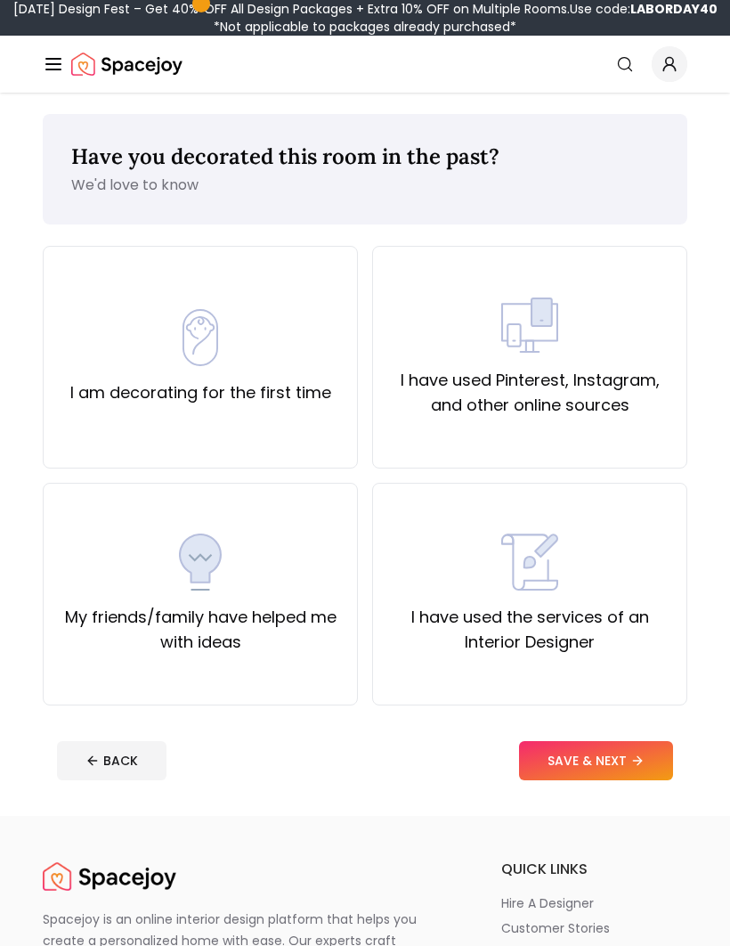
scroll to position [62, 0]
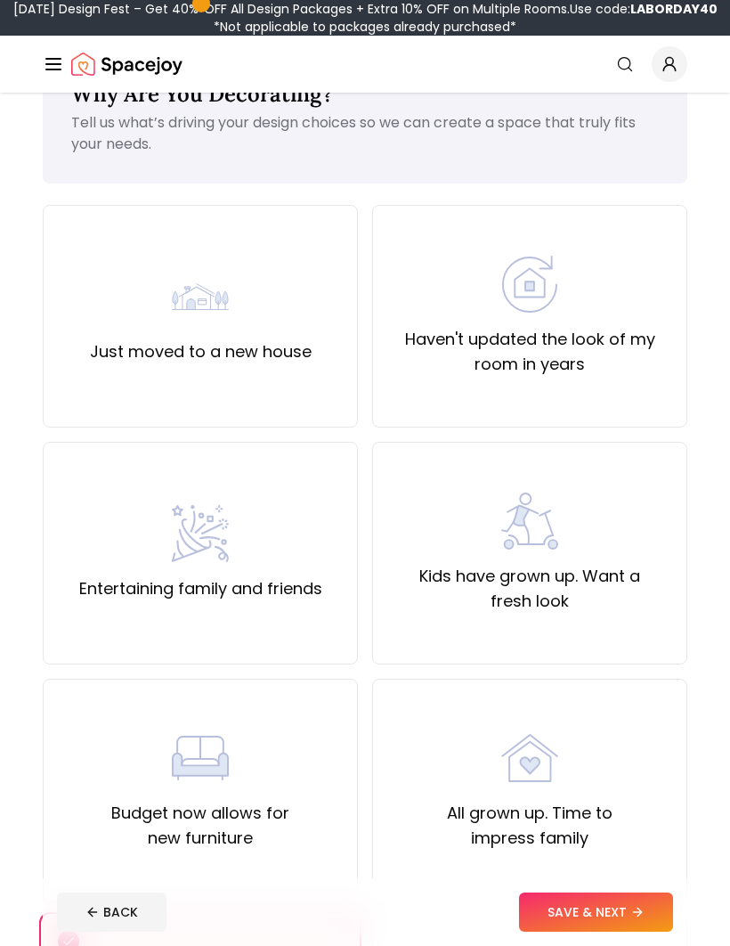
scroll to position [857, 0]
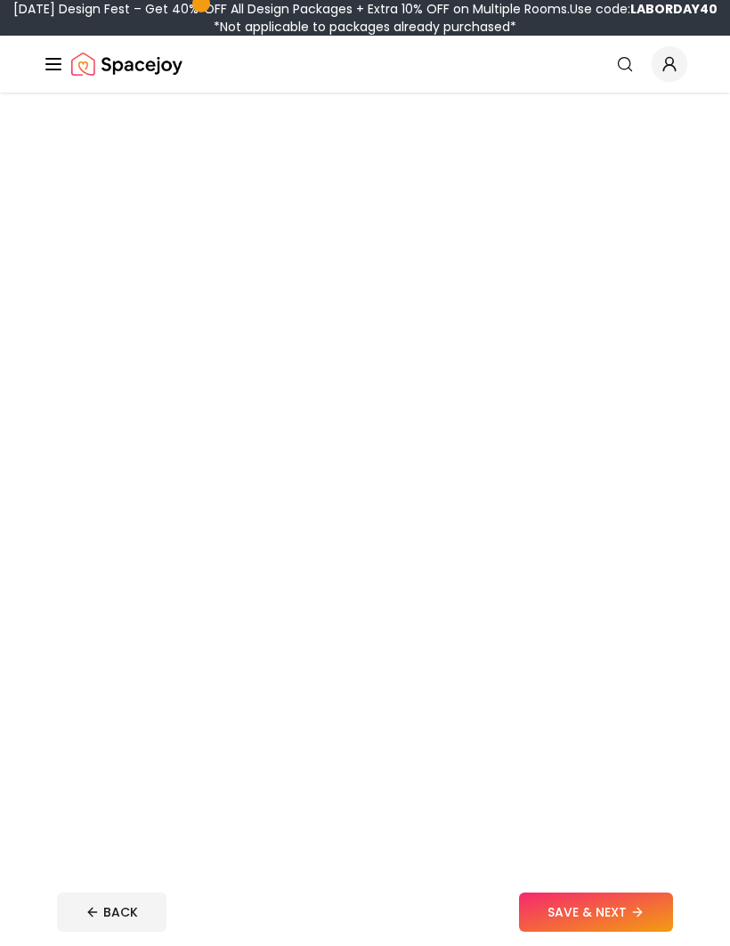
scroll to position [348, 0]
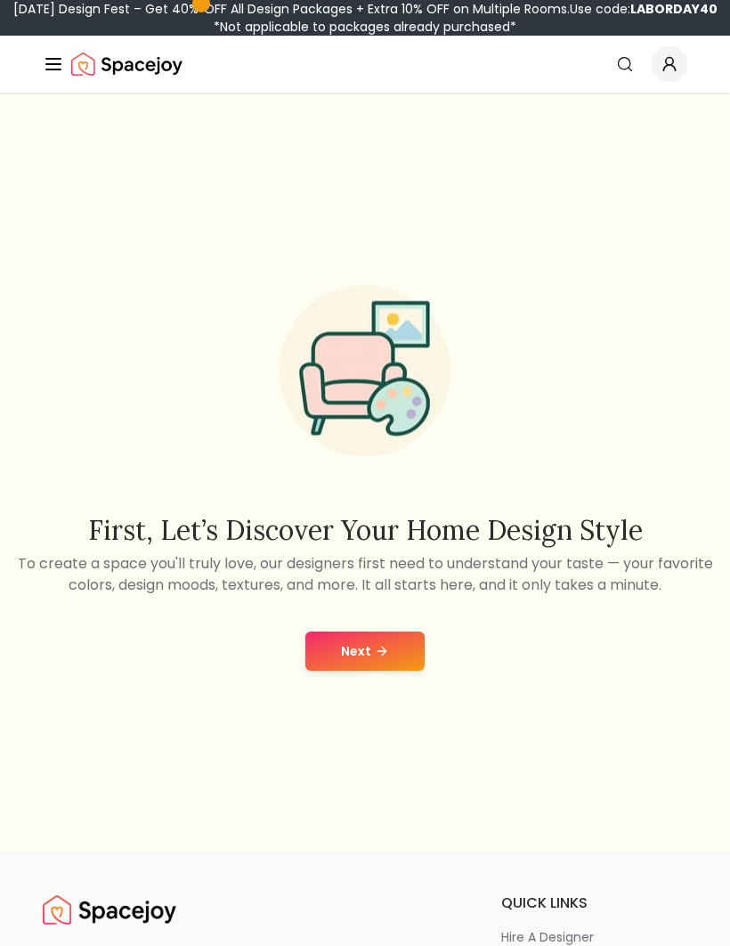
scroll to position [1, 0]
